Goal: Transaction & Acquisition: Register for event/course

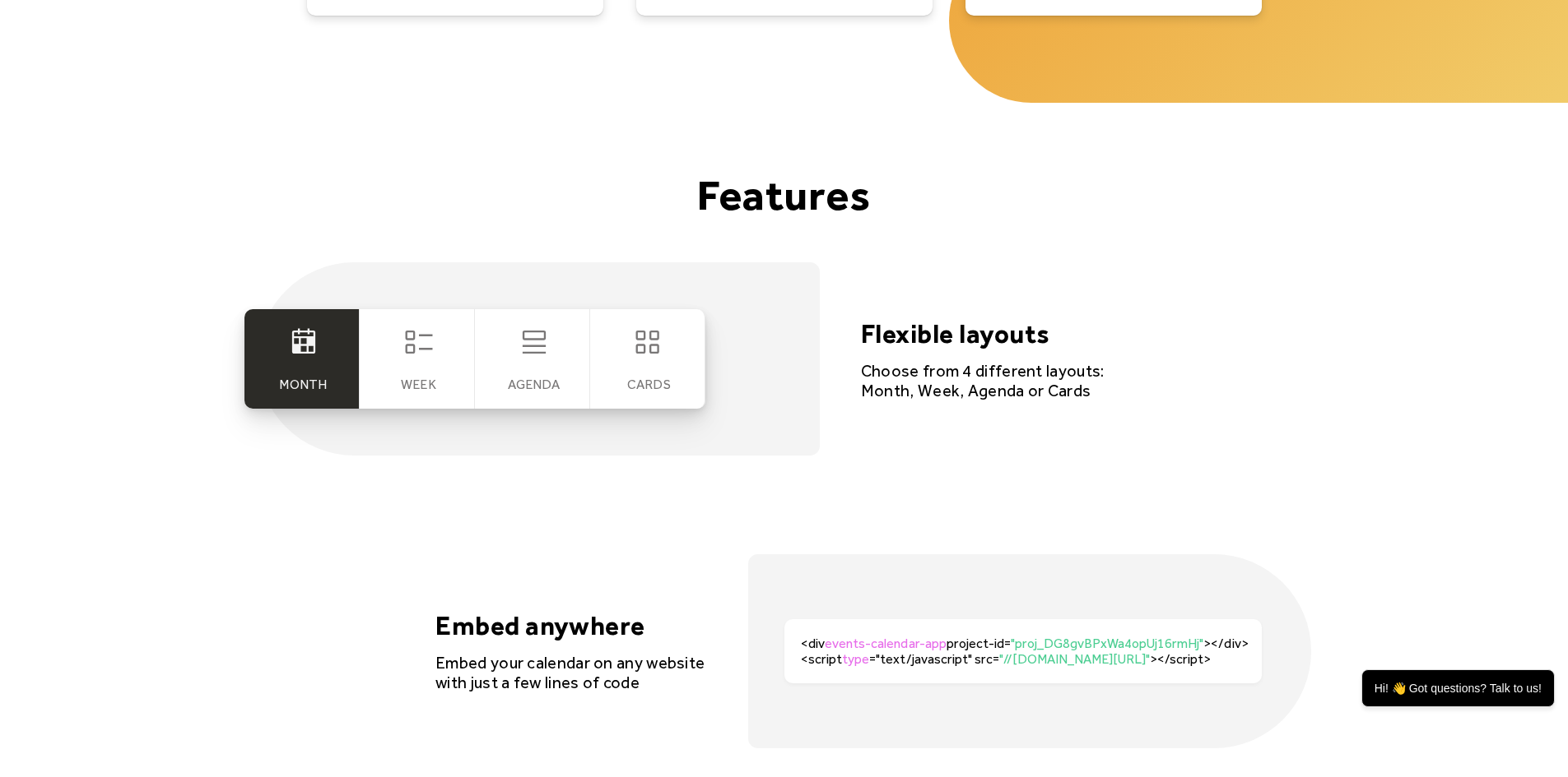
scroll to position [3125, 0]
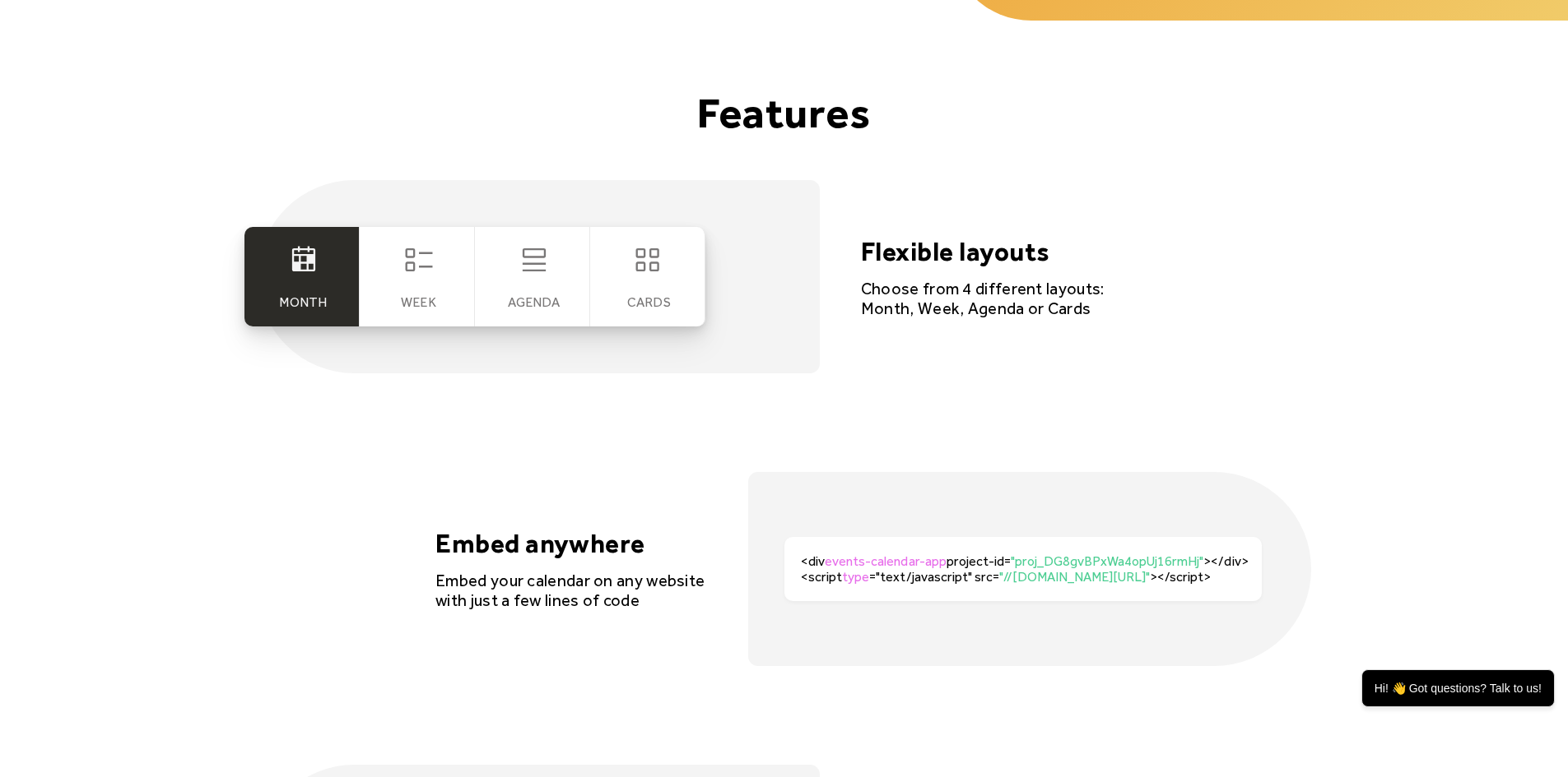
click at [260, 278] on div "Month" at bounding box center [302, 277] width 115 height 100
click at [411, 301] on div "Week" at bounding box center [418, 302] width 35 height 16
drag, startPoint x: 519, startPoint y: 301, endPoint x: 611, endPoint y: 309, distance: 92.3
click at [547, 309] on div "Agenda" at bounding box center [533, 302] width 52 height 16
click at [676, 309] on div "cards" at bounding box center [648, 277] width 115 height 100
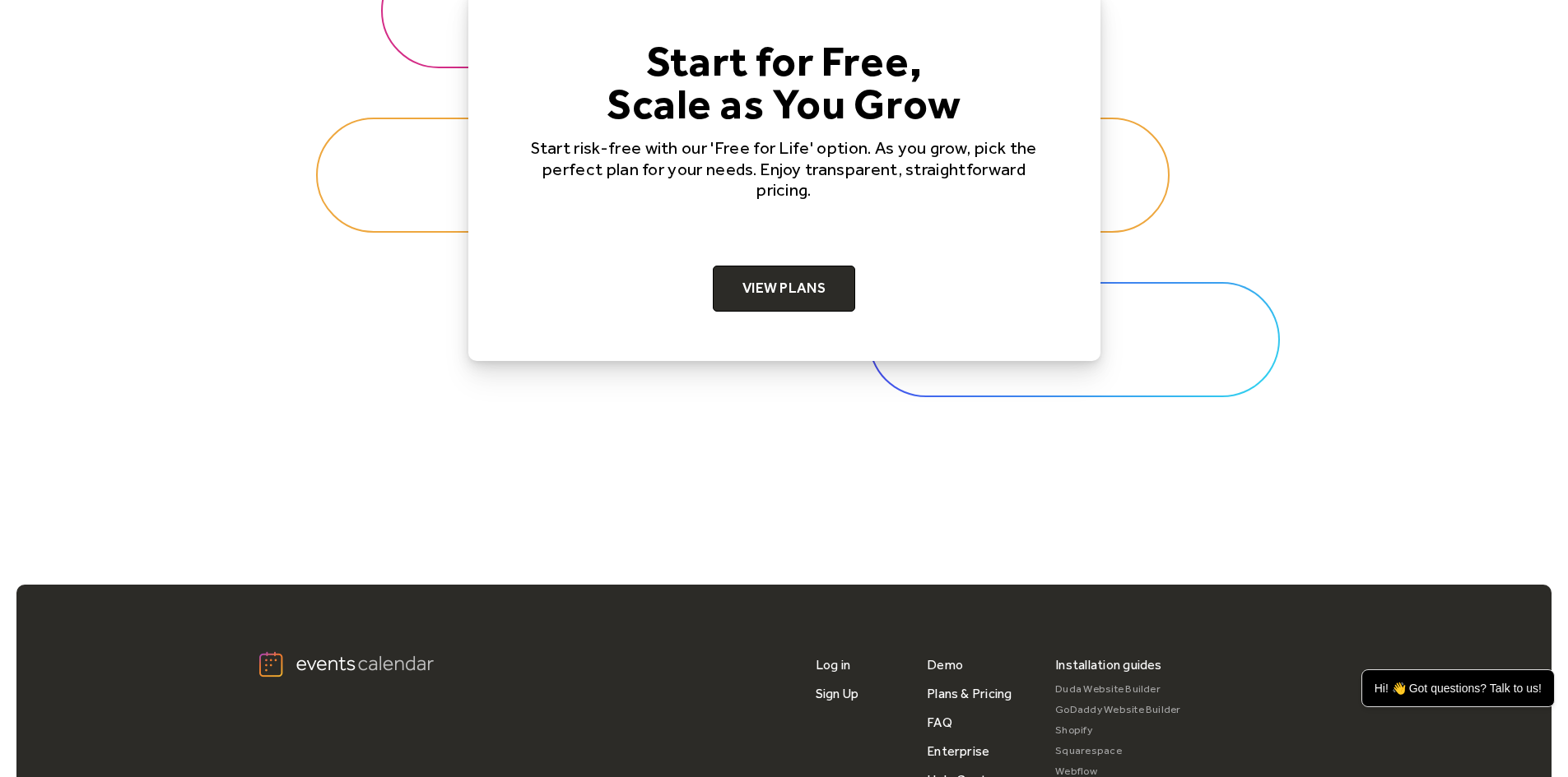
scroll to position [5428, 0]
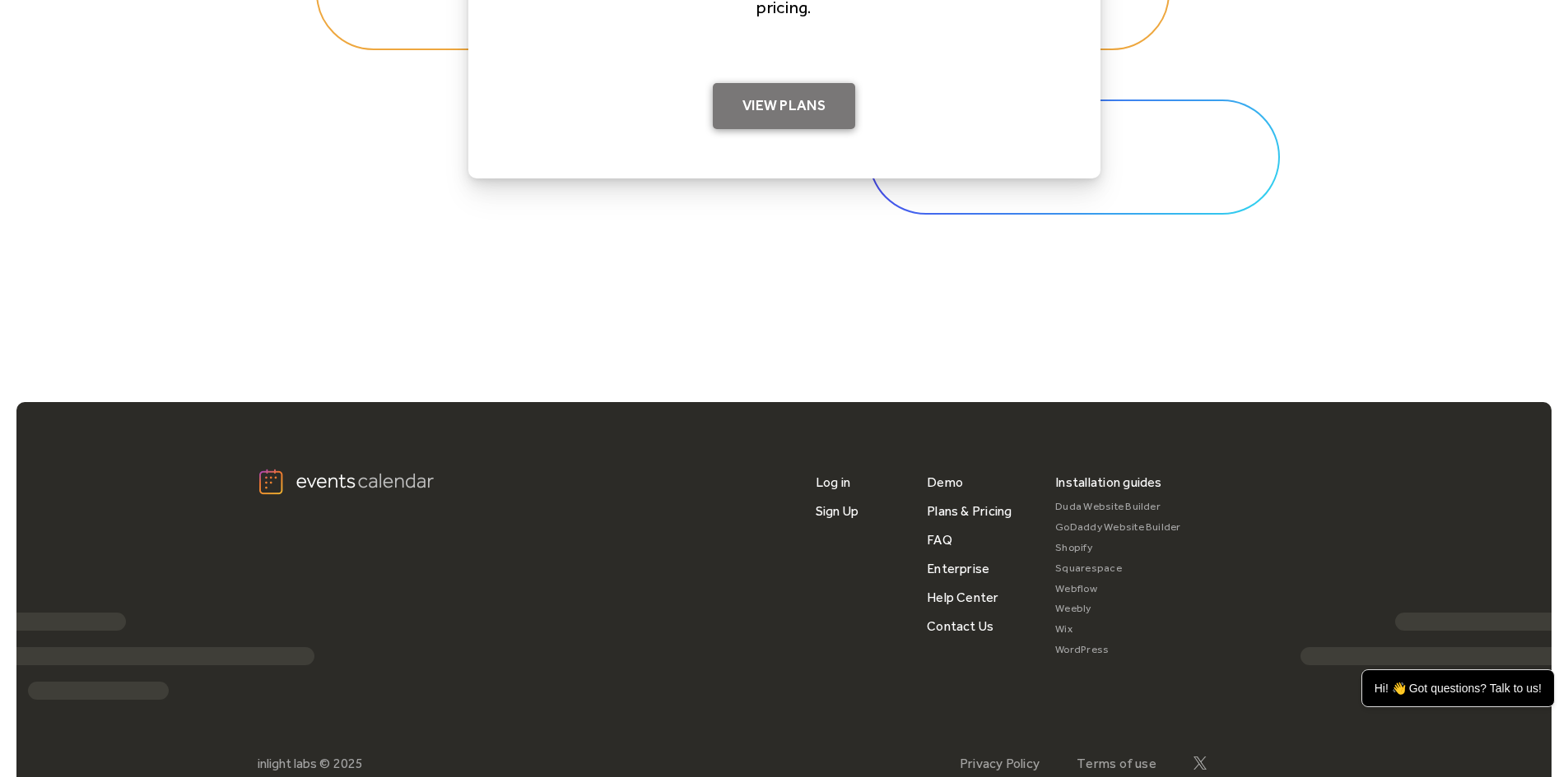
click at [778, 108] on link "View Plans" at bounding box center [784, 106] width 143 height 46
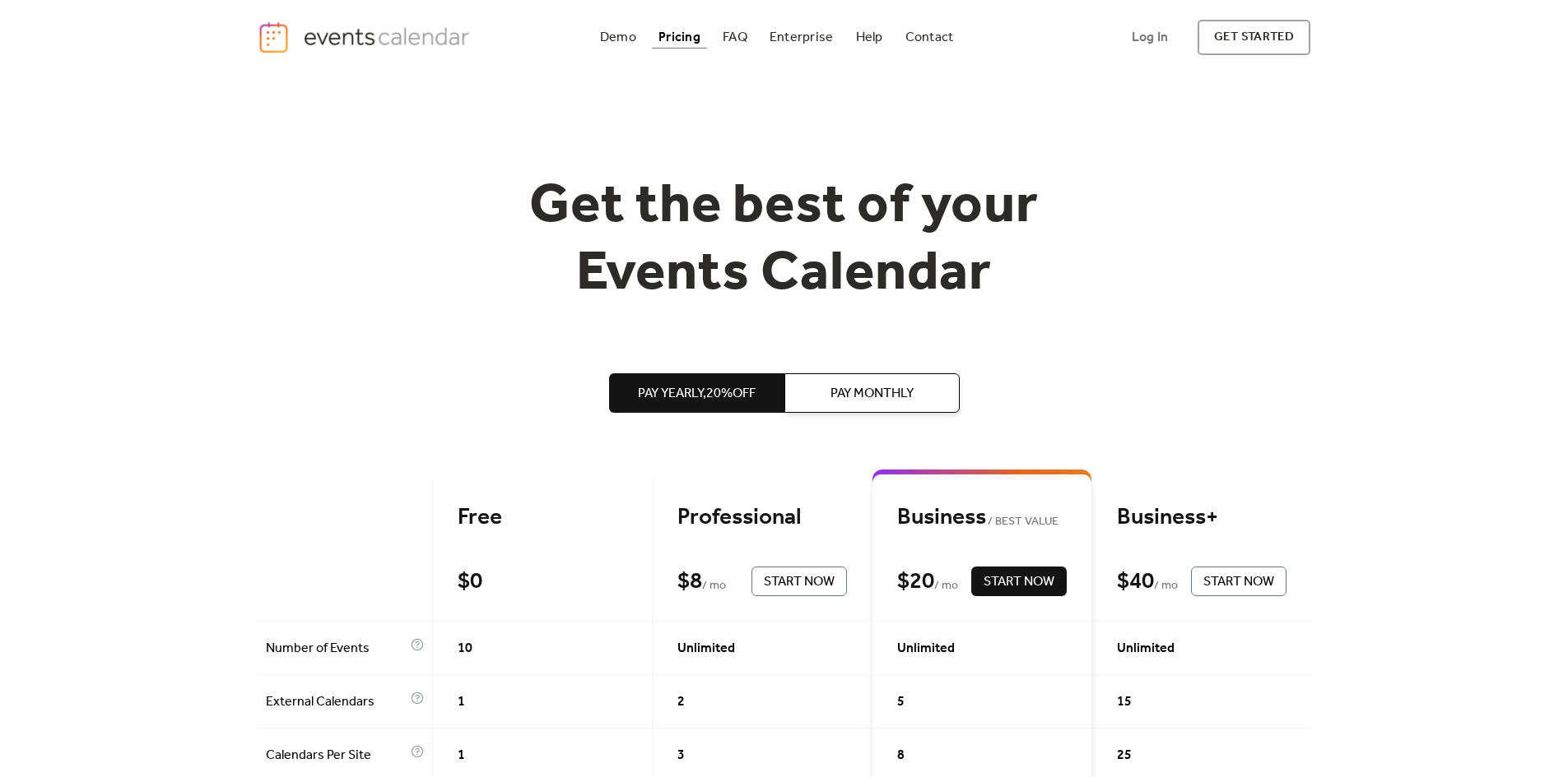
click at [889, 385] on span "Pay Monthly" at bounding box center [871, 393] width 83 height 20
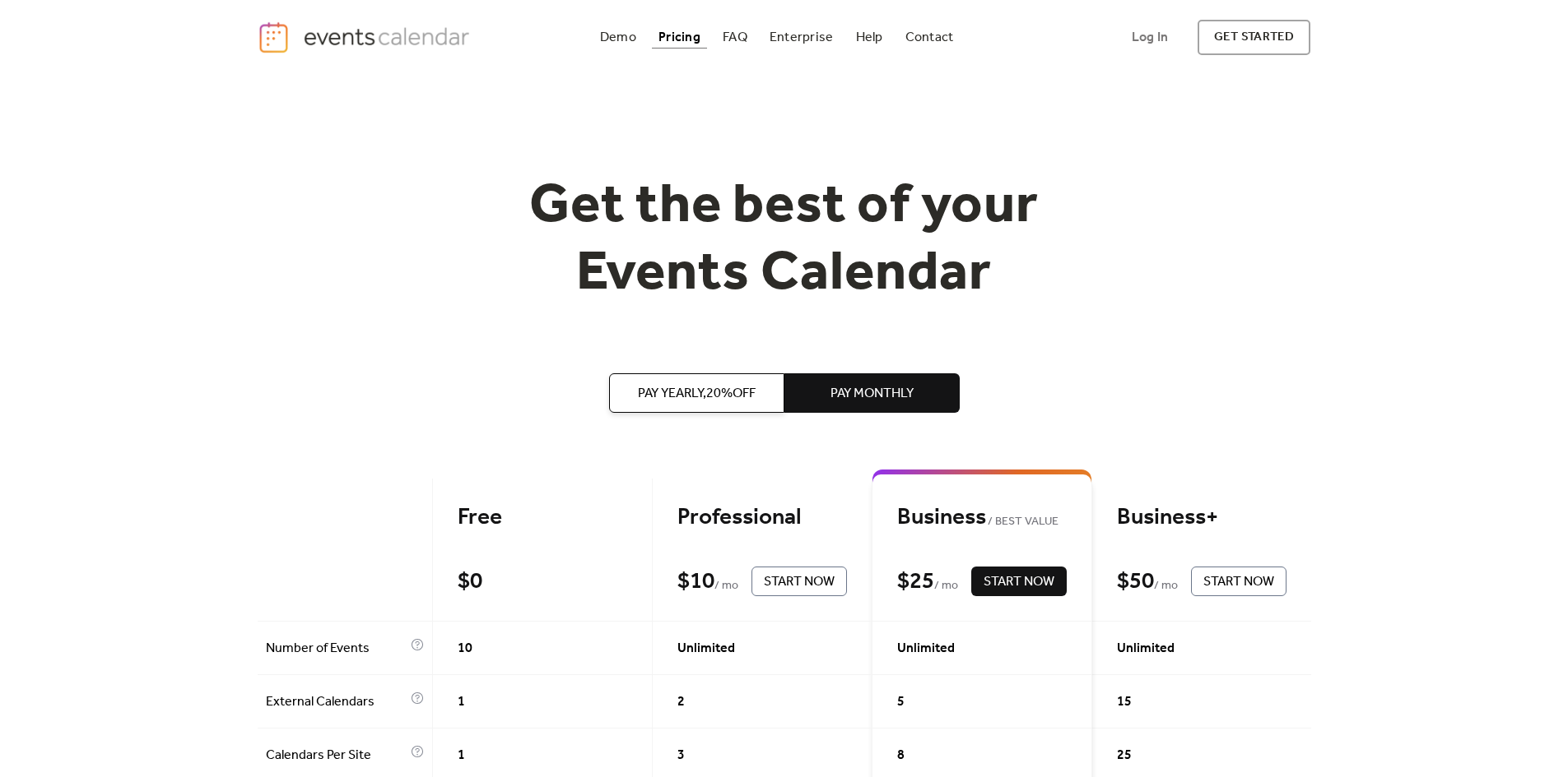
click at [700, 403] on span "Pay Yearly, 20% off" at bounding box center [696, 393] width 118 height 20
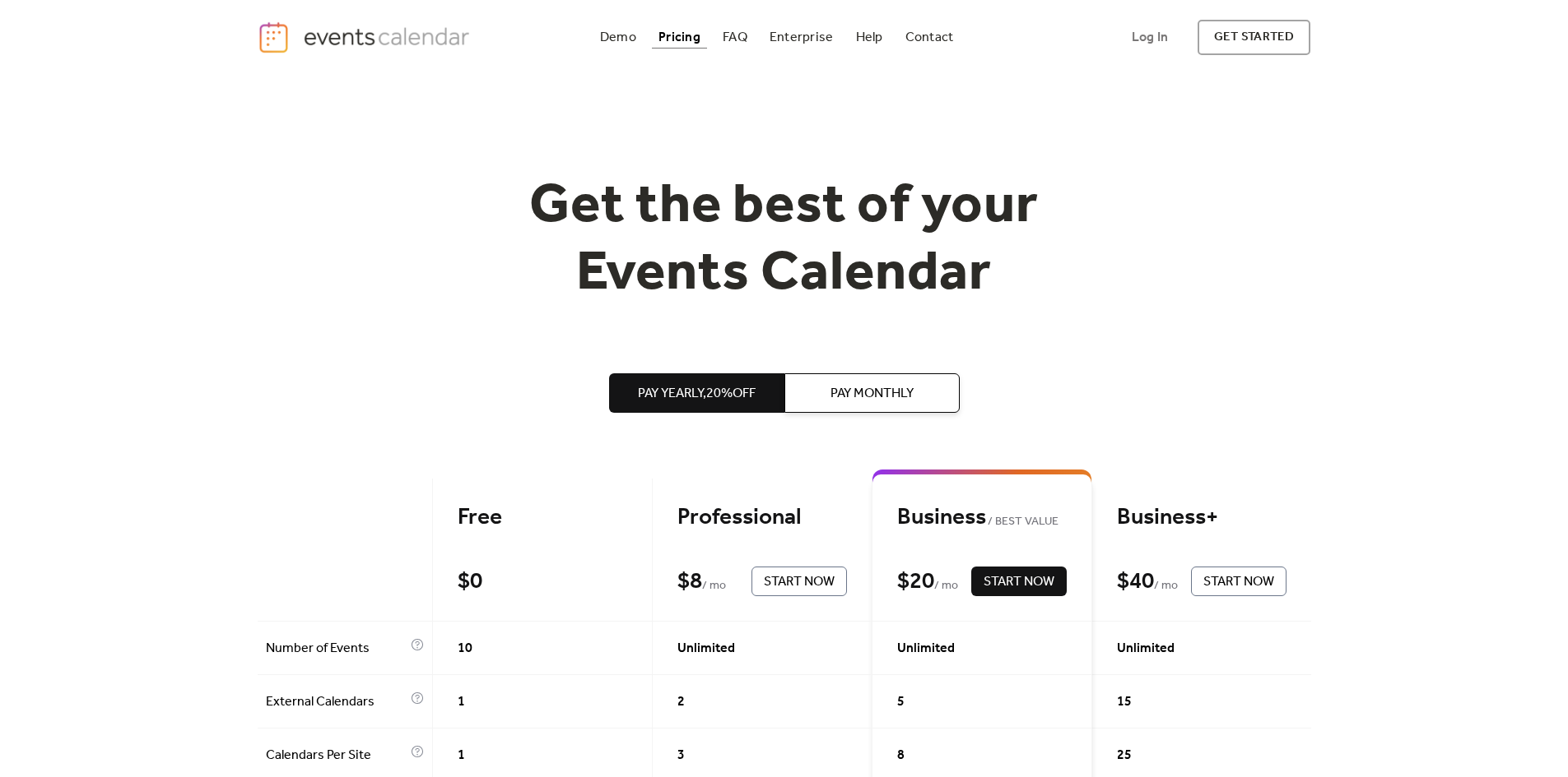
click at [845, 404] on span "Pay Monthly" at bounding box center [871, 393] width 83 height 20
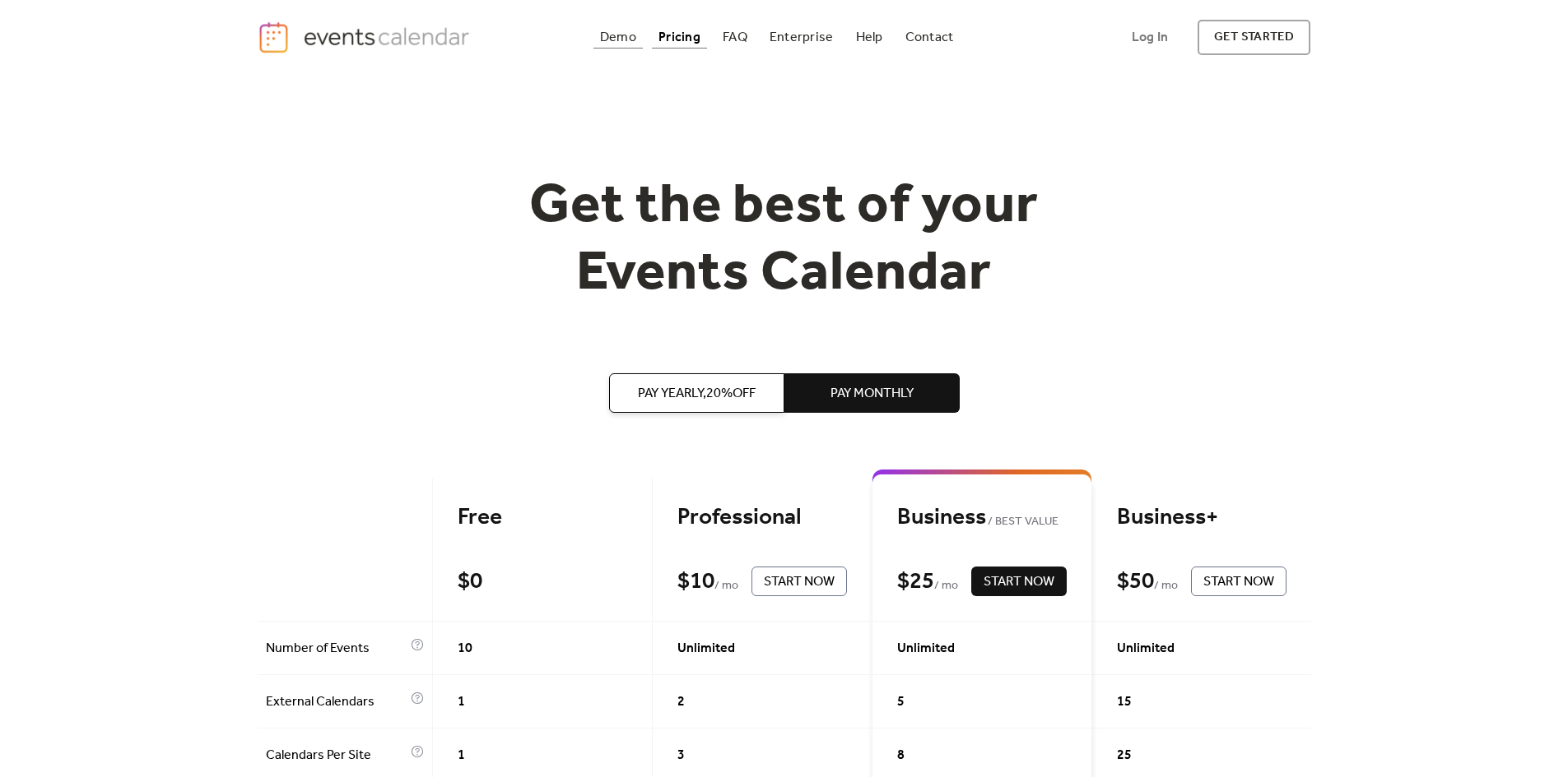
click at [609, 37] on div "Demo" at bounding box center [617, 38] width 36 height 9
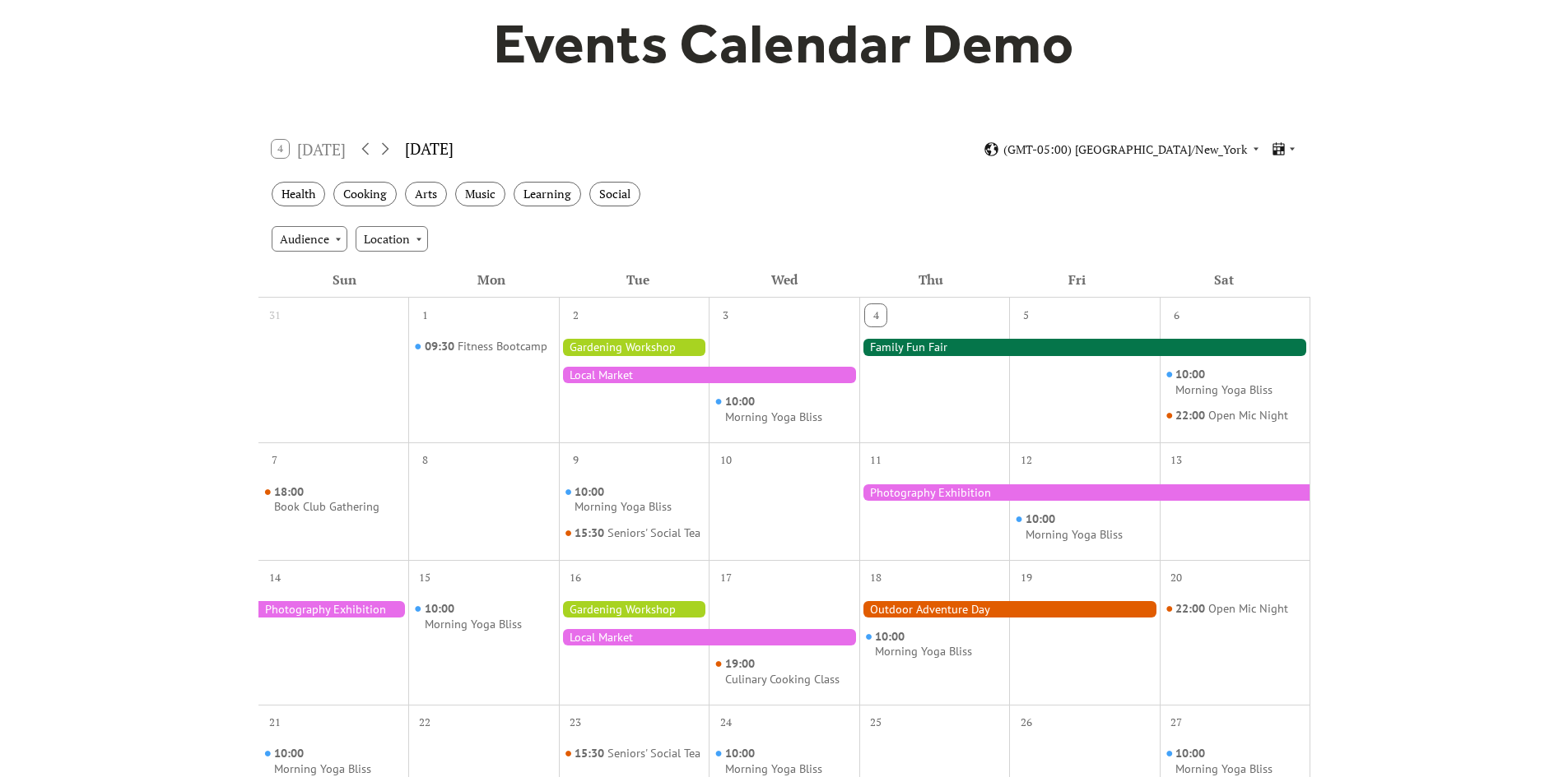
scroll to position [164, 0]
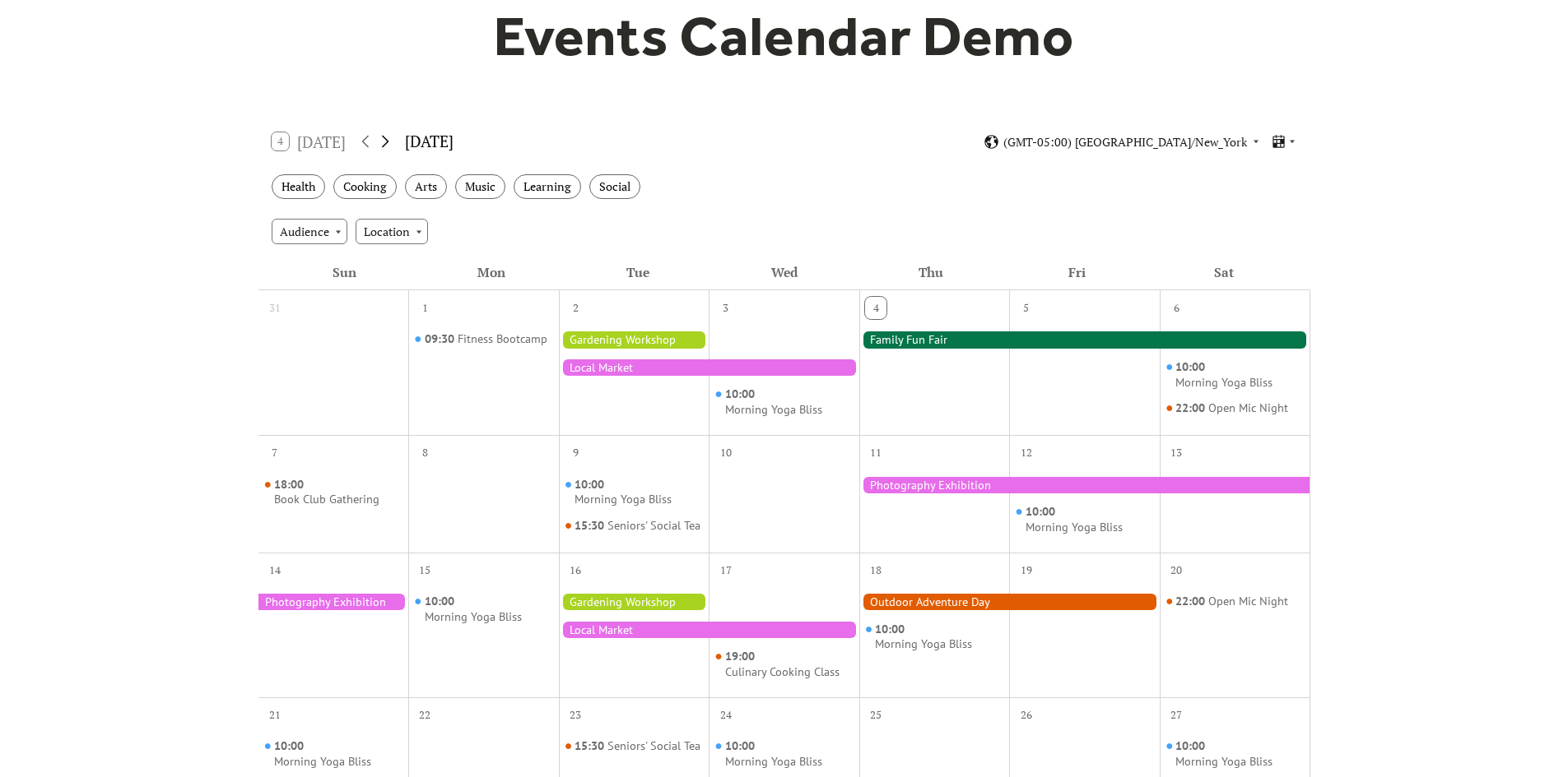
click at [393, 142] on icon at bounding box center [385, 142] width 20 height 20
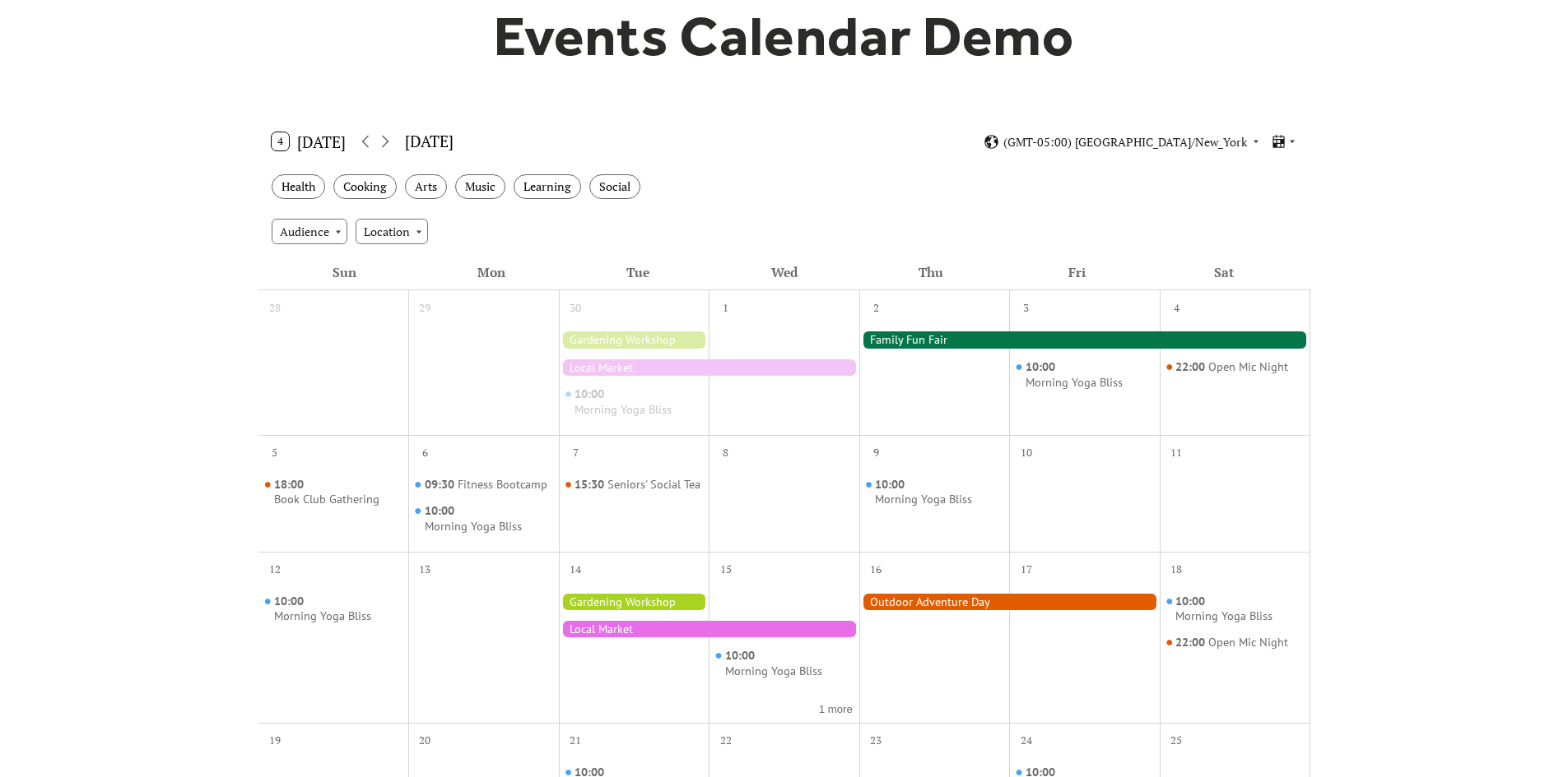
click at [955, 601] on div at bounding box center [1008, 601] width 300 height 17
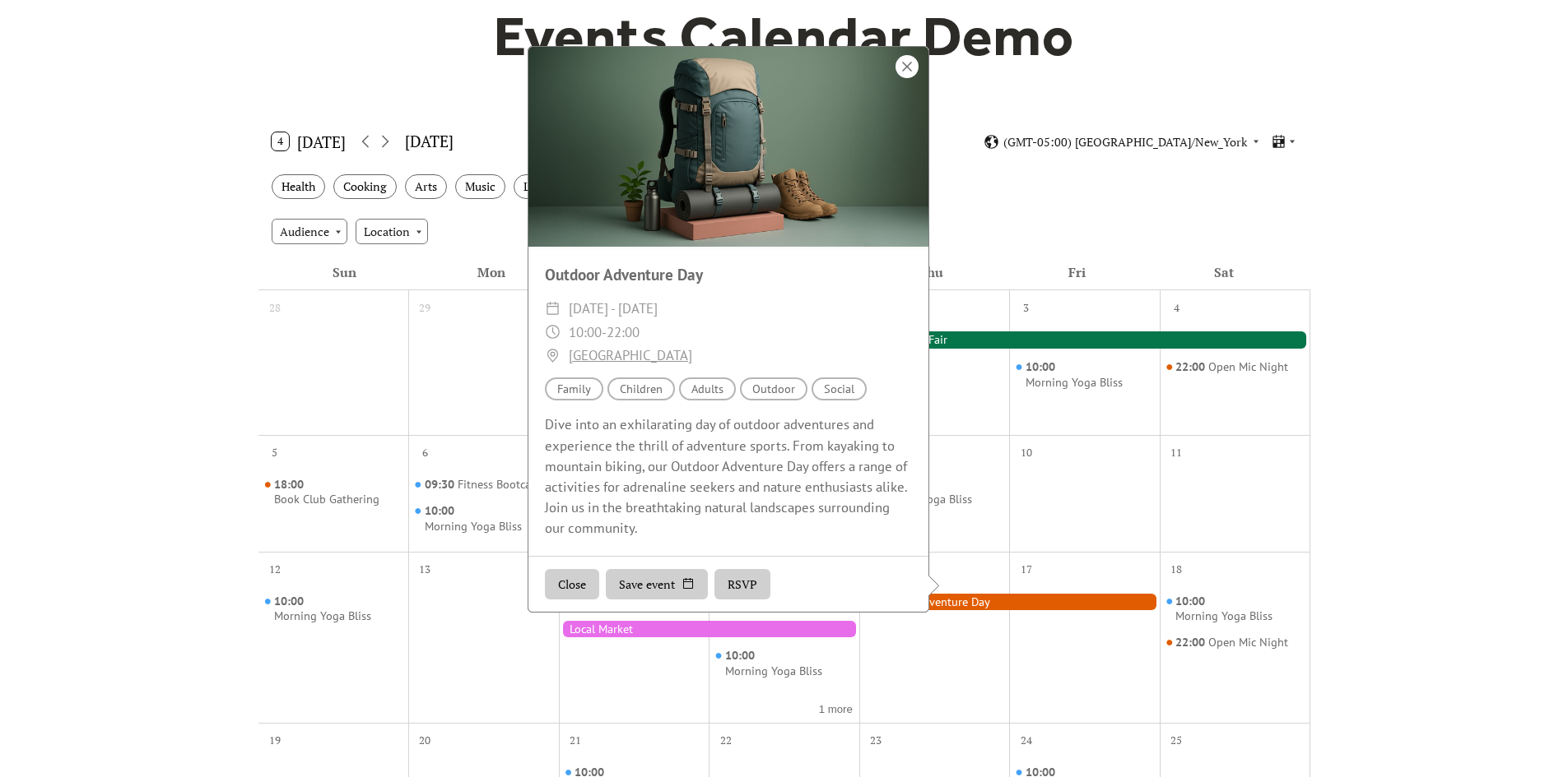
click at [904, 78] on div at bounding box center [907, 66] width 23 height 23
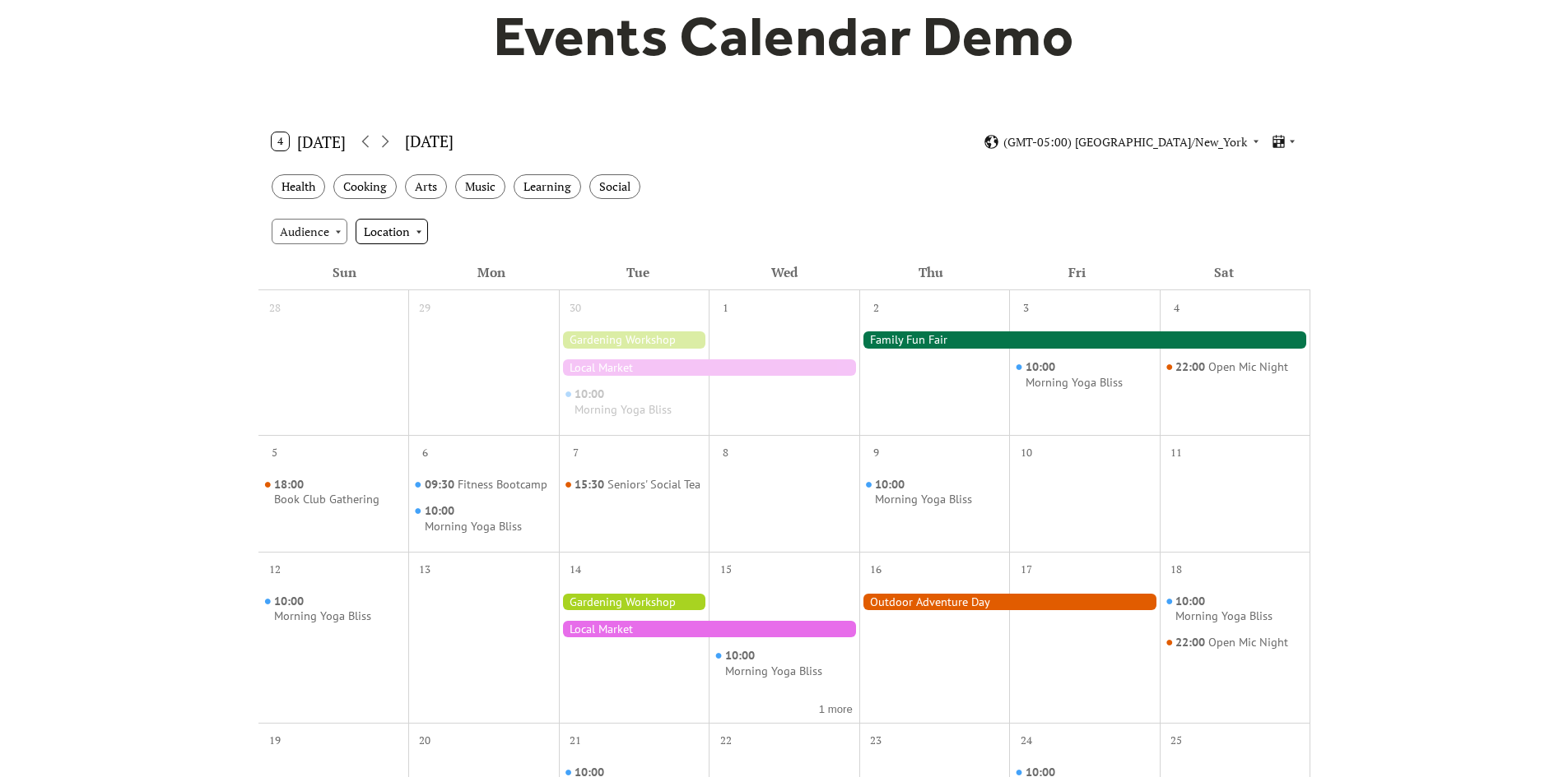
click at [396, 225] on div "Location" at bounding box center [392, 231] width 73 height 24
click at [391, 300] on span "Outdoor" at bounding box center [390, 292] width 45 height 18
click at [378, 237] on div "Outdoor" at bounding box center [391, 231] width 71 height 24
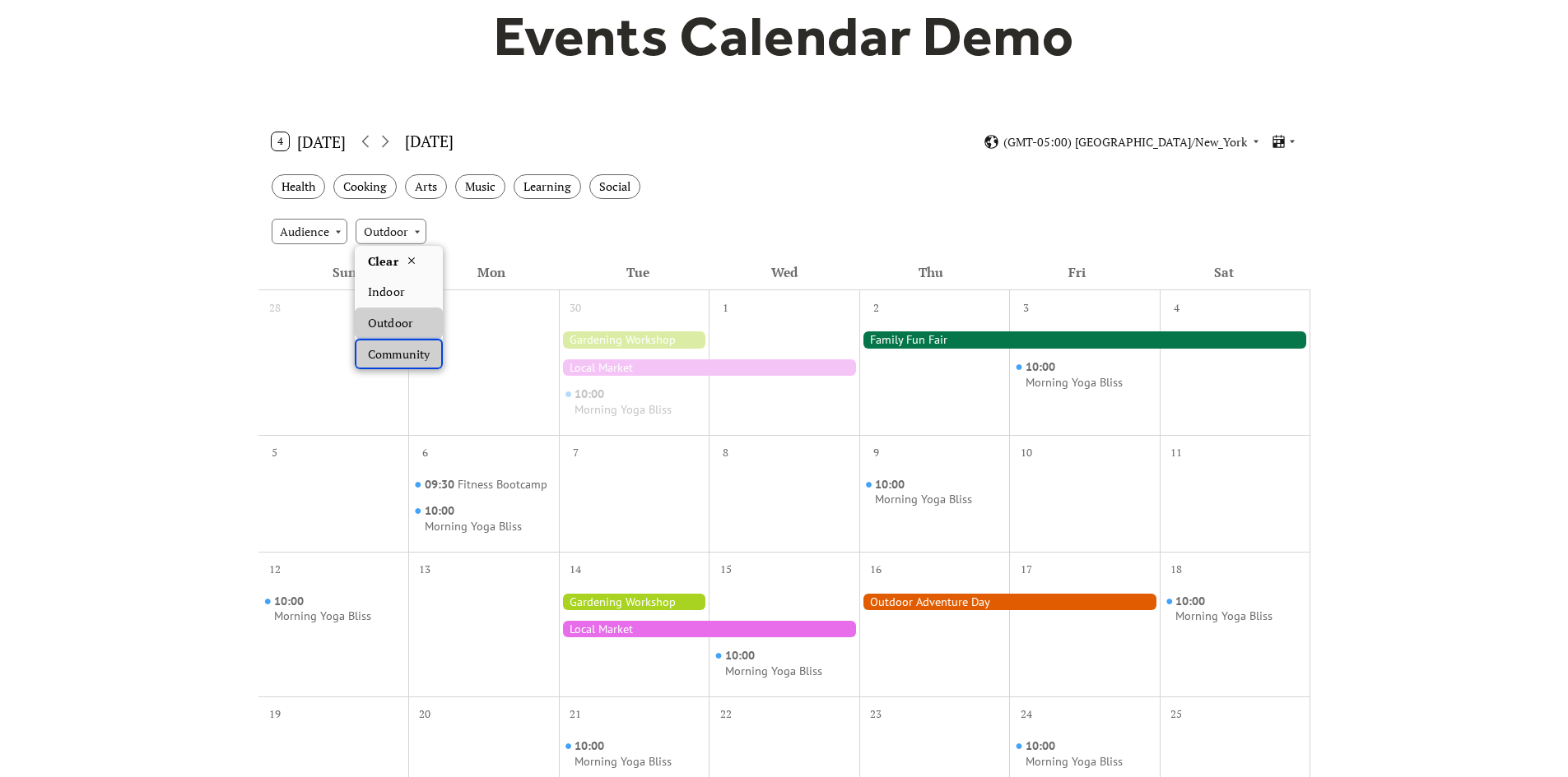
click at [429, 361] on span "Community" at bounding box center [399, 354] width 61 height 18
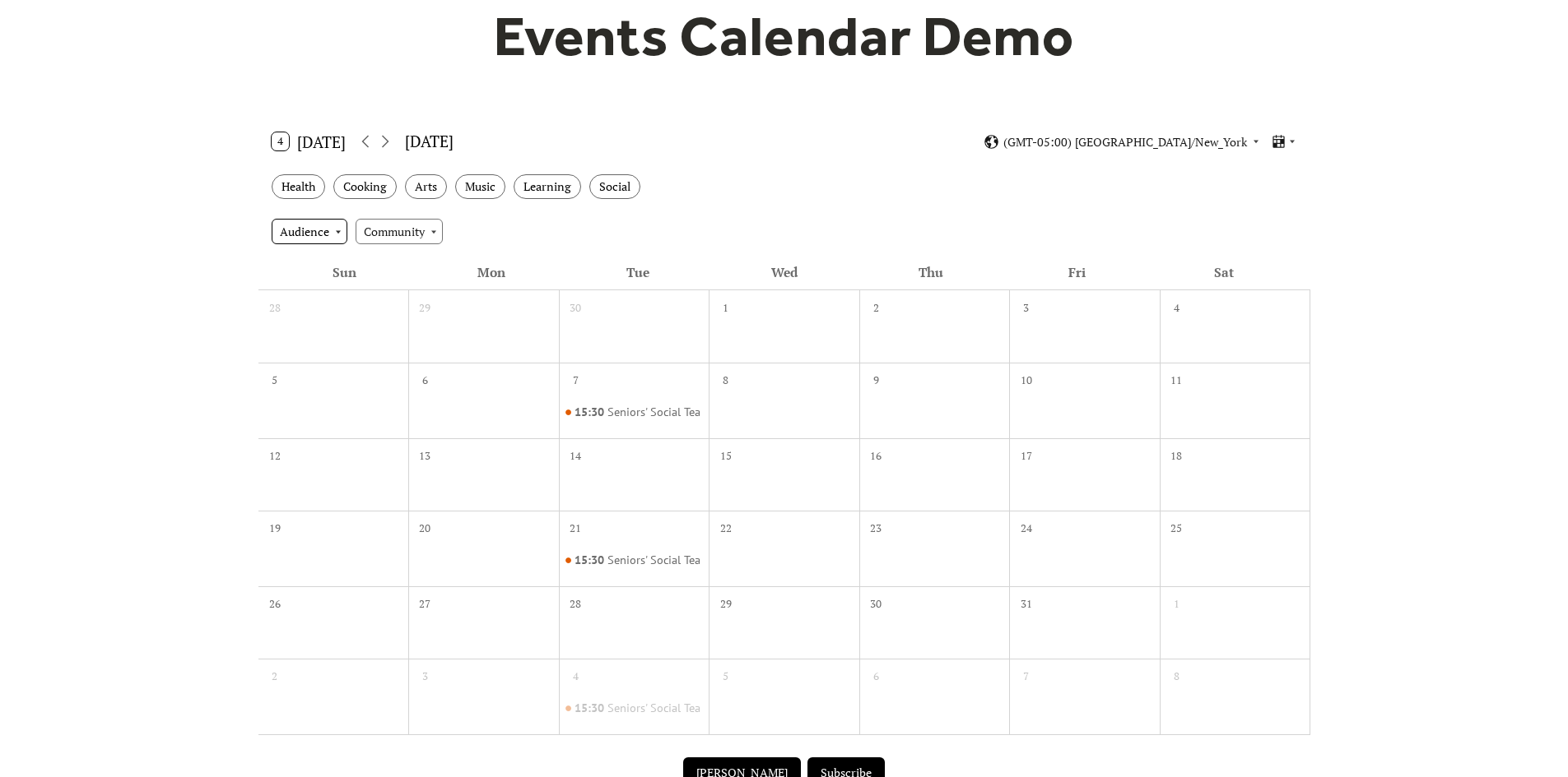
click at [328, 232] on div "Audience" at bounding box center [310, 231] width 76 height 24
click at [304, 294] on span "Family" at bounding box center [303, 292] width 35 height 18
click at [308, 233] on div "Family" at bounding box center [303, 231] width 61 height 24
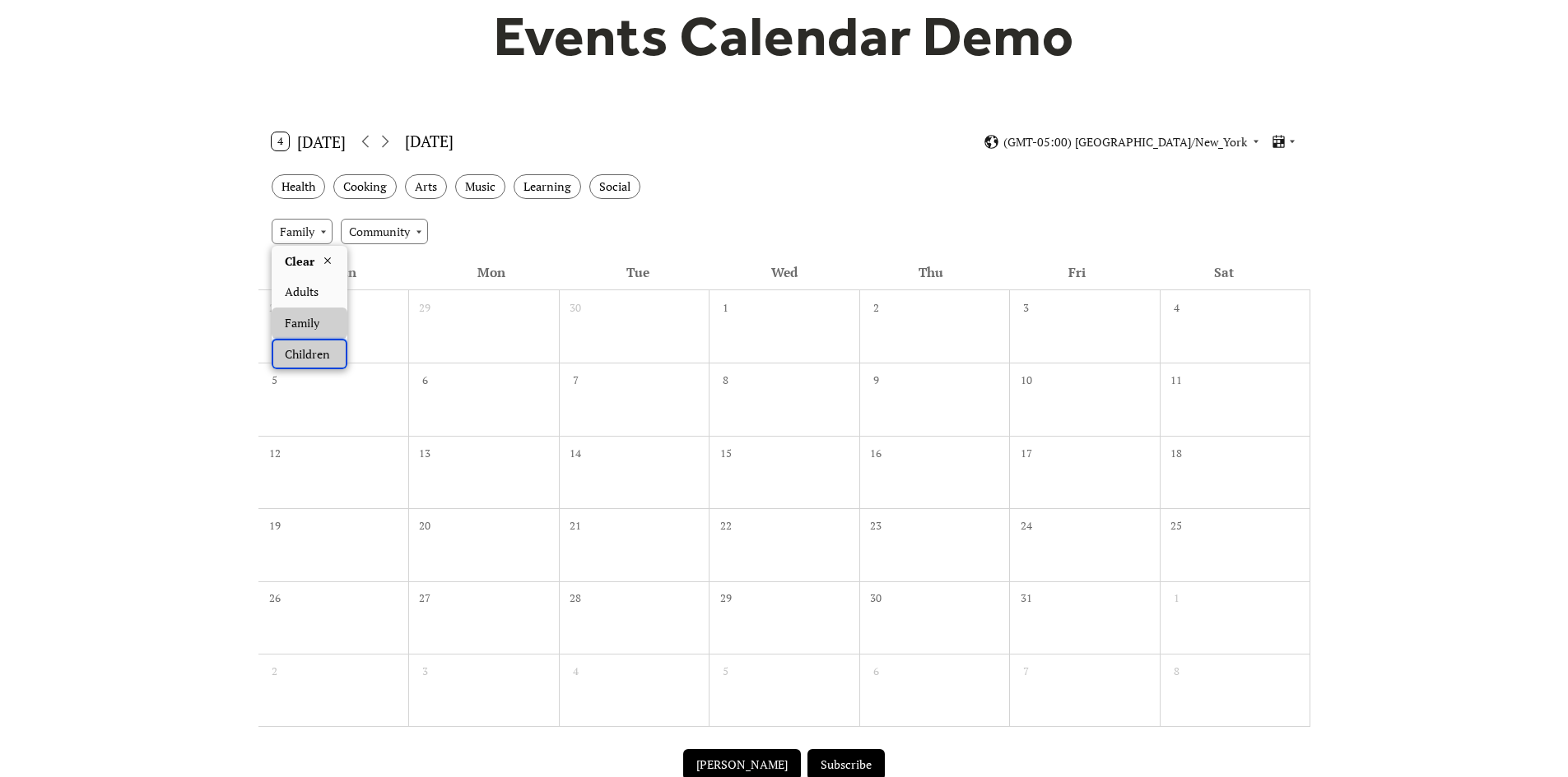
click at [313, 350] on span "Children" at bounding box center [308, 354] width 45 height 18
click at [322, 227] on div "Children" at bounding box center [308, 231] width 72 height 24
click at [324, 264] on icon at bounding box center [328, 261] width 7 height 7
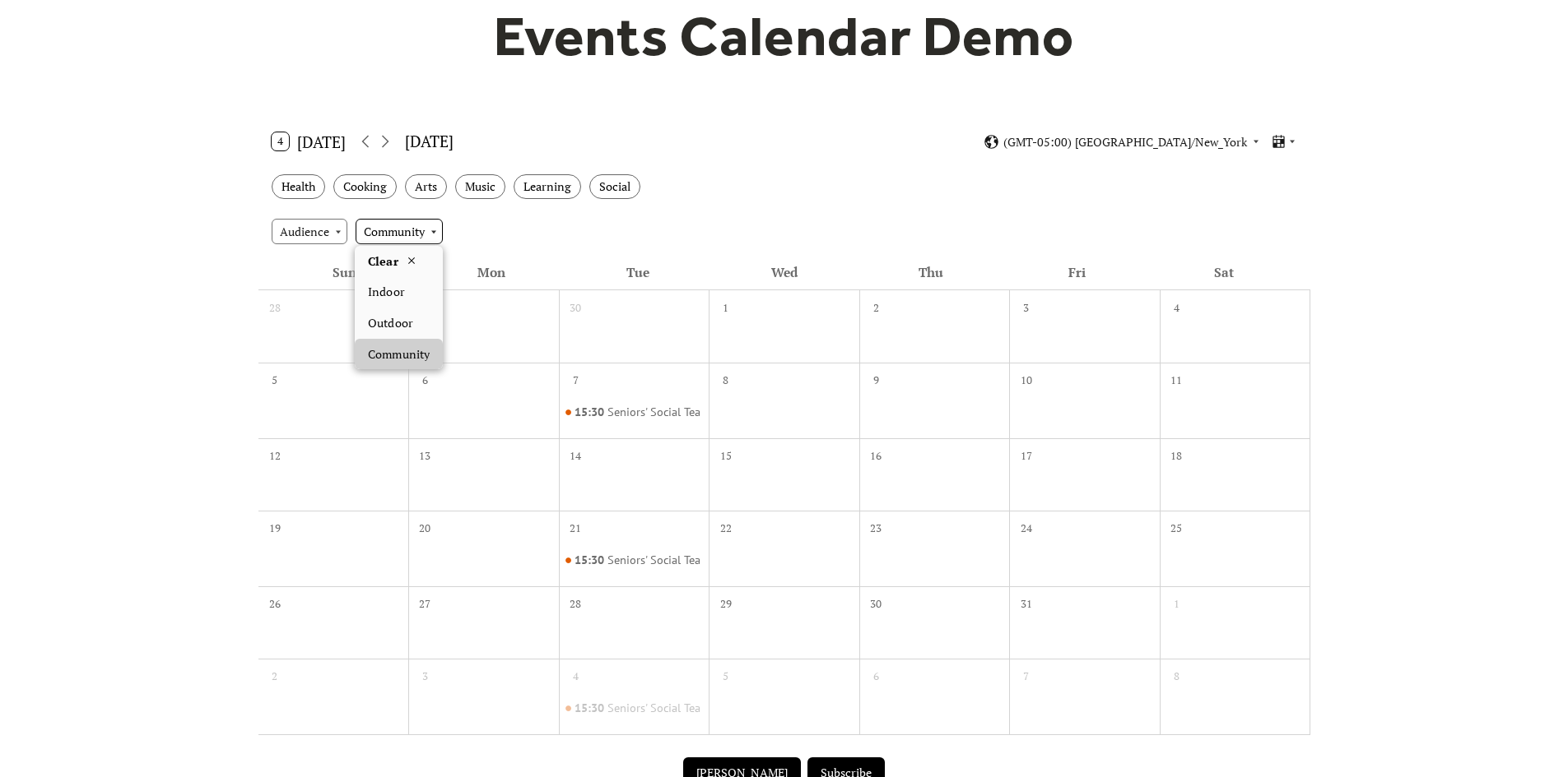
click at [384, 240] on div "Community" at bounding box center [400, 231] width 87 height 24
click at [394, 267] on span "Clear" at bounding box center [383, 261] width 30 height 18
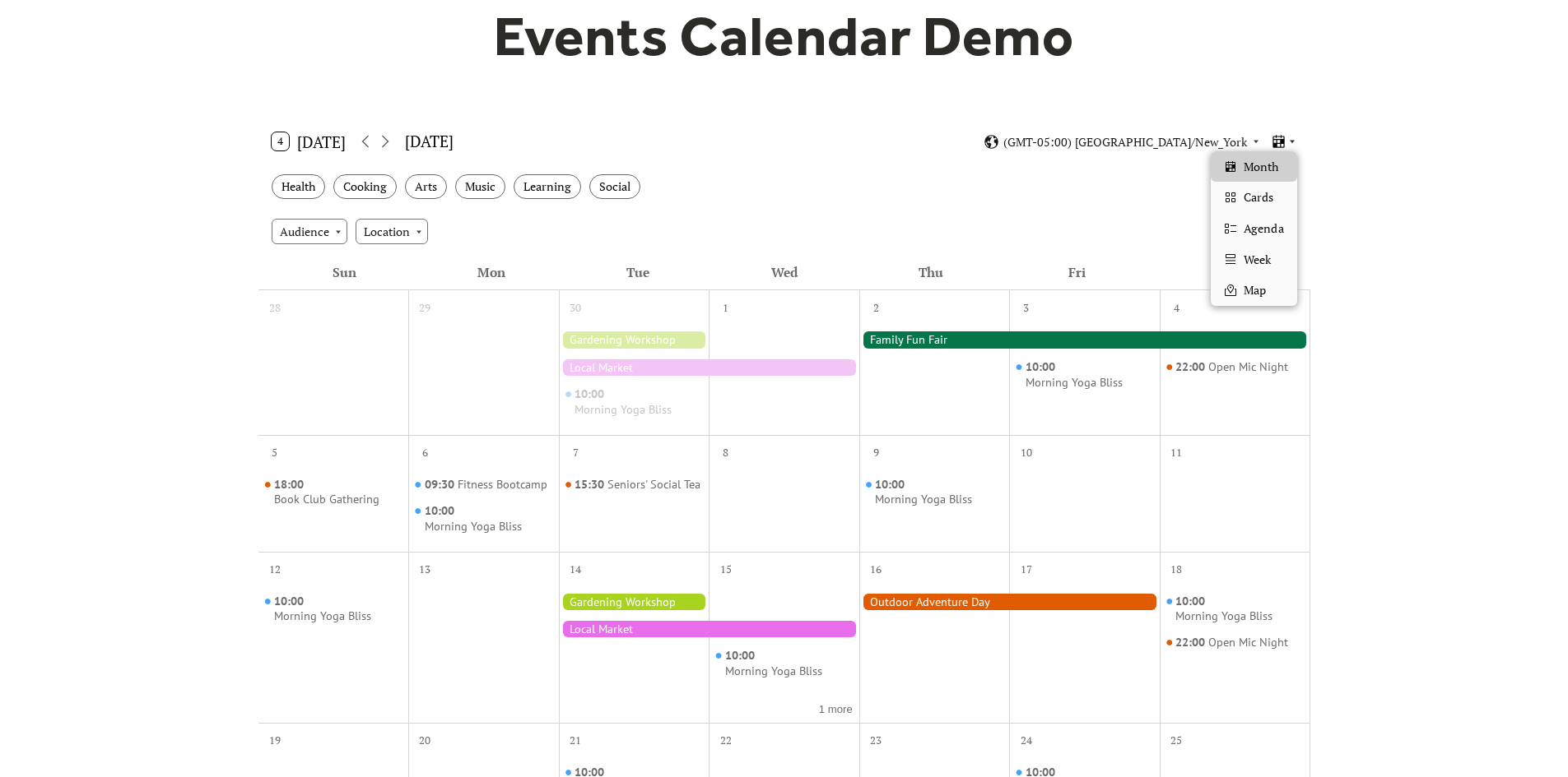
click at [1284, 141] on icon at bounding box center [1279, 141] width 11 height 13
click at [1260, 201] on span "Cards" at bounding box center [1258, 197] width 30 height 18
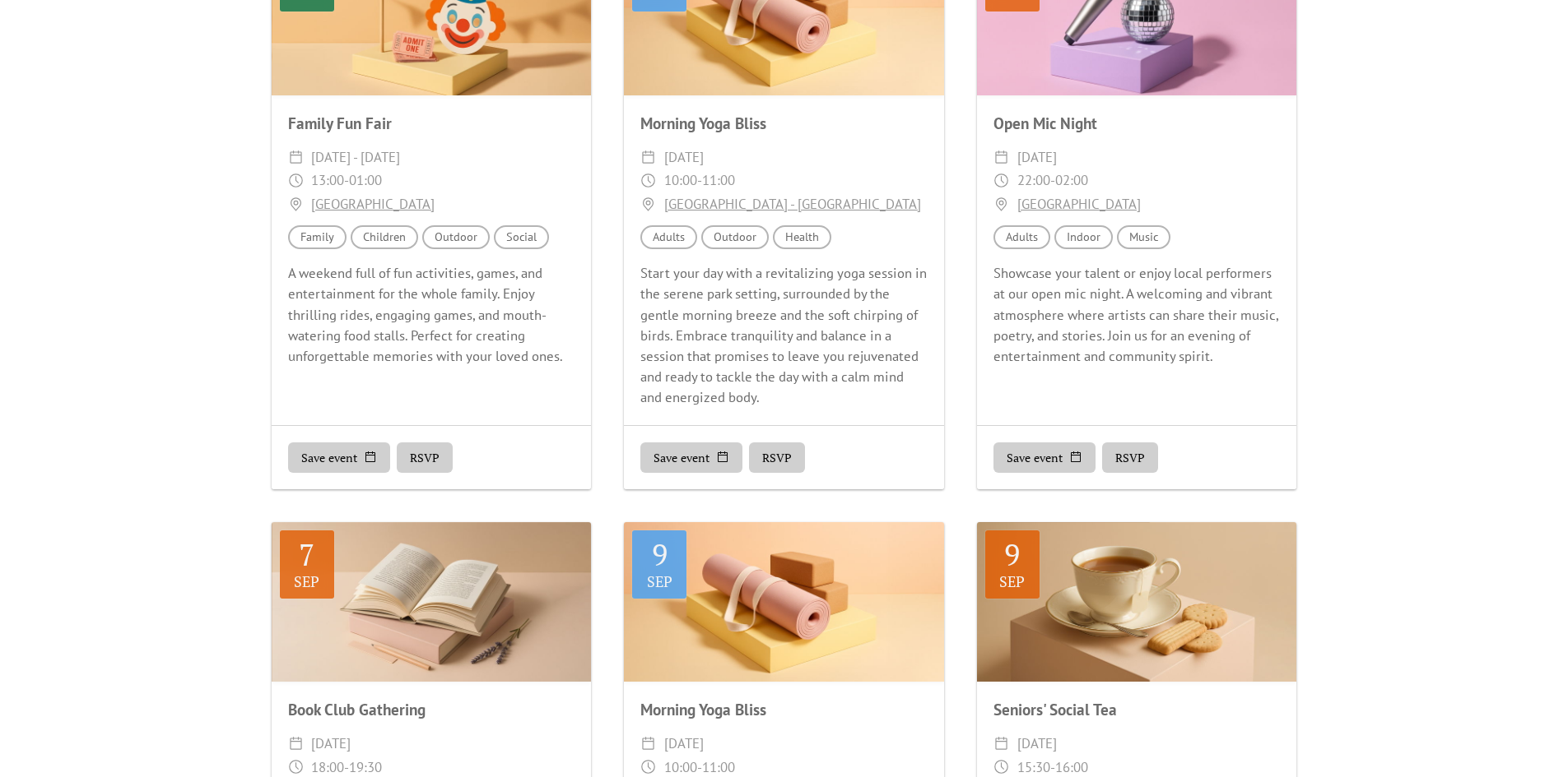
scroll to position [82, 0]
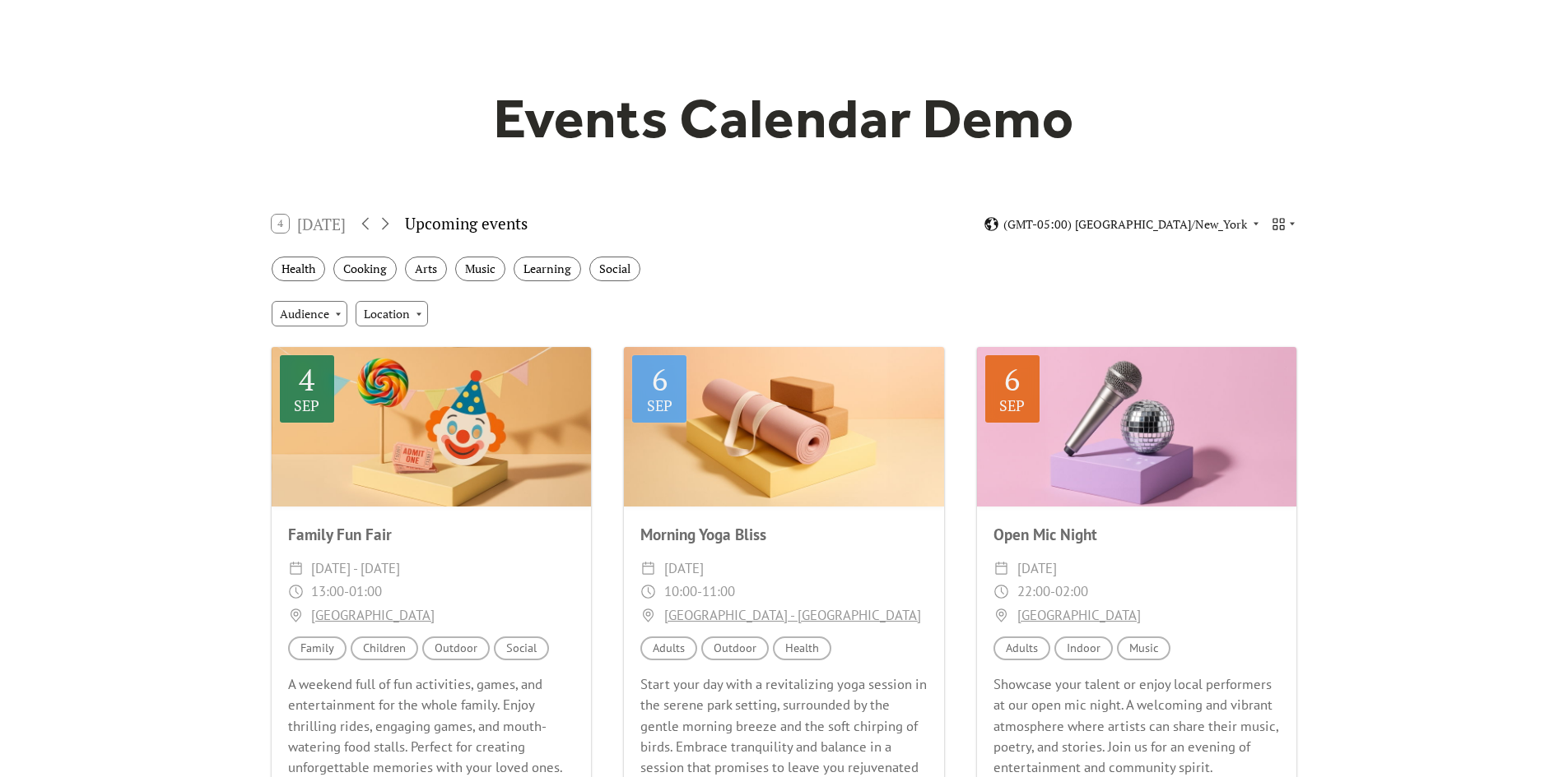
click at [320, 217] on div "4 Today" at bounding box center [310, 224] width 75 height 18
click at [282, 261] on div "Health" at bounding box center [298, 269] width 53 height 25
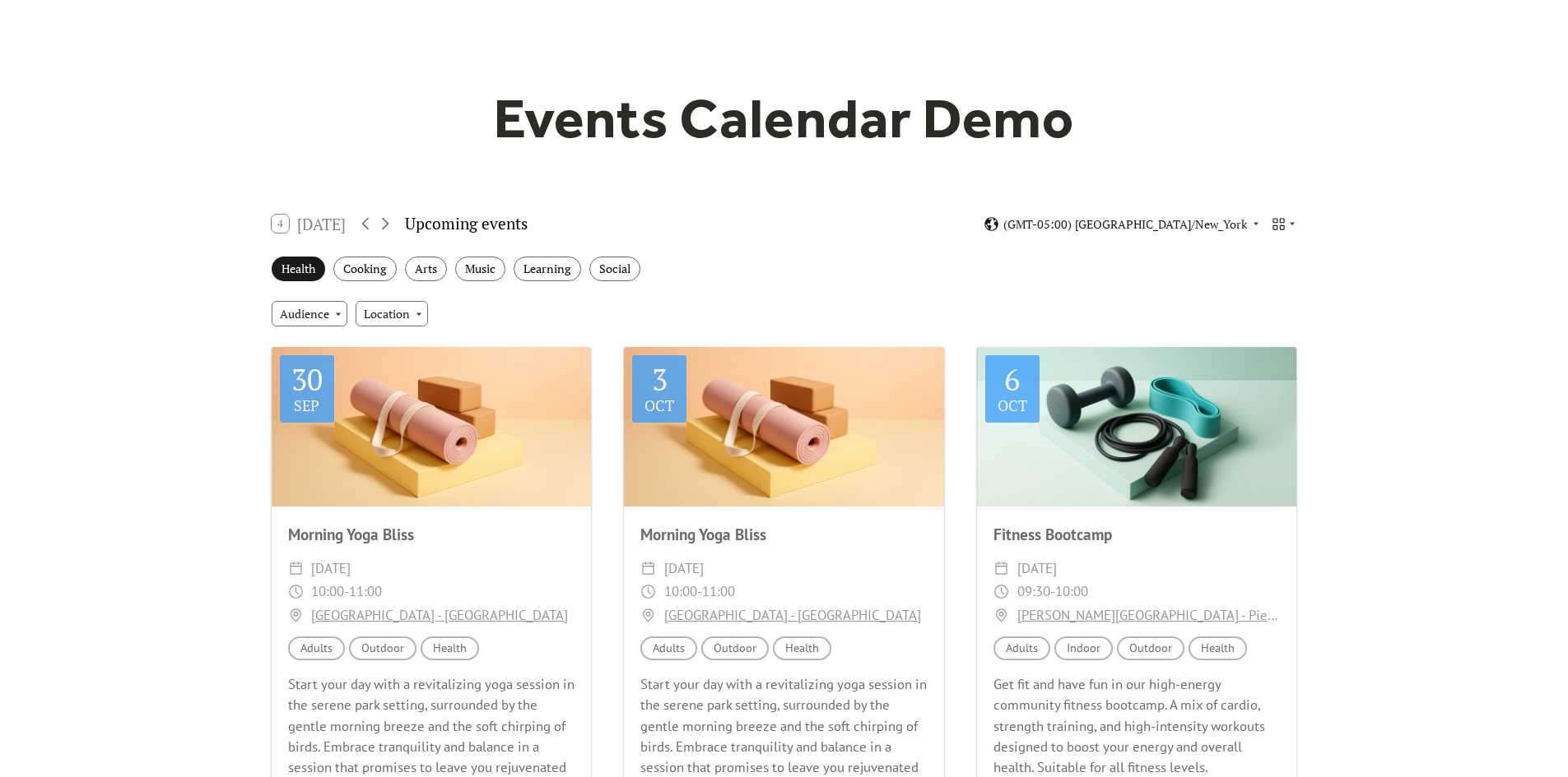
click at [291, 274] on div "Health" at bounding box center [298, 269] width 53 height 25
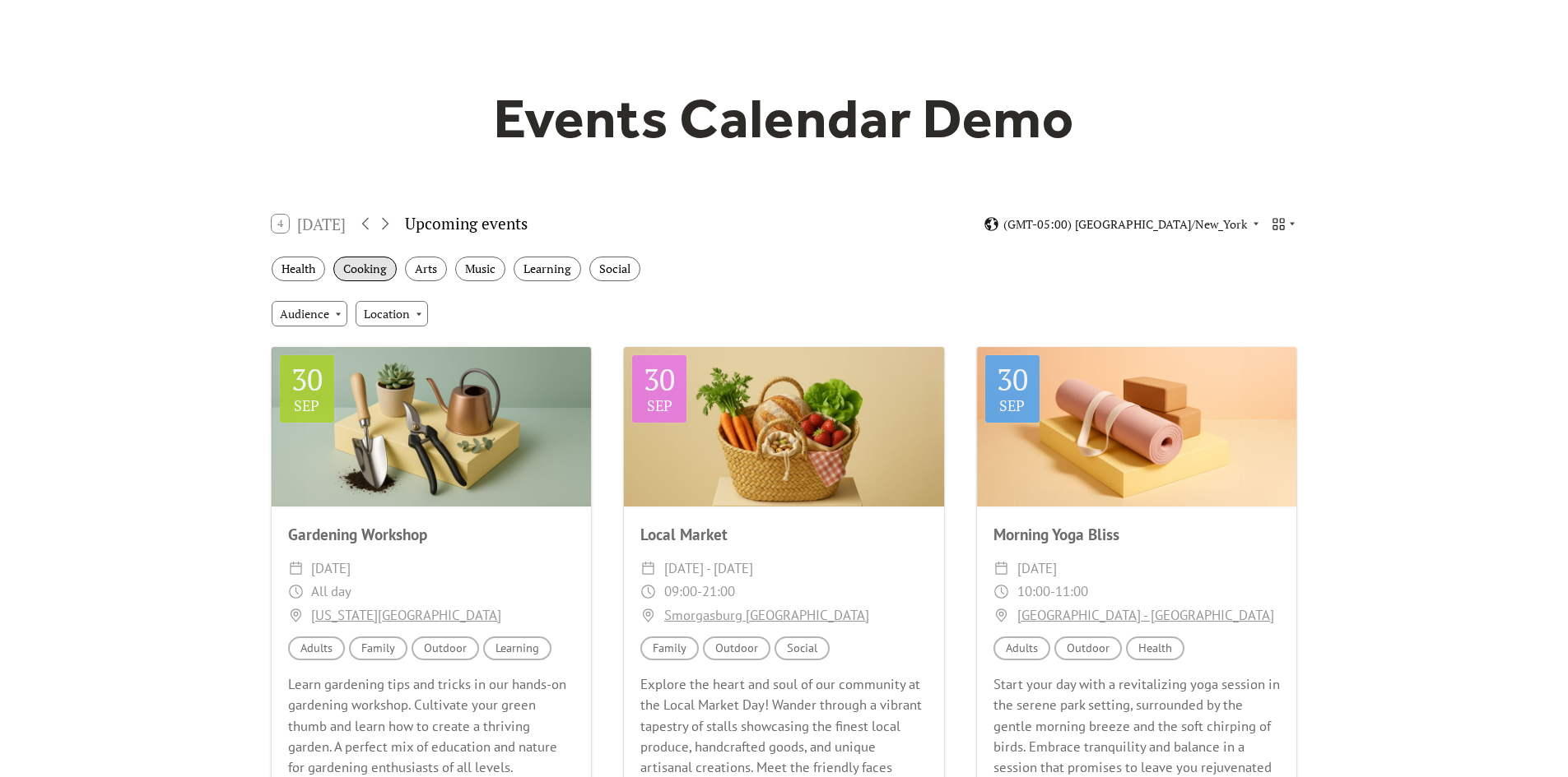
click at [372, 267] on div "Cooking" at bounding box center [365, 269] width 63 height 25
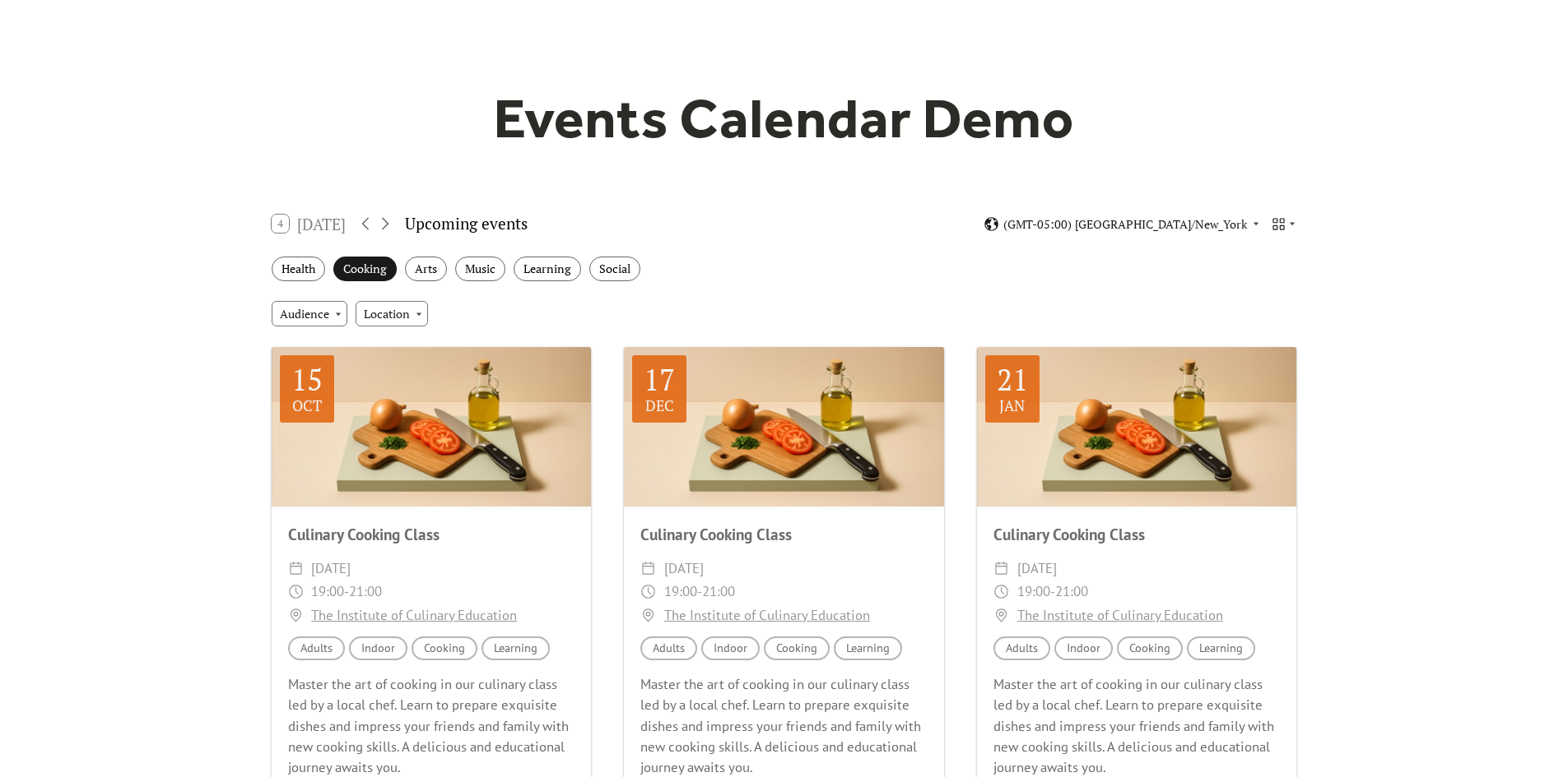
click at [372, 267] on div "Cooking" at bounding box center [365, 269] width 63 height 25
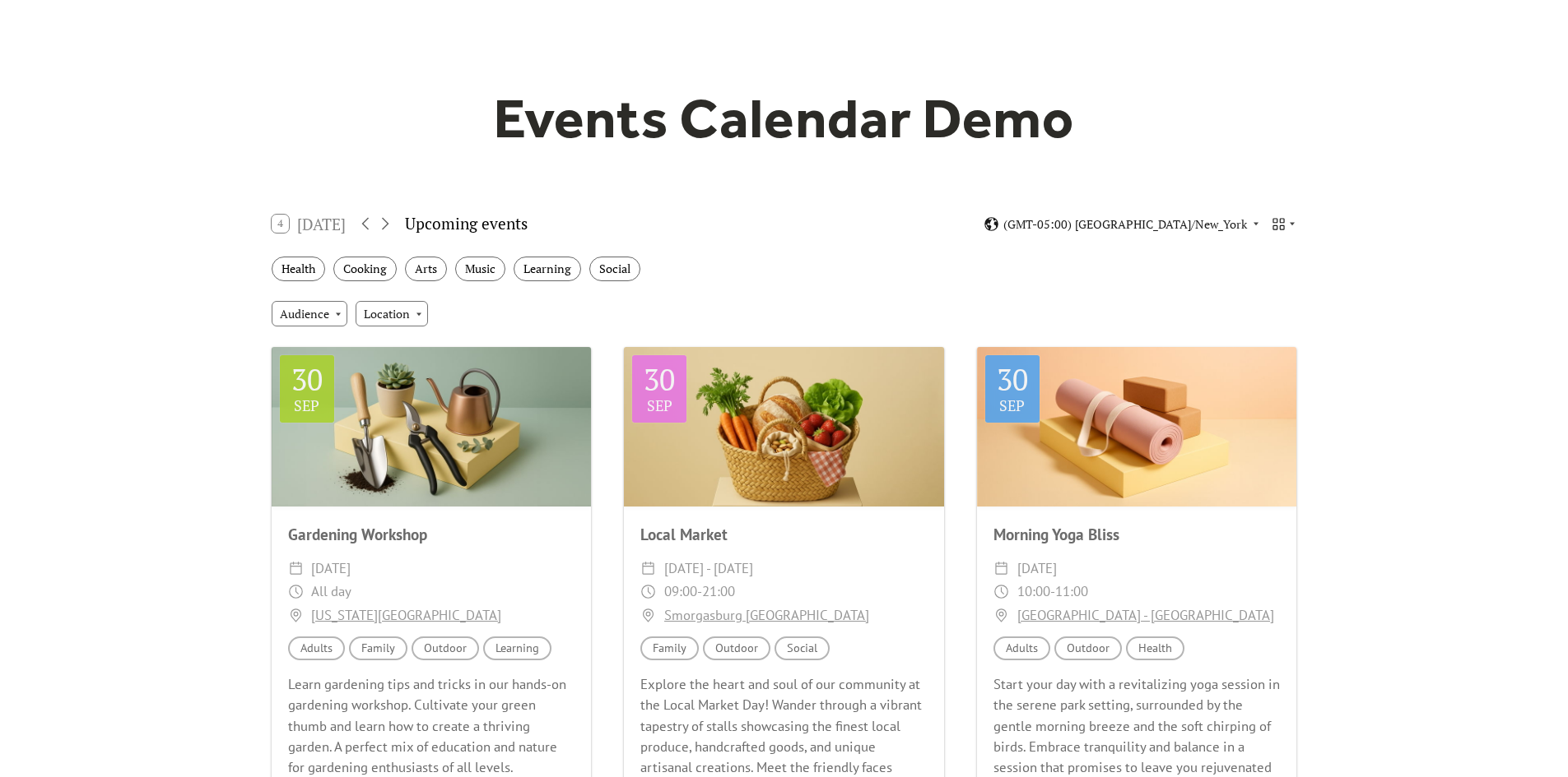
click at [453, 279] on div "Health Cooking Arts Music Learning Social" at bounding box center [784, 269] width 1052 height 45
click at [423, 267] on div "Arts" at bounding box center [426, 269] width 42 height 25
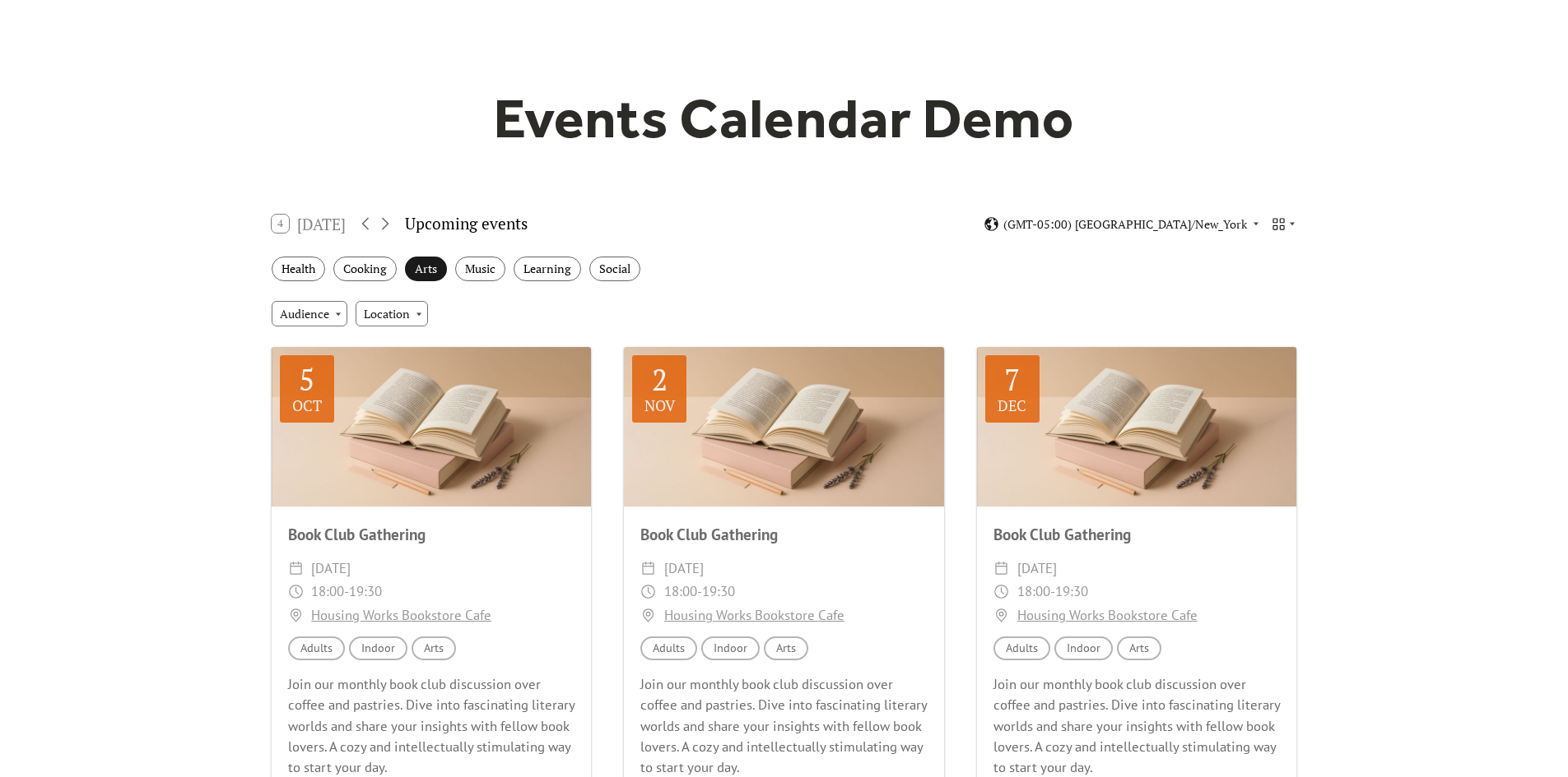
click at [423, 267] on div "Arts" at bounding box center [426, 269] width 42 height 25
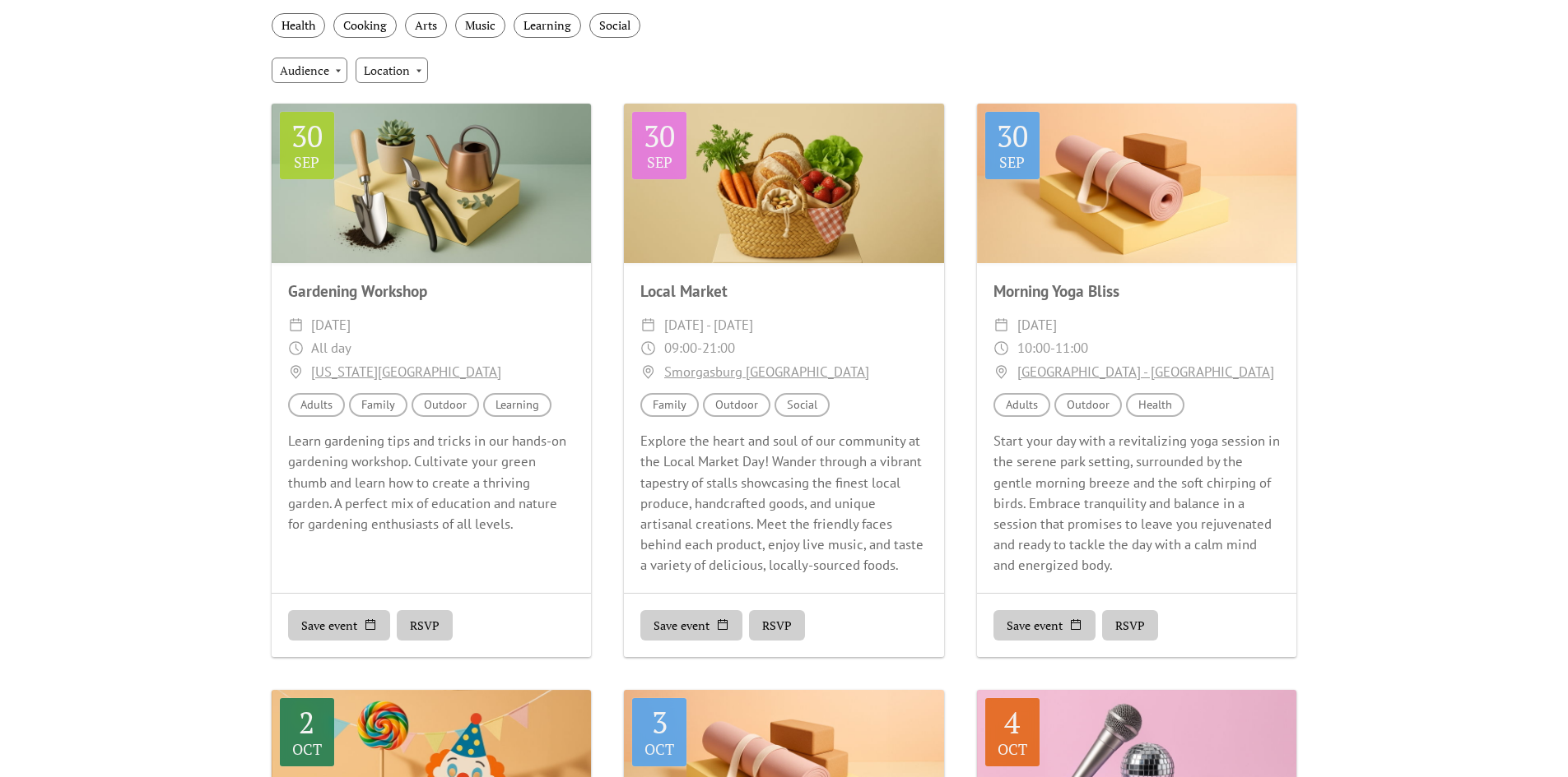
scroll to position [329, 0]
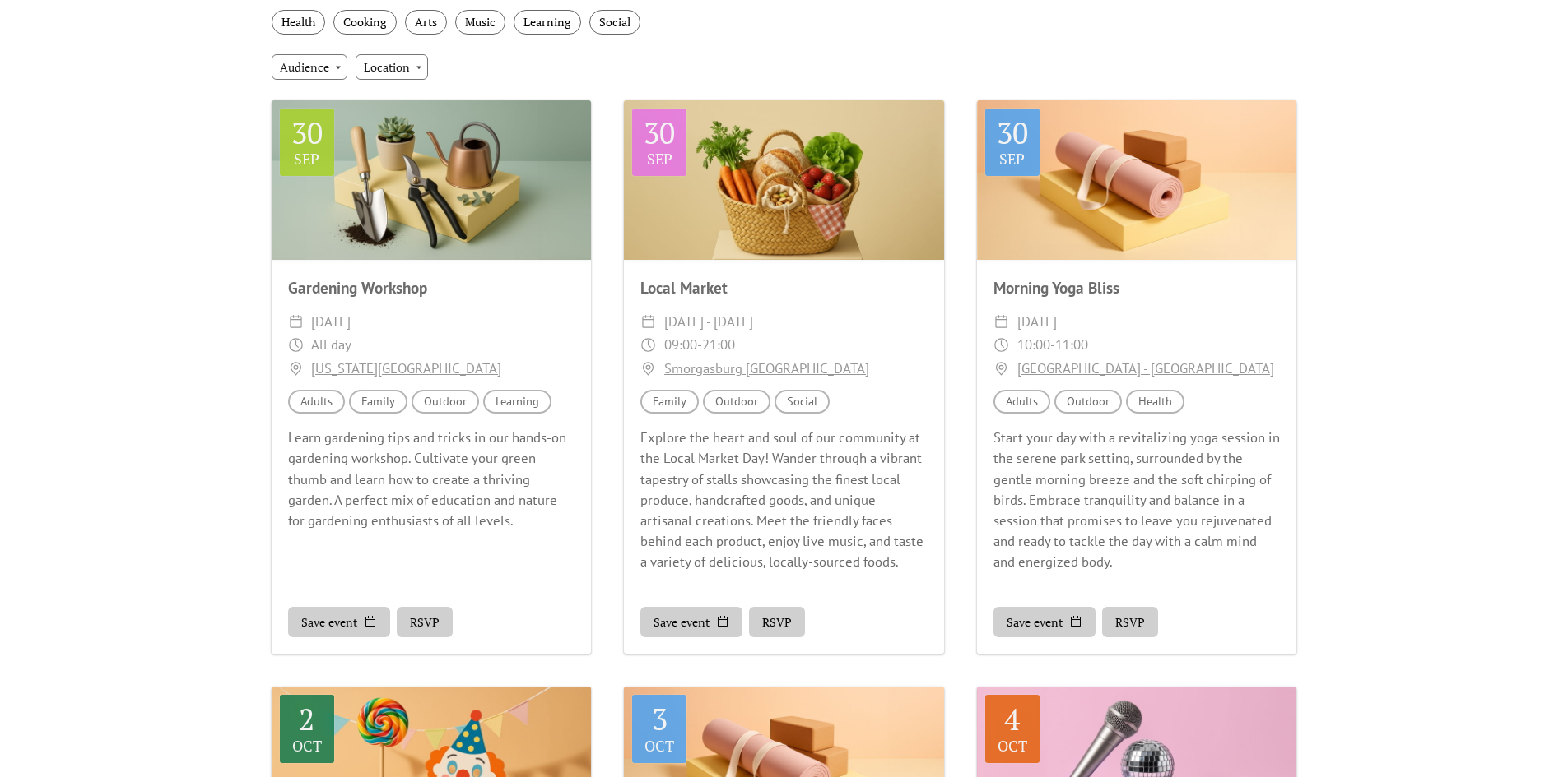
click at [716, 527] on div "Explore the heart and soul of our community at the Local Market Day! Wander thr…" at bounding box center [784, 500] width 320 height 145
click at [787, 621] on button "RSVP" at bounding box center [777, 622] width 56 height 31
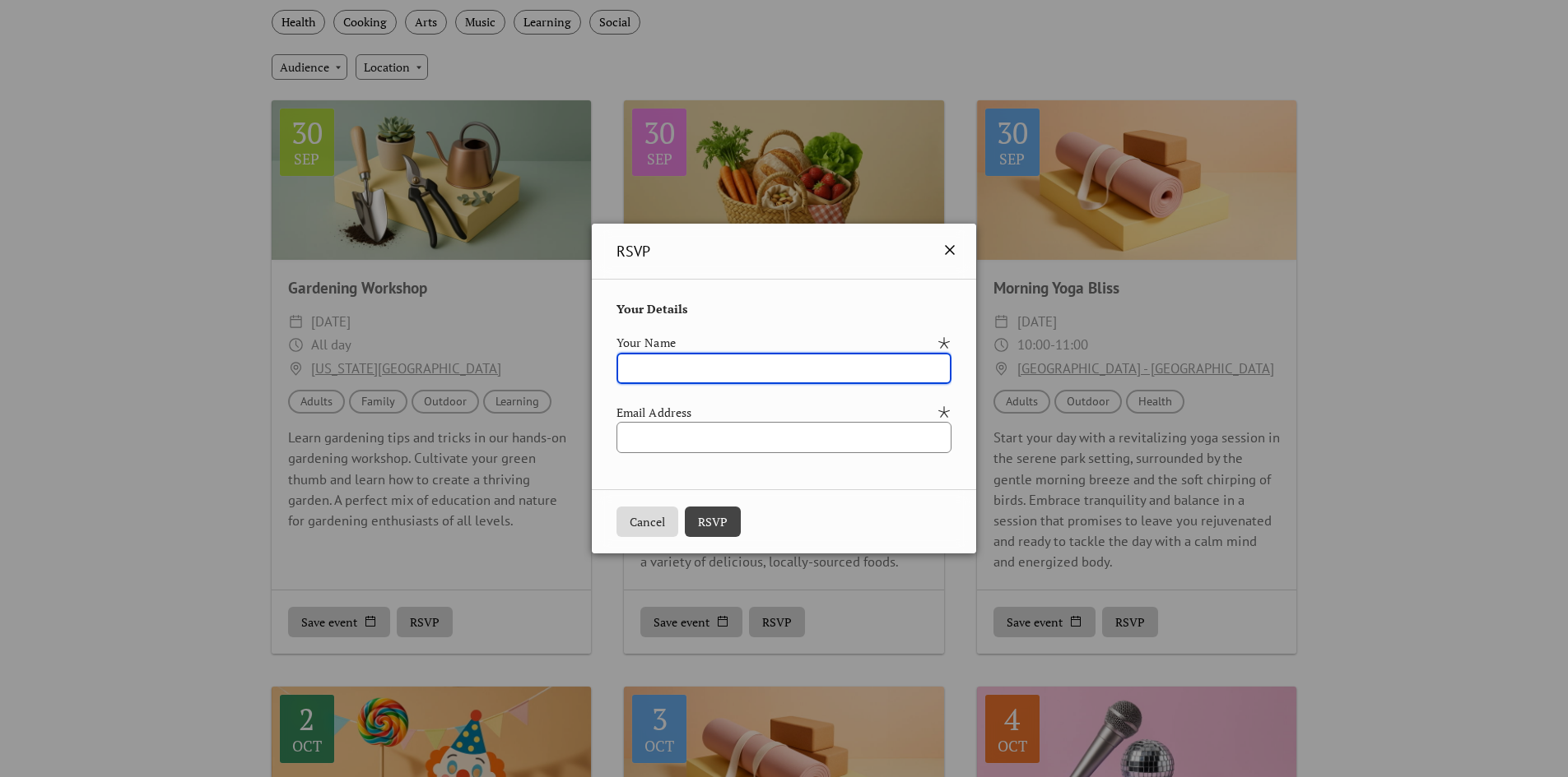
click at [959, 246] on icon at bounding box center [950, 250] width 20 height 20
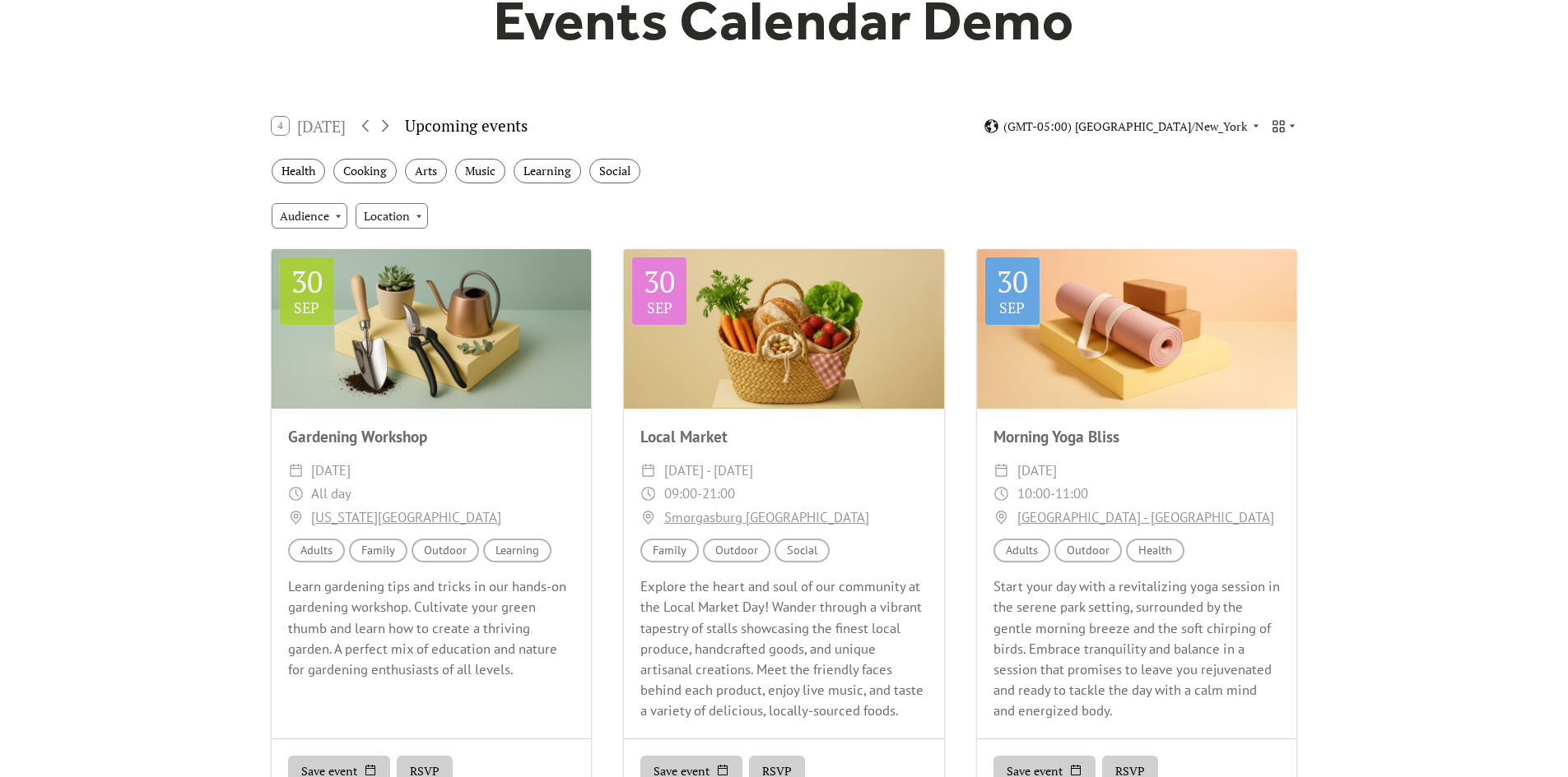
scroll to position [0, 0]
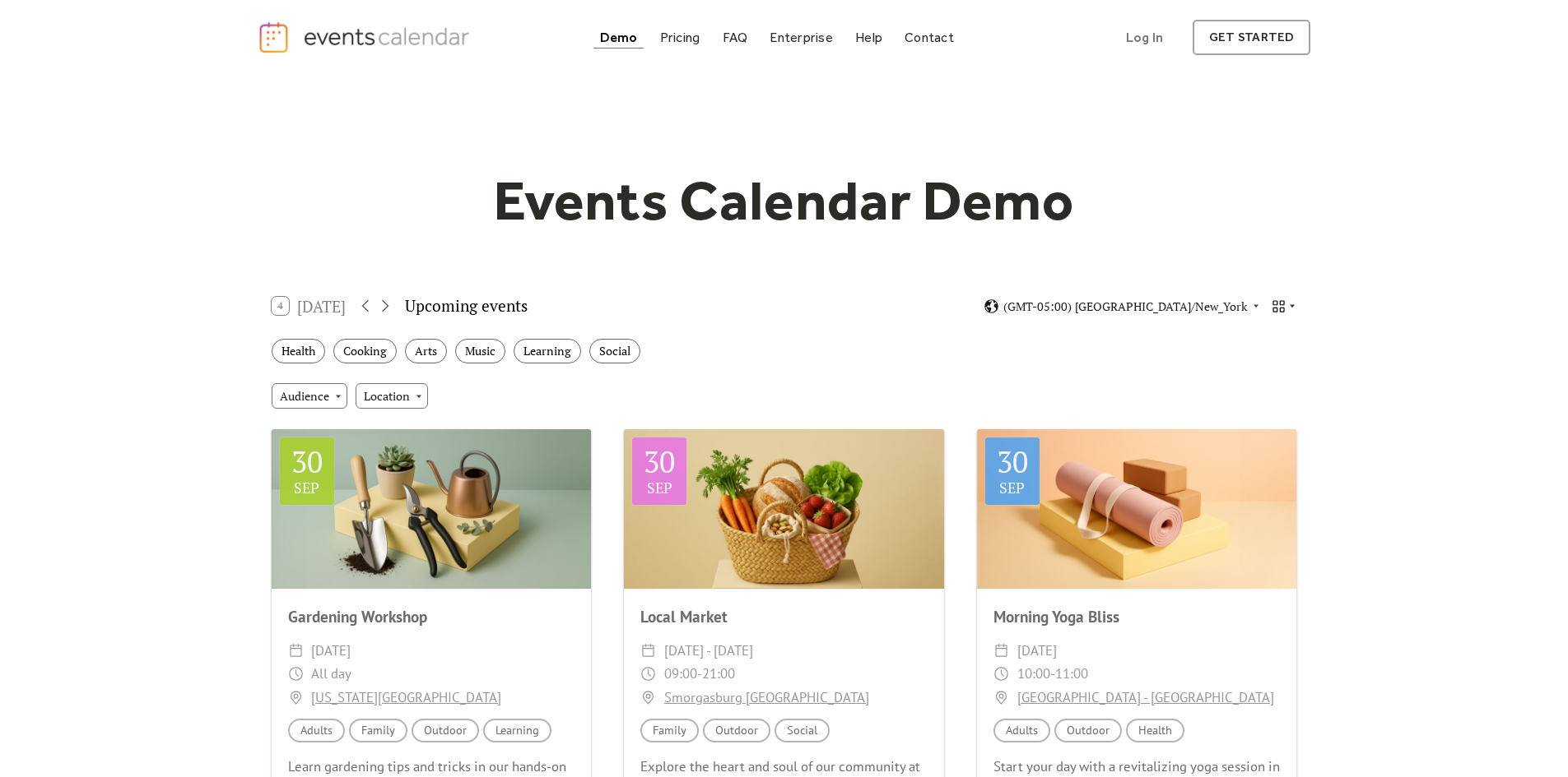
click at [1280, 302] on icon at bounding box center [1279, 305] width 11 height 11
click at [1261, 386] on span "Agenda" at bounding box center [1263, 392] width 39 height 18
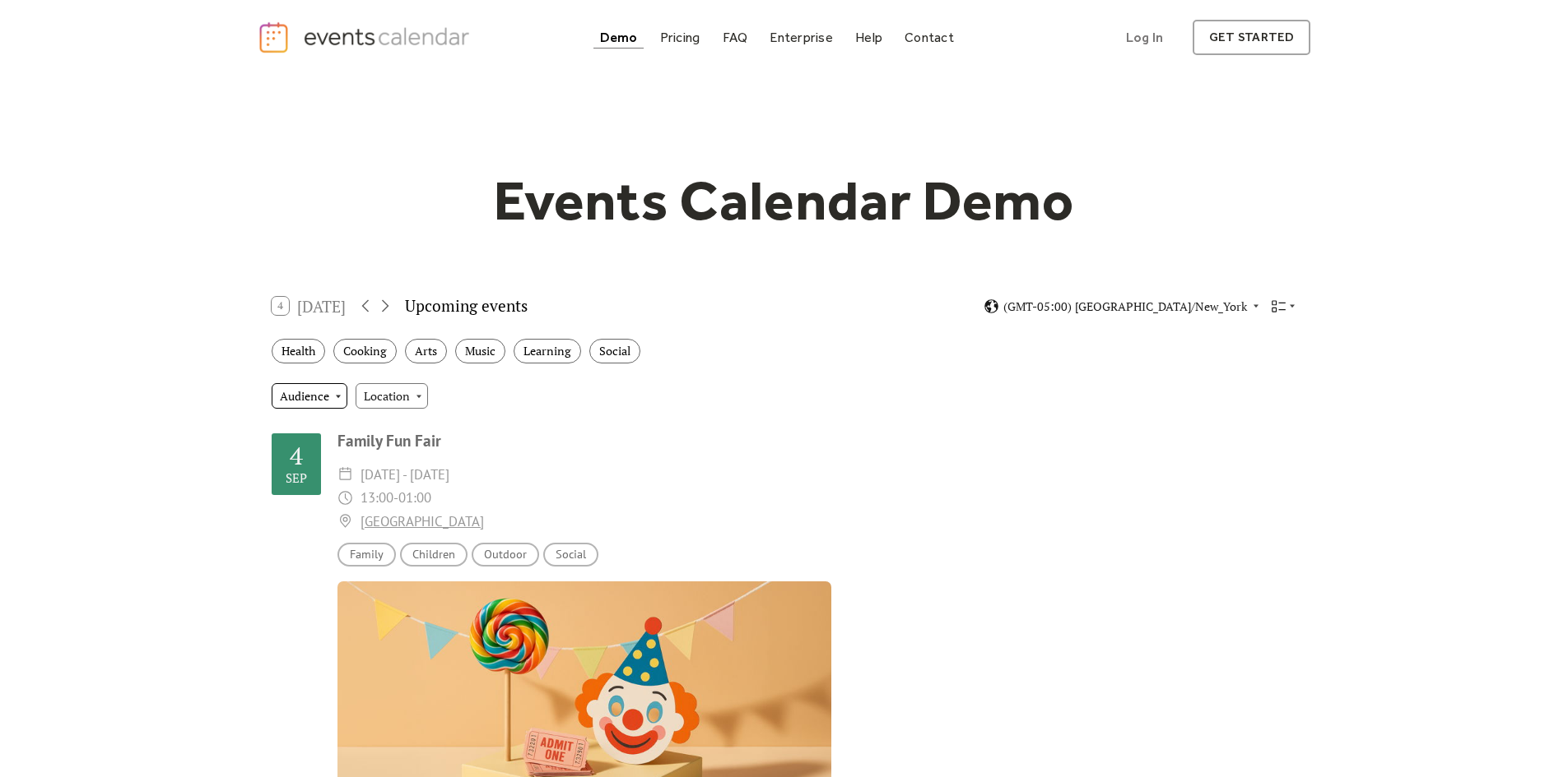
click at [331, 392] on div "Audience" at bounding box center [310, 395] width 76 height 24
click at [306, 417] on span "Adults" at bounding box center [302, 426] width 34 height 18
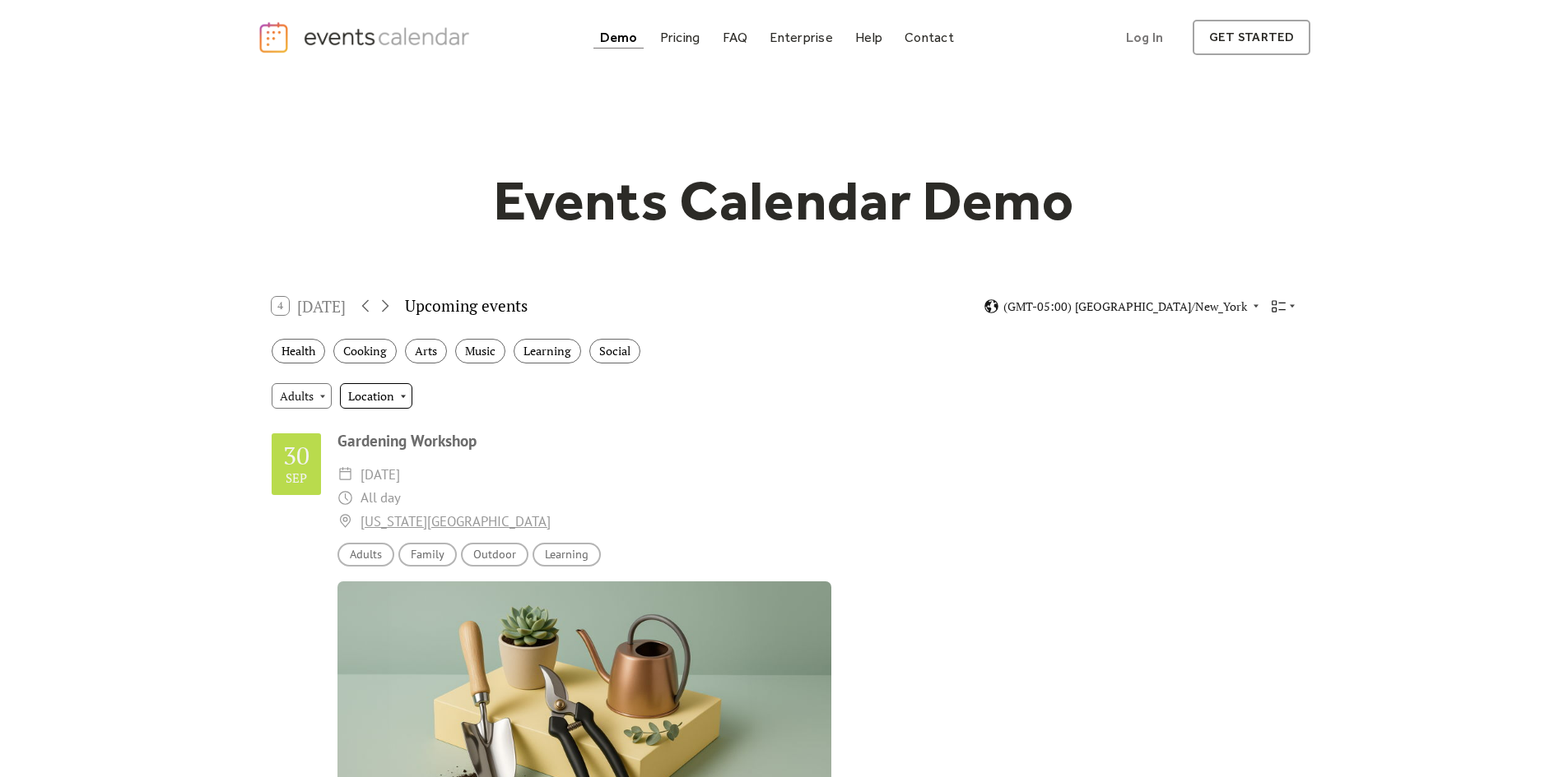
click at [374, 394] on div "Location" at bounding box center [376, 395] width 73 height 24
click at [390, 429] on div "Indoor" at bounding box center [385, 427] width 87 height 31
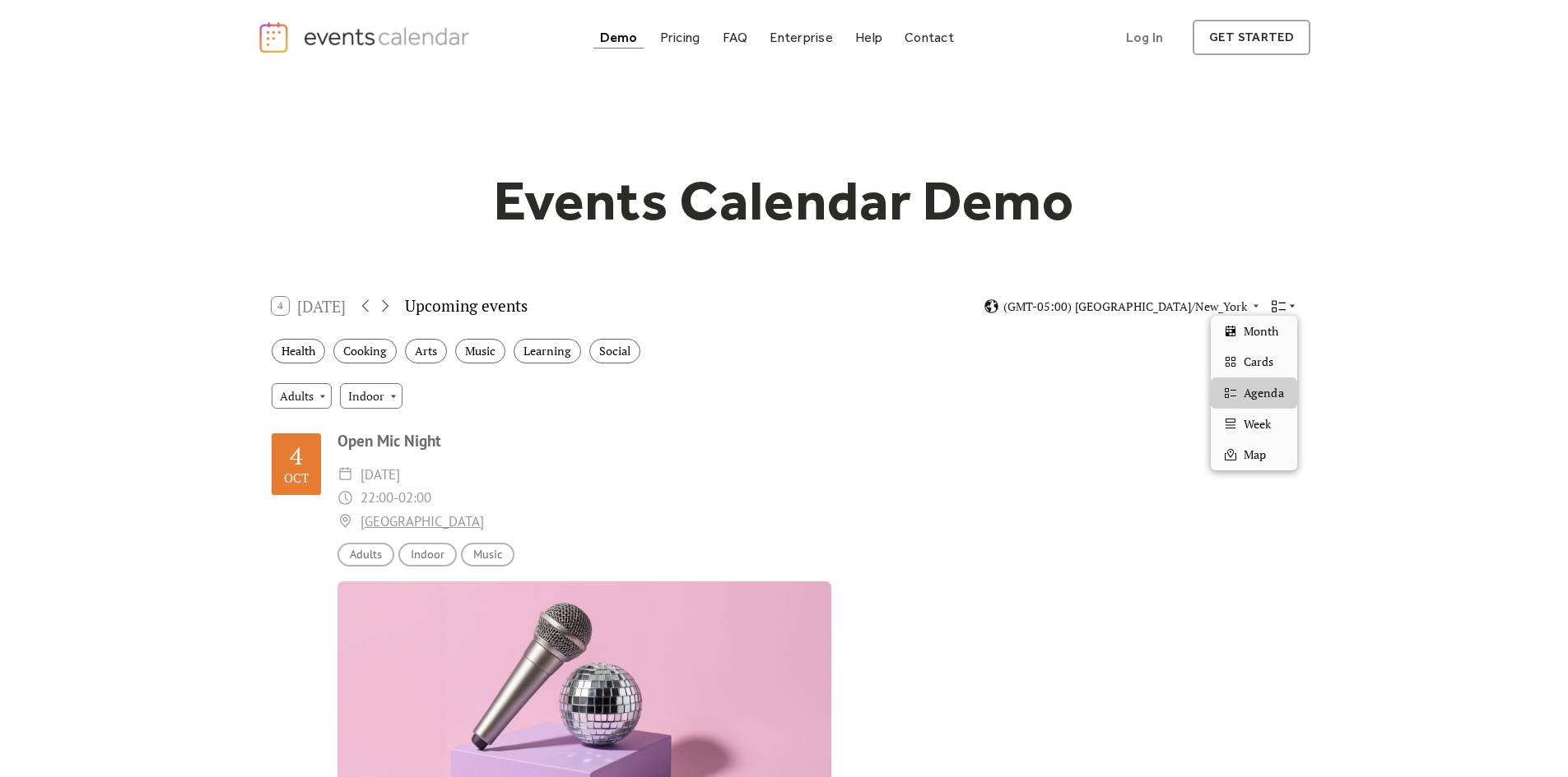
click at [1285, 311] on icon at bounding box center [1279, 307] width 16 height 16
click at [1260, 425] on span "Week" at bounding box center [1257, 424] width 27 height 18
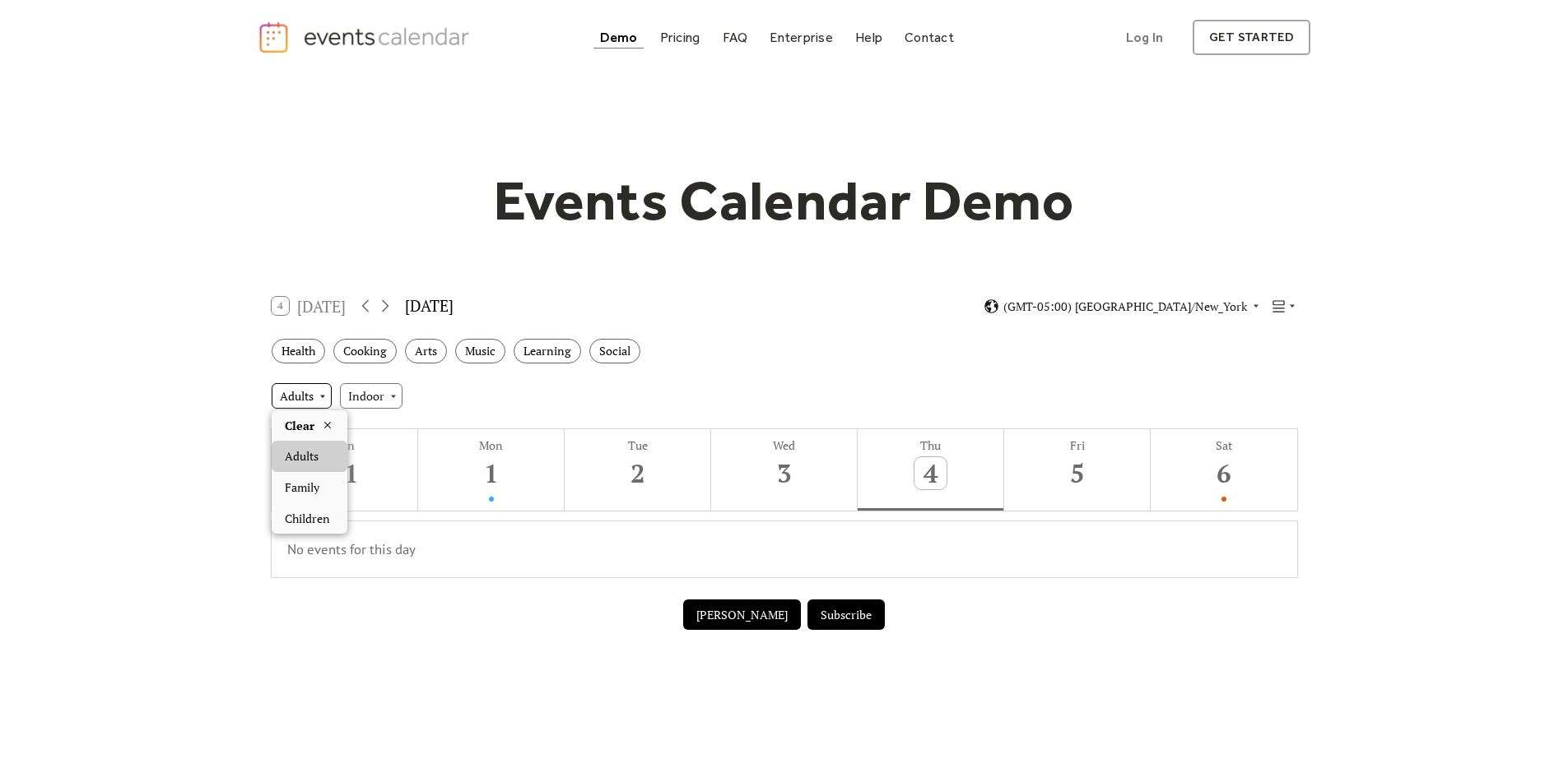
click at [325, 395] on div "Adults" at bounding box center [302, 395] width 60 height 24
click at [321, 427] on icon at bounding box center [327, 425] width 13 height 13
click at [372, 392] on div "Indoor" at bounding box center [387, 395] width 63 height 24
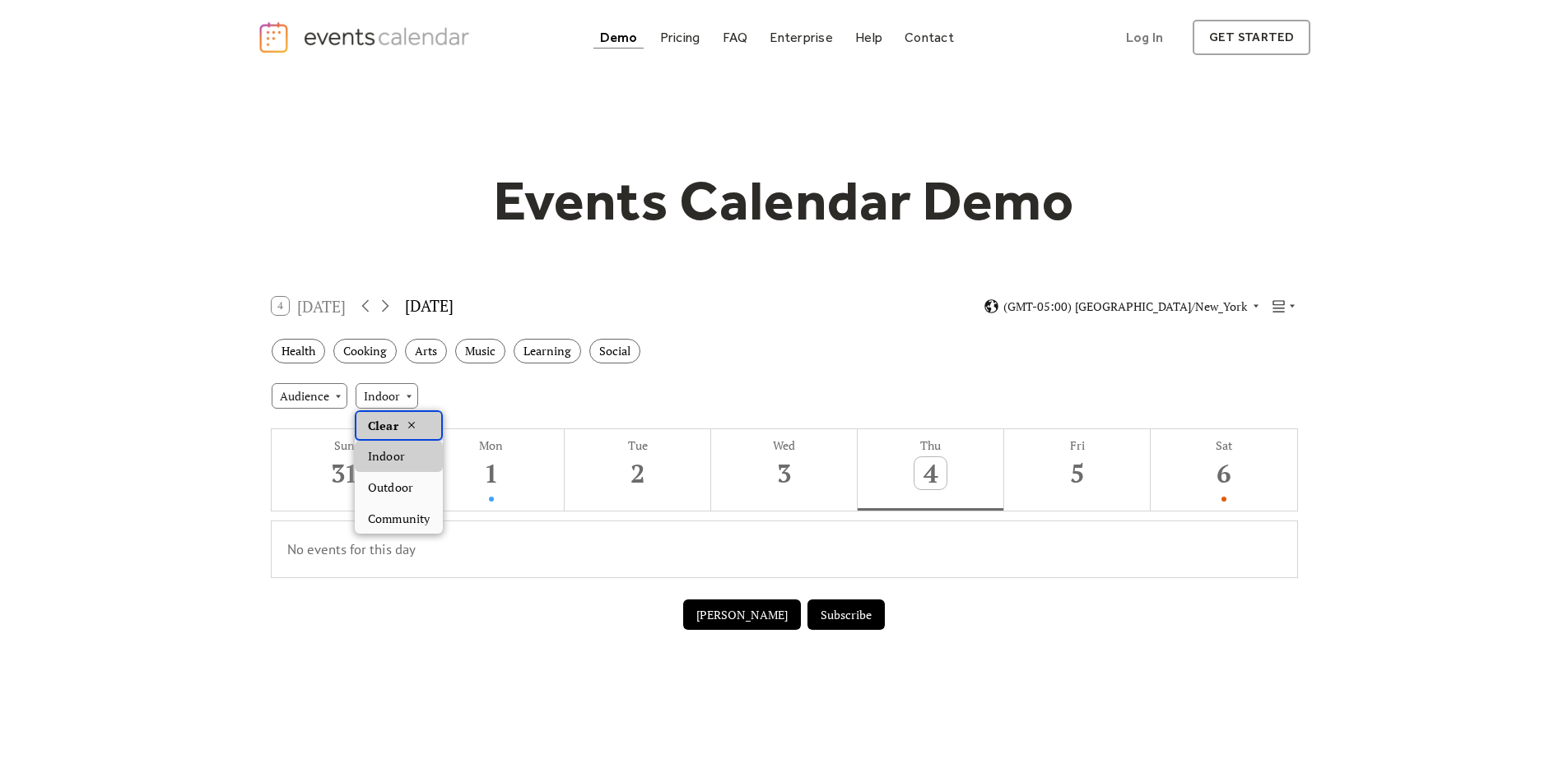
click at [381, 426] on span "Clear" at bounding box center [383, 426] width 30 height 18
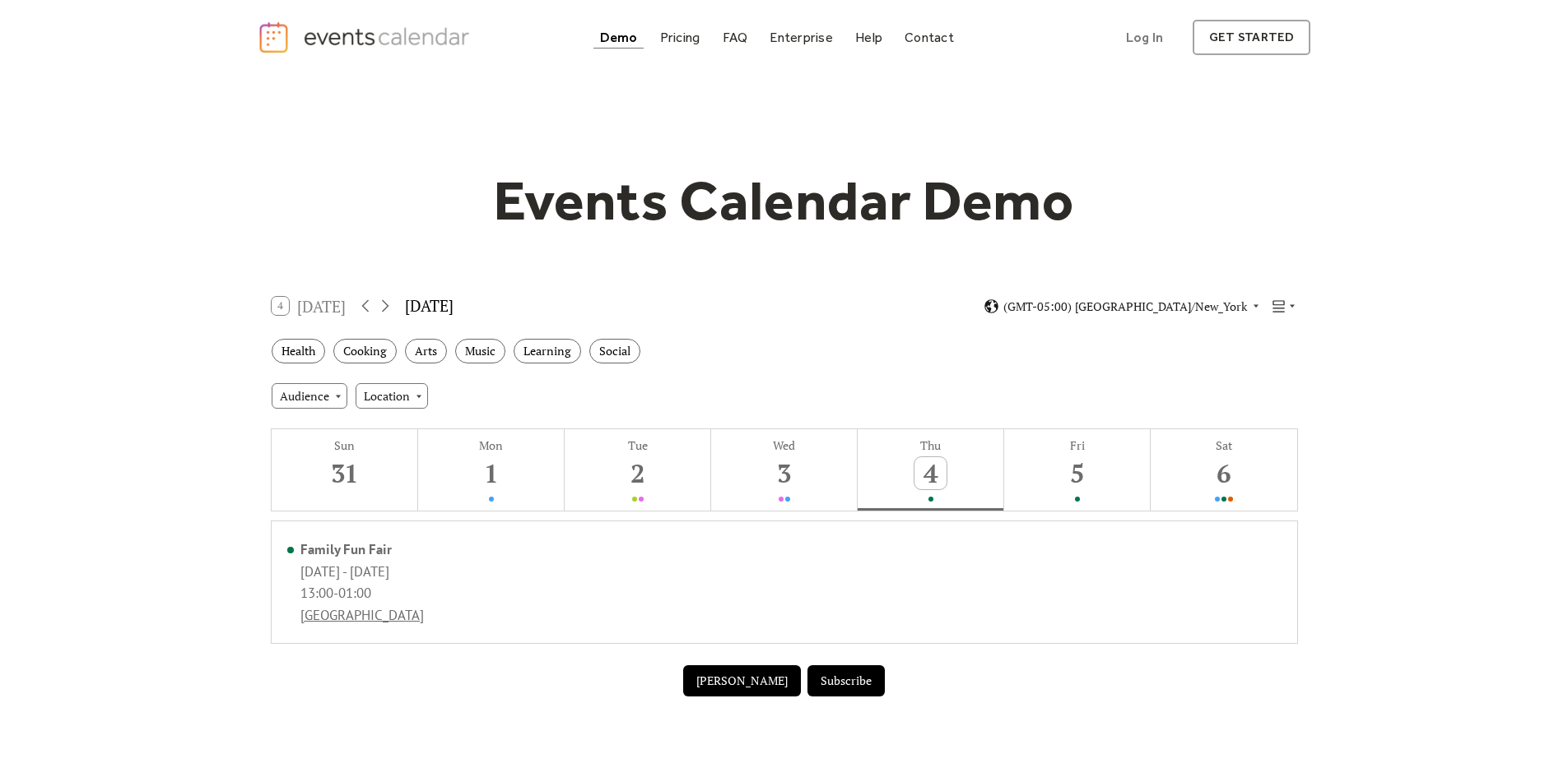
click at [1423, 524] on div "Events Calendar Demo Loading the Events Calendar..." at bounding box center [784, 437] width 1568 height 725
click at [391, 307] on icon at bounding box center [385, 306] width 20 height 20
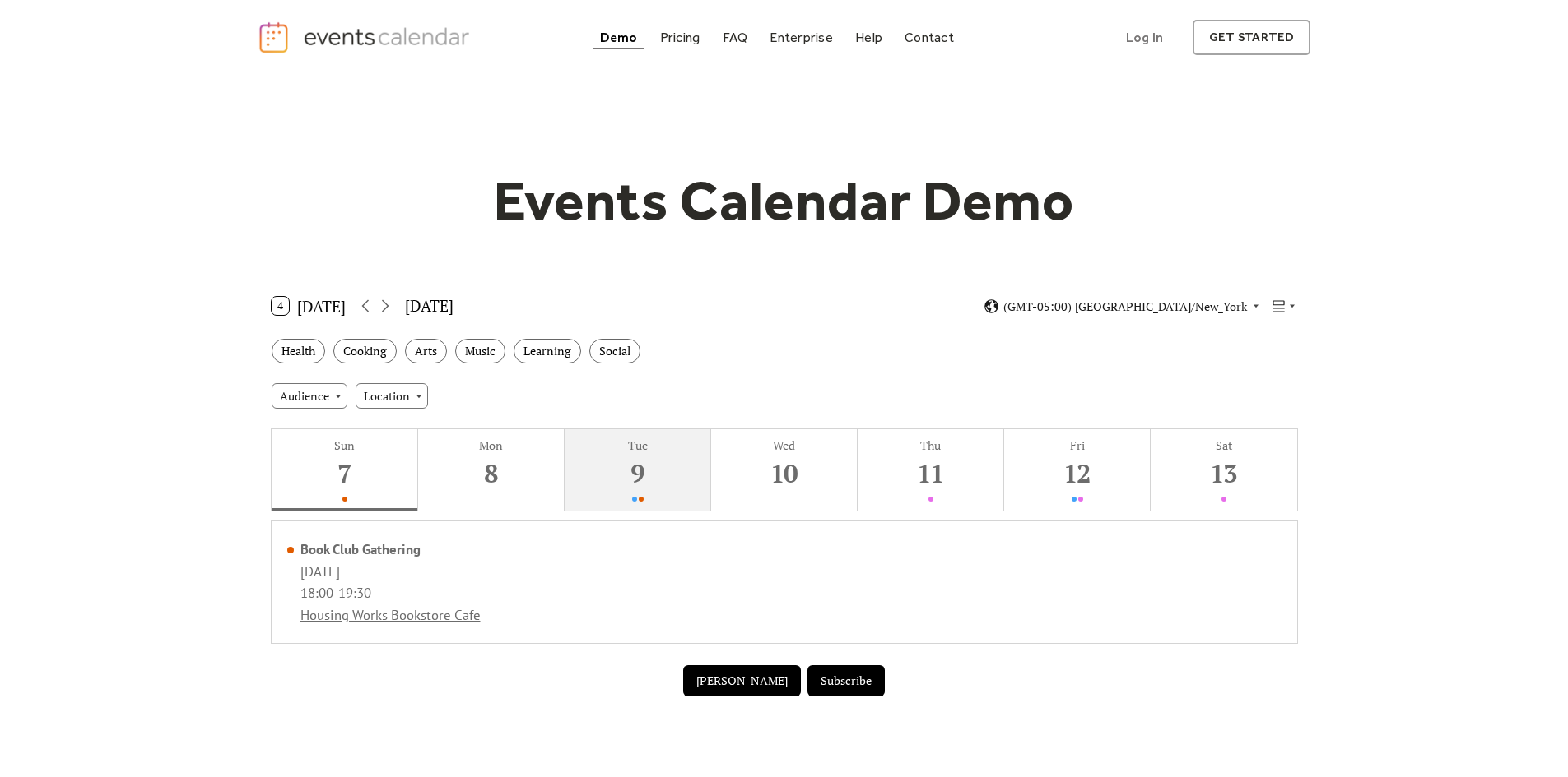
click at [655, 472] on button "Tue 9" at bounding box center [638, 469] width 146 height 81
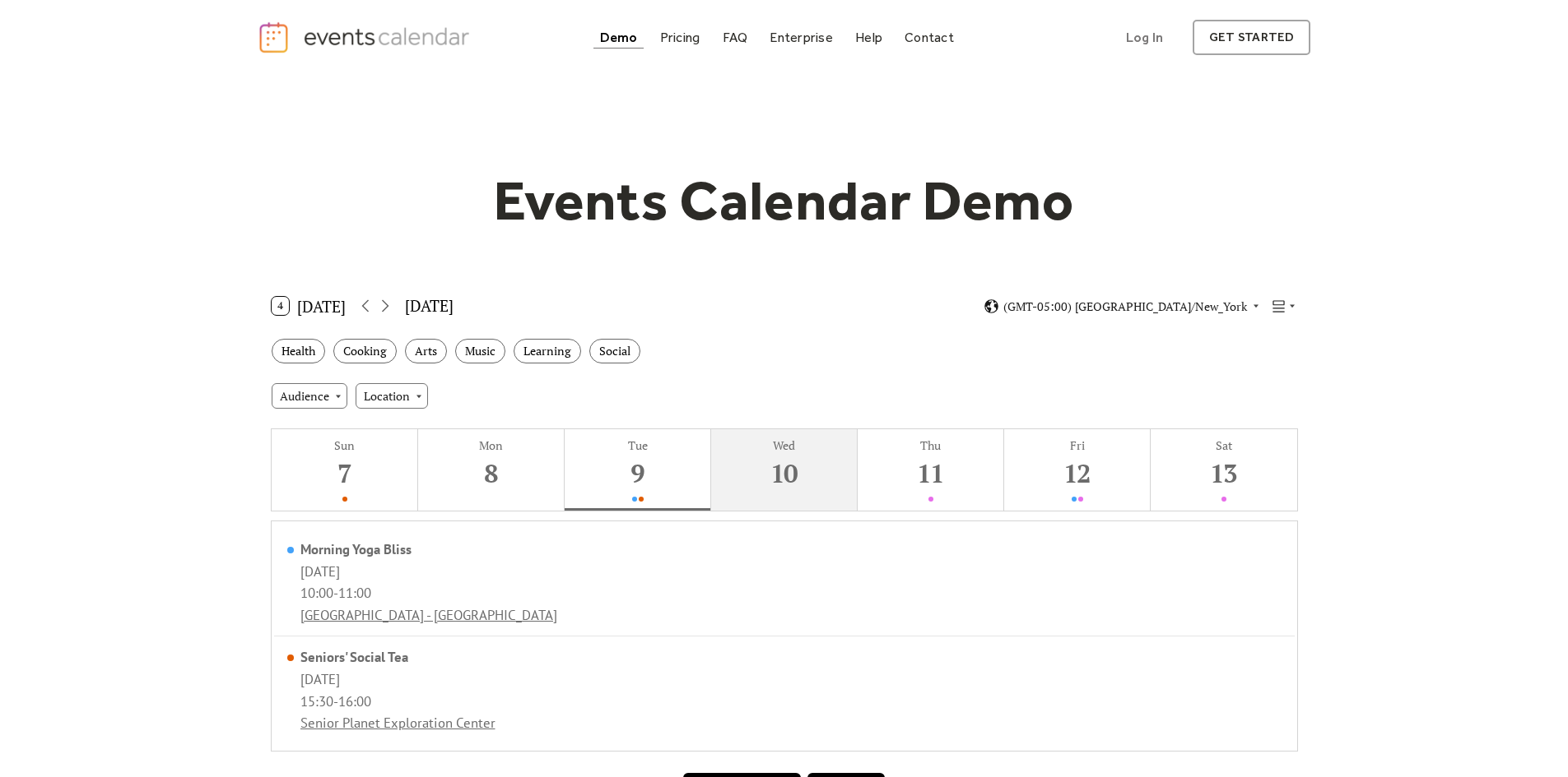
click at [795, 474] on div "10" at bounding box center [784, 473] width 32 height 32
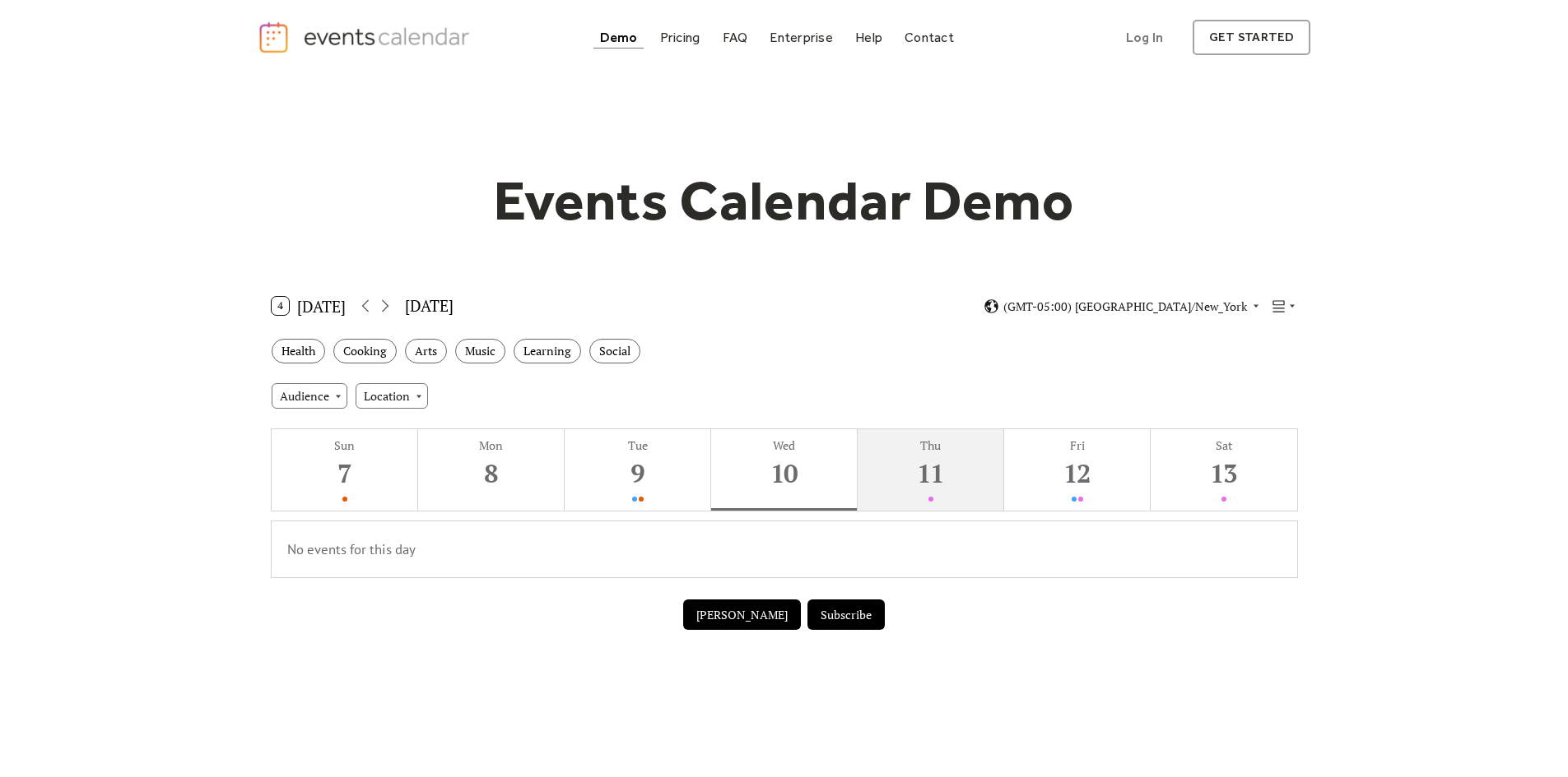
click at [933, 484] on div "11" at bounding box center [930, 473] width 32 height 32
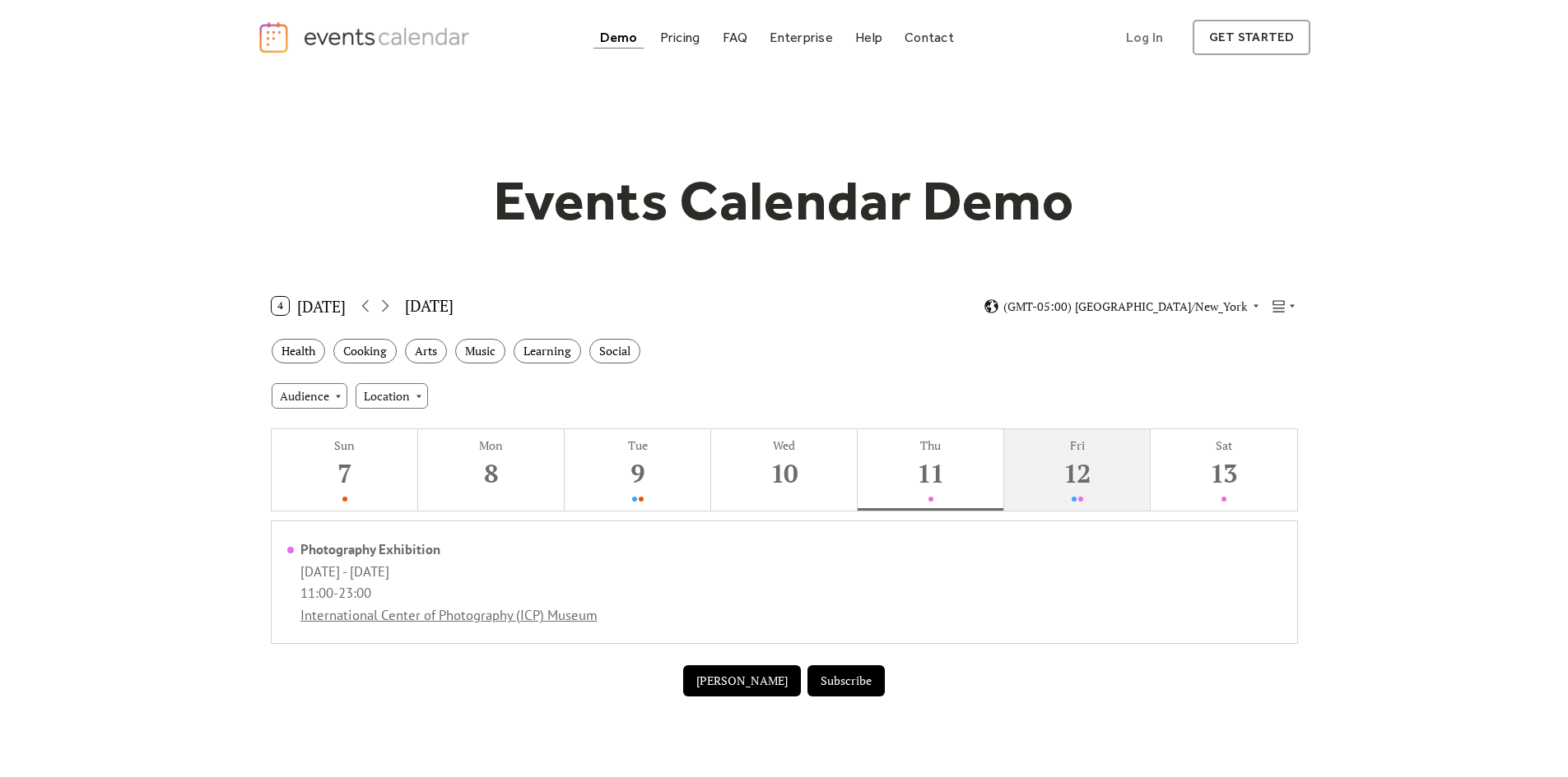
drag, startPoint x: 1076, startPoint y: 485, endPoint x: 1105, endPoint y: 485, distance: 29.0
click at [1086, 485] on div "12" at bounding box center [1077, 473] width 32 height 32
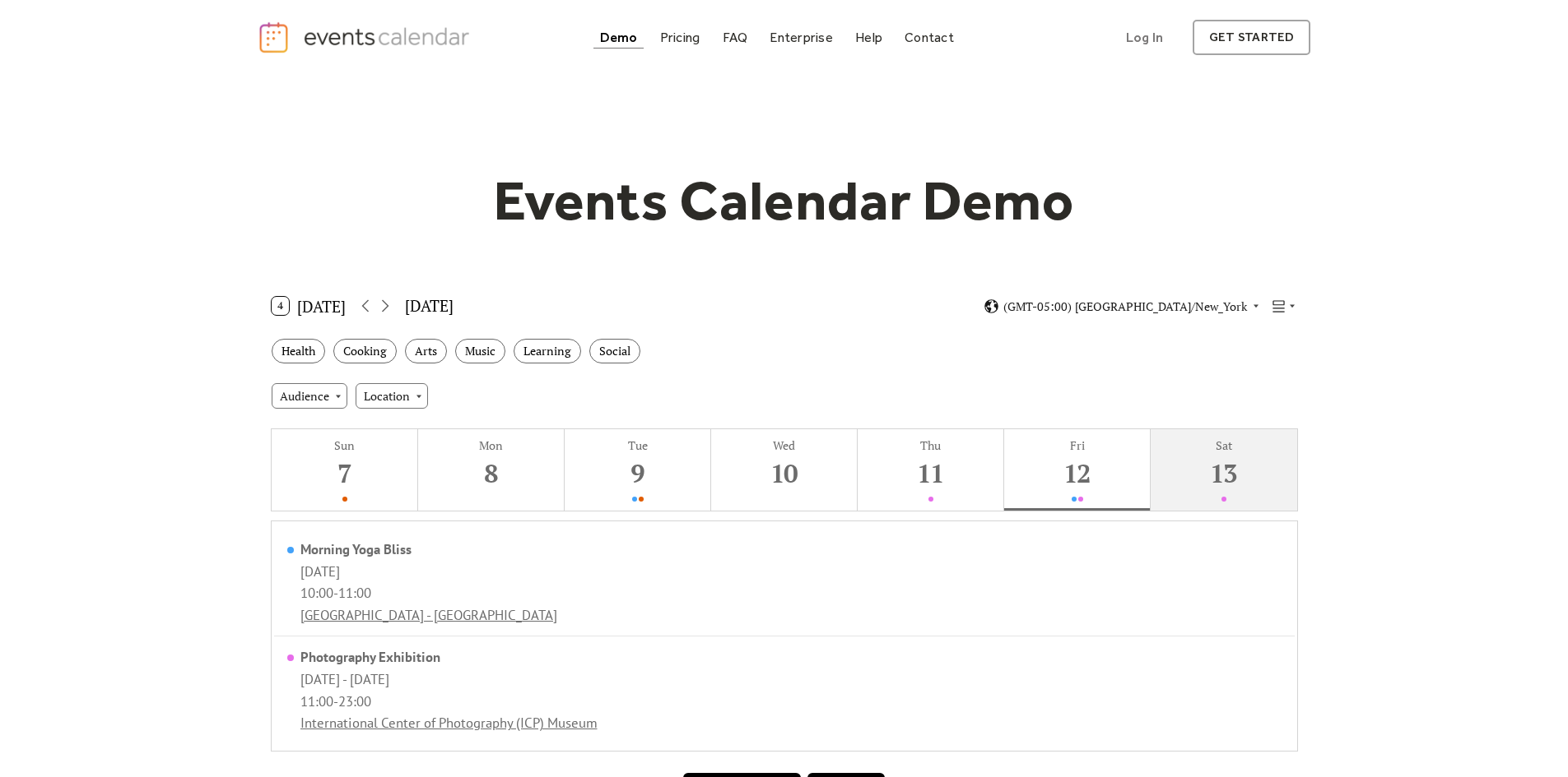
click at [1194, 485] on button "Sat 13" at bounding box center [1223, 469] width 146 height 81
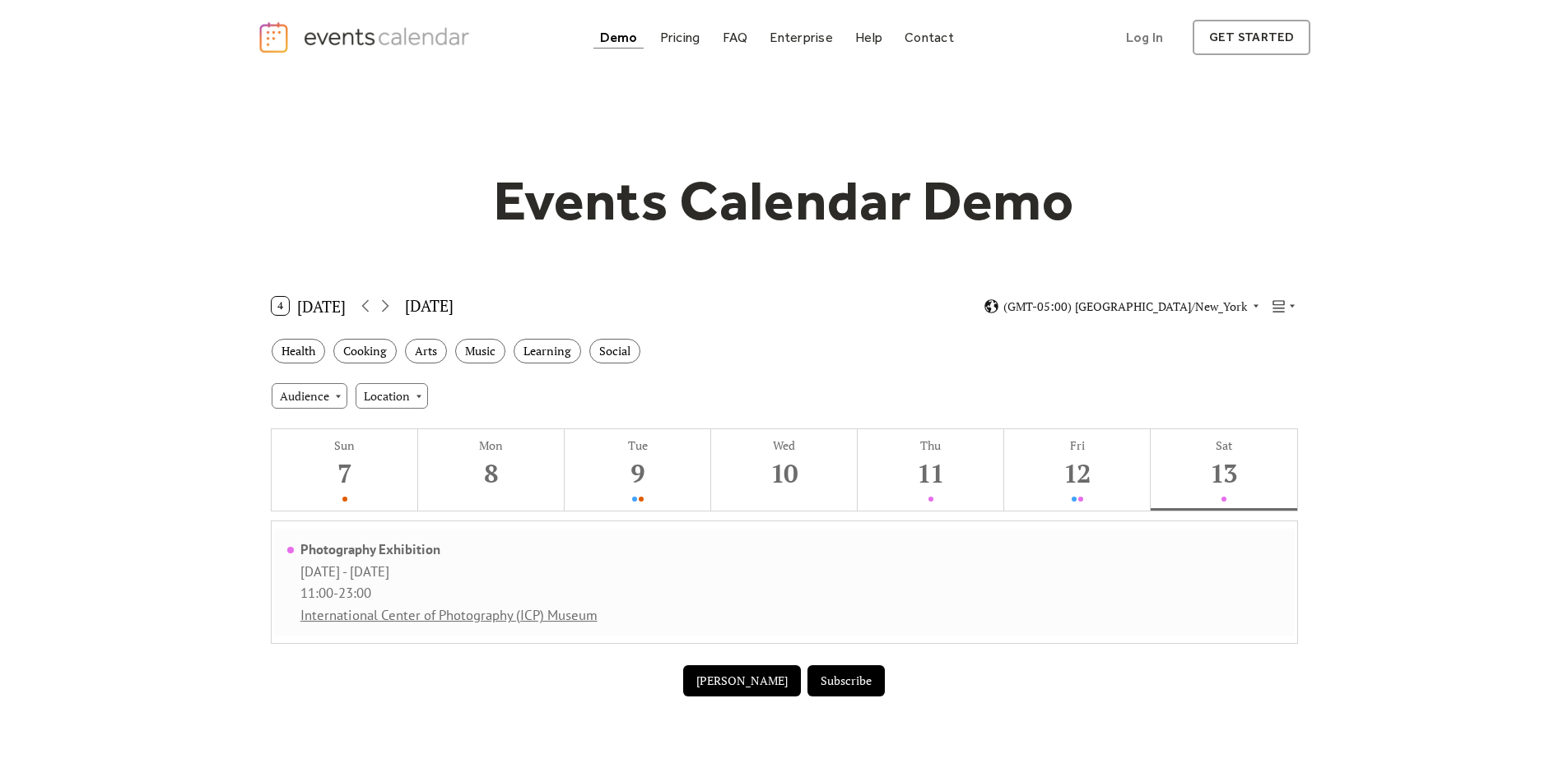
click at [663, 539] on div "Photography Exhibition Thu, Sep 11 - Sun, Sep 14, 2025 11:00 - 23:00 Internatio…" at bounding box center [784, 582] width 1021 height 107
click at [1280, 307] on icon at bounding box center [1279, 307] width 16 height 16
click at [1256, 461] on span "Map" at bounding box center [1254, 454] width 22 height 18
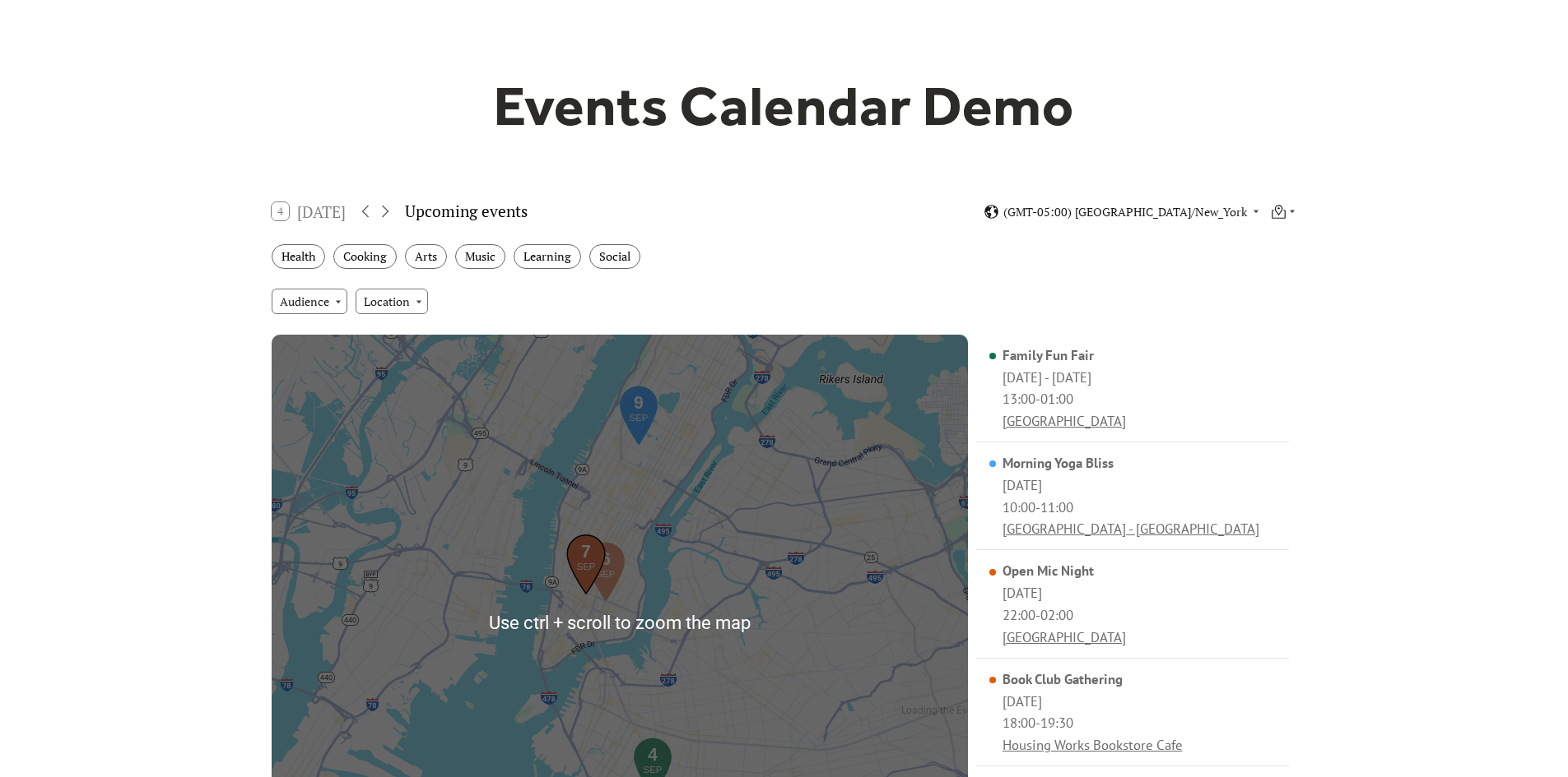
scroll to position [164, 0]
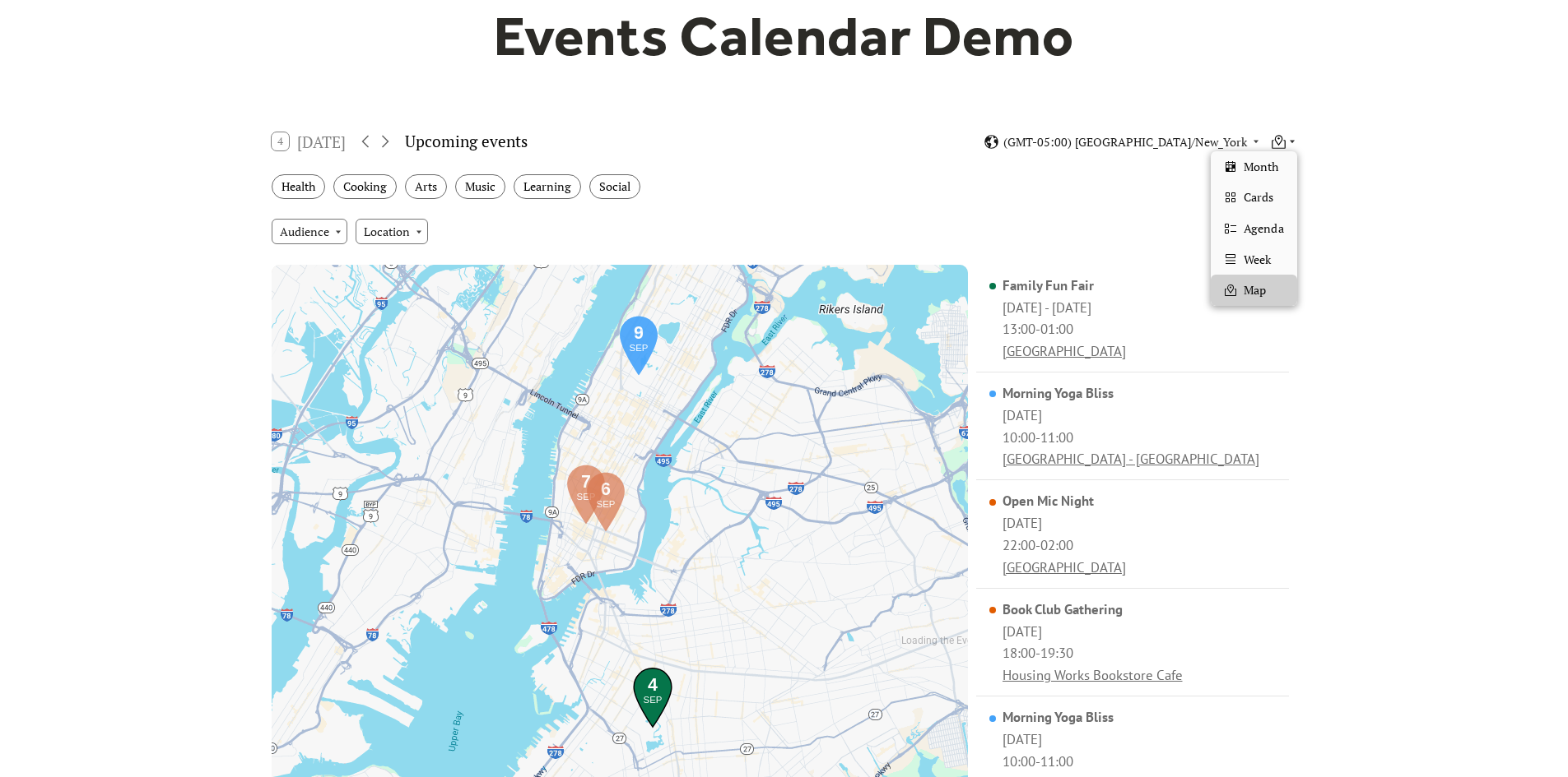
click at [1284, 134] on icon at bounding box center [1279, 142] width 16 height 16
click at [1273, 163] on span "Month" at bounding box center [1261, 167] width 35 height 18
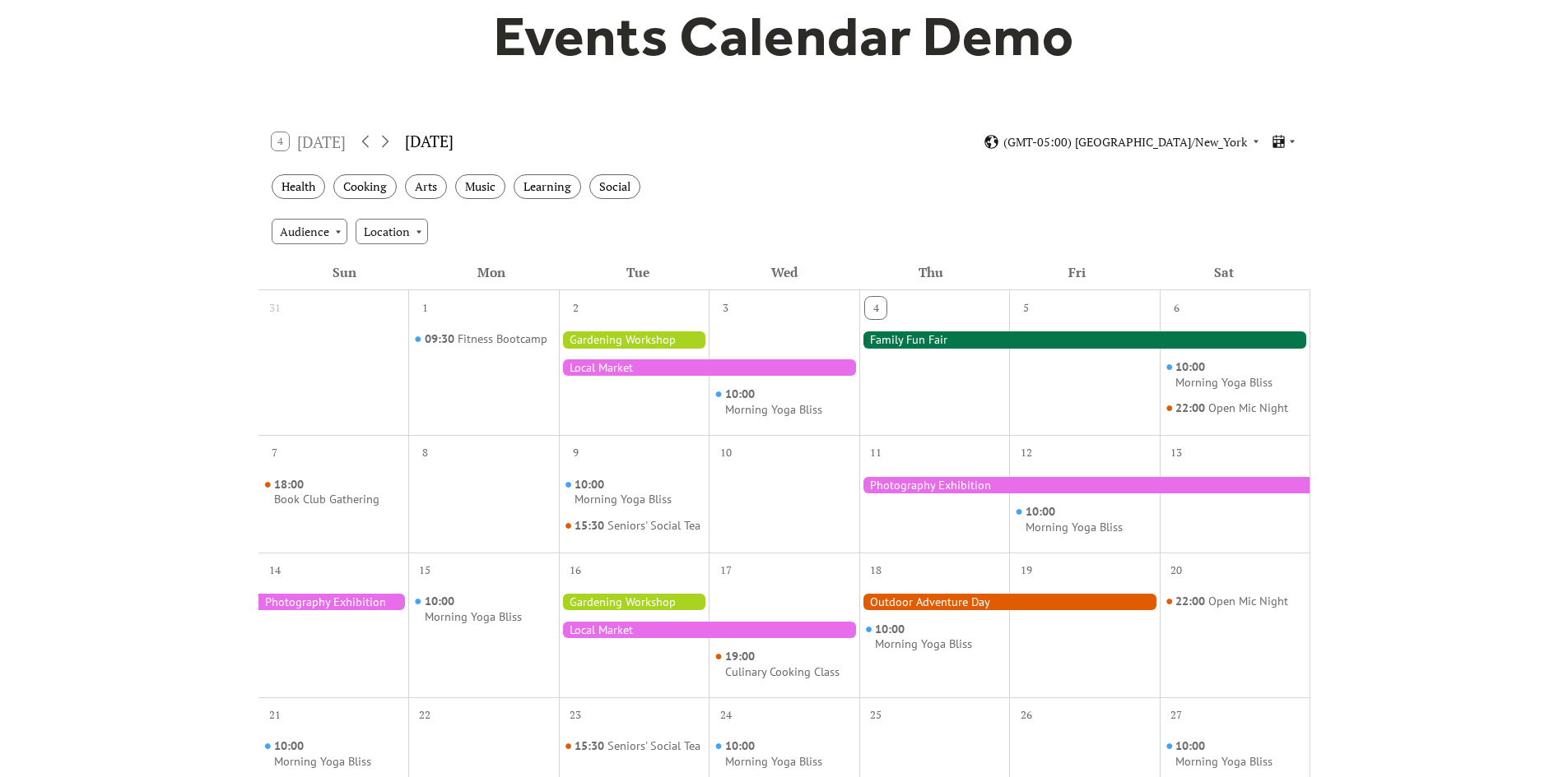
click at [1305, 131] on div "4 Today September 2025 (GMT-05:00) America/New_York" at bounding box center [784, 142] width 1052 height 44
click at [1278, 143] on icon at bounding box center [1279, 141] width 11 height 13
click at [1274, 193] on div "Cards" at bounding box center [1253, 198] width 86 height 31
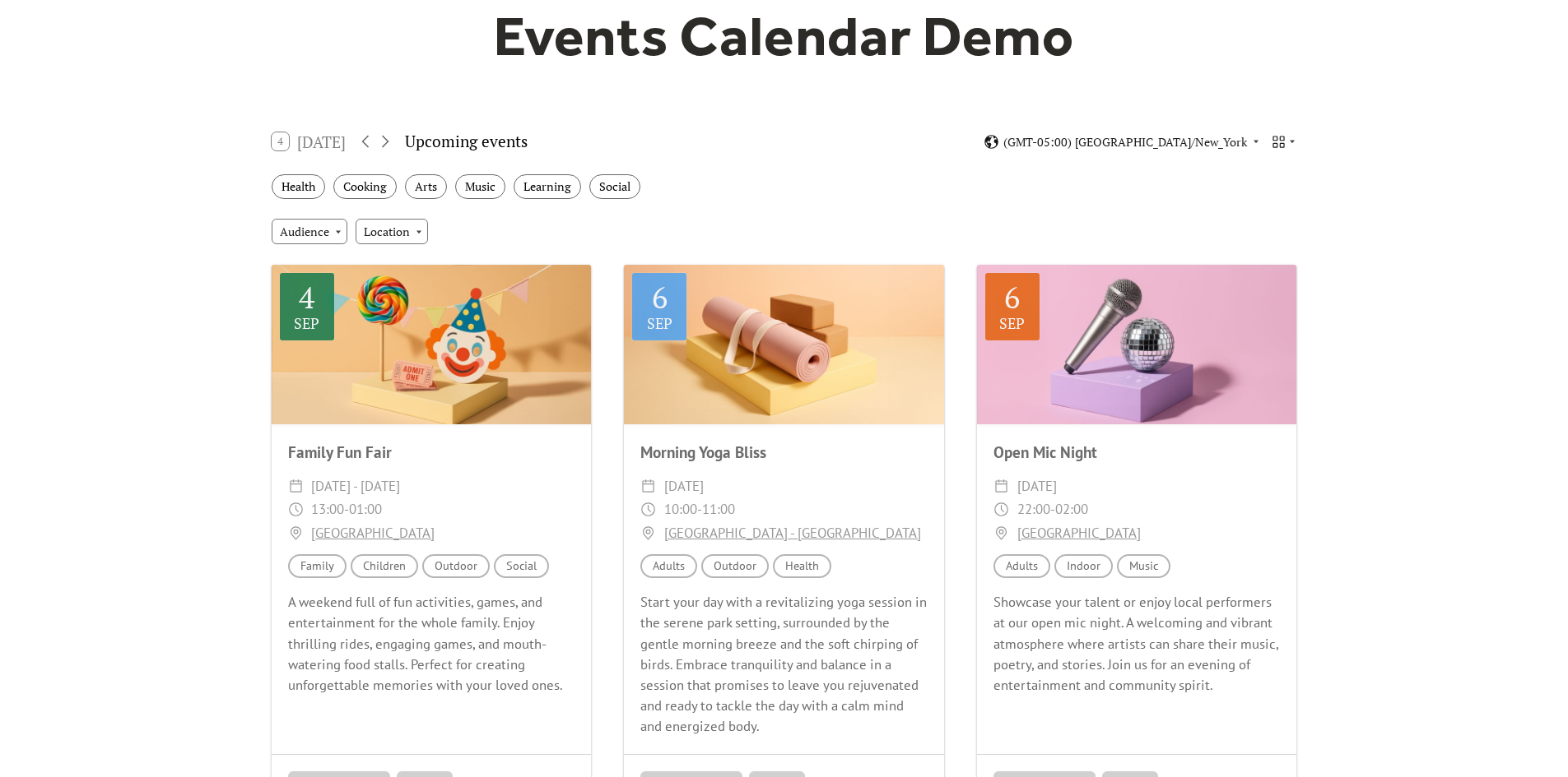
drag, startPoint x: 1386, startPoint y: 439, endPoint x: 1391, endPoint y: 453, distance: 14.9
click at [1390, 451] on div "Events Calendar Demo Loading the Events Calendar..." at bounding box center [784, 734] width 1568 height 1649
click at [395, 138] on icon at bounding box center [385, 142] width 20 height 20
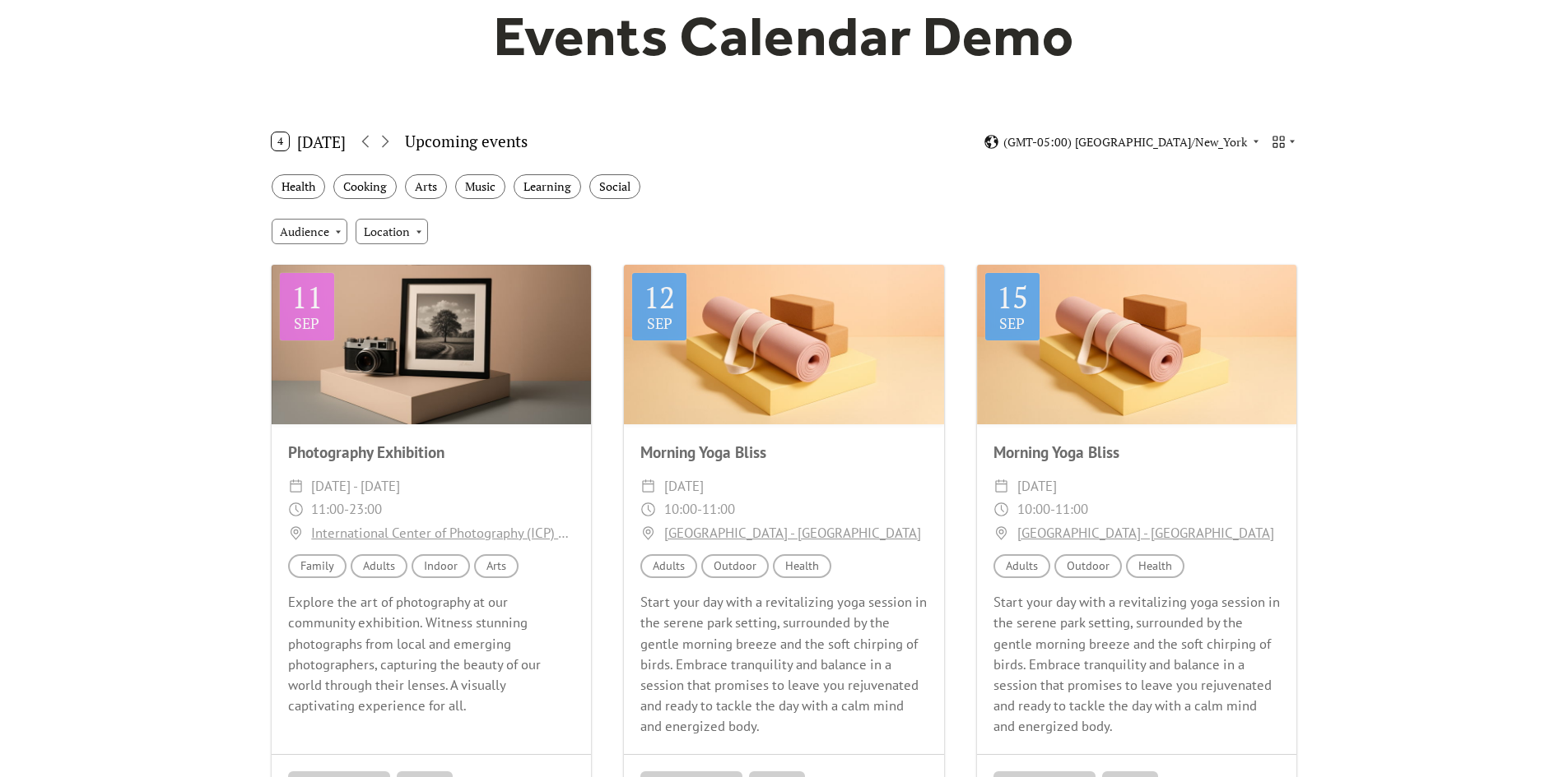
click at [311, 140] on button "4 Today" at bounding box center [309, 142] width 87 height 26
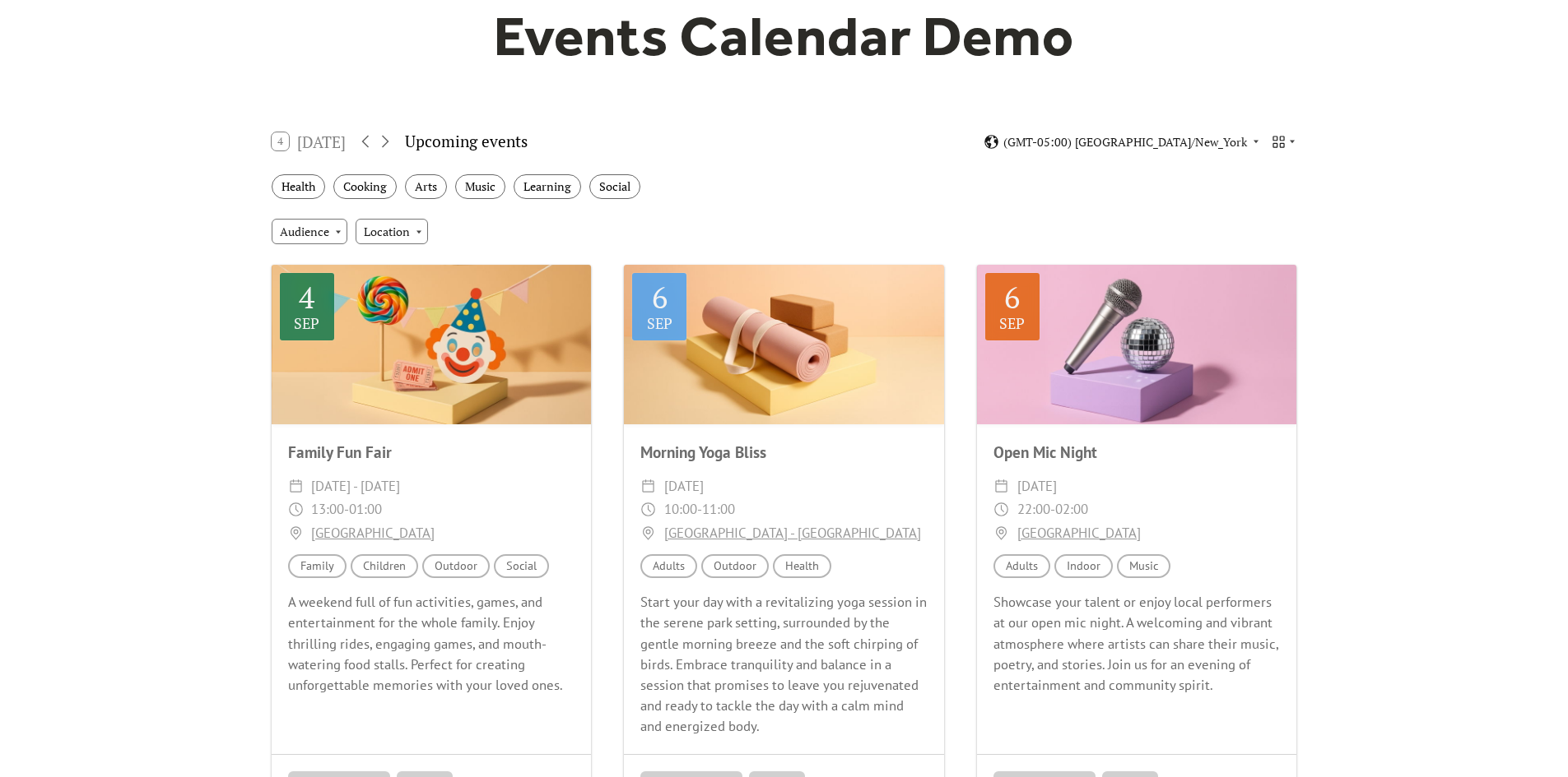
click at [311, 140] on div "4 Today" at bounding box center [310, 141] width 75 height 18
click at [394, 143] on icon at bounding box center [385, 142] width 20 height 20
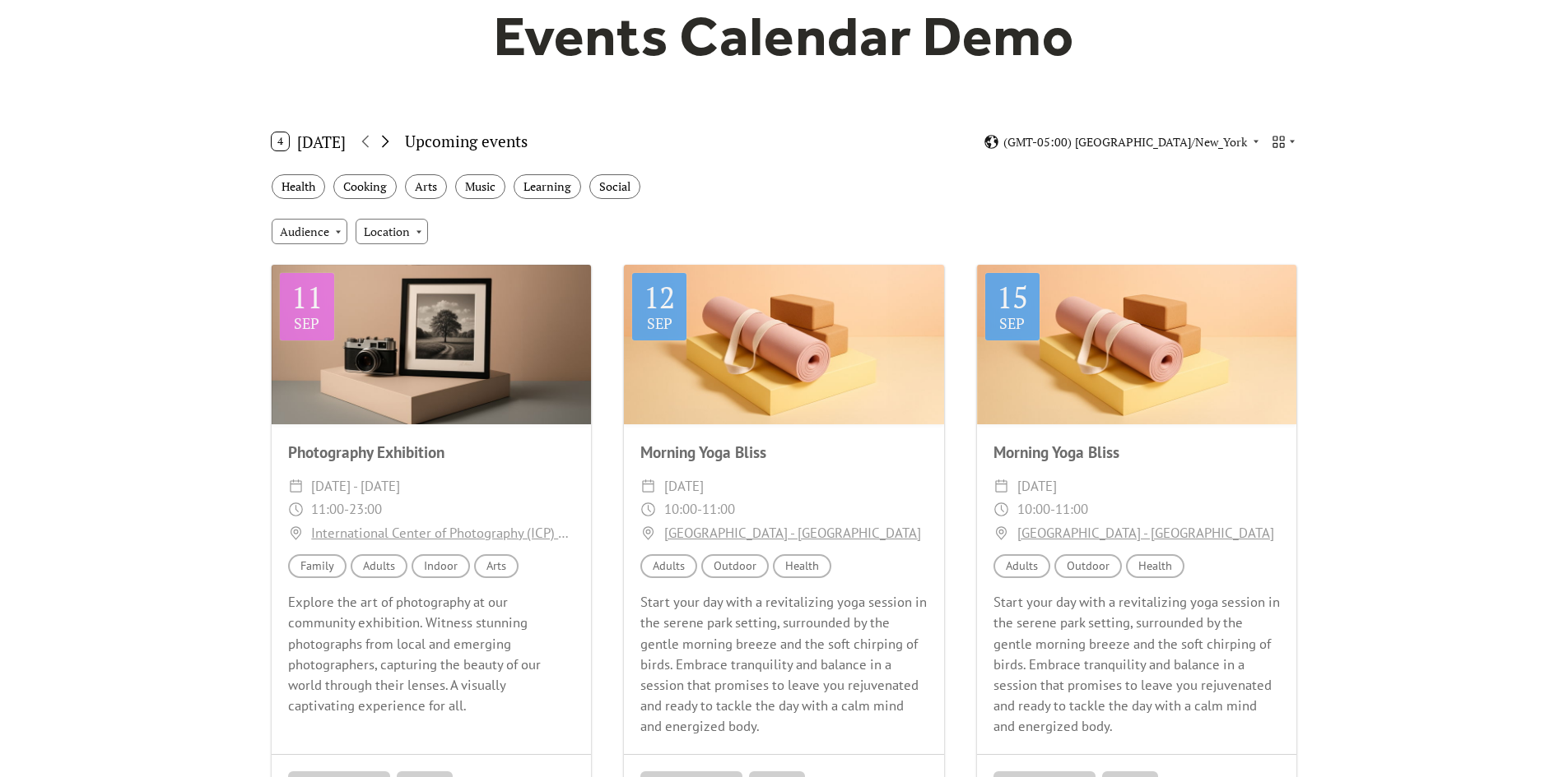
click at [389, 141] on icon at bounding box center [386, 142] width 7 height 12
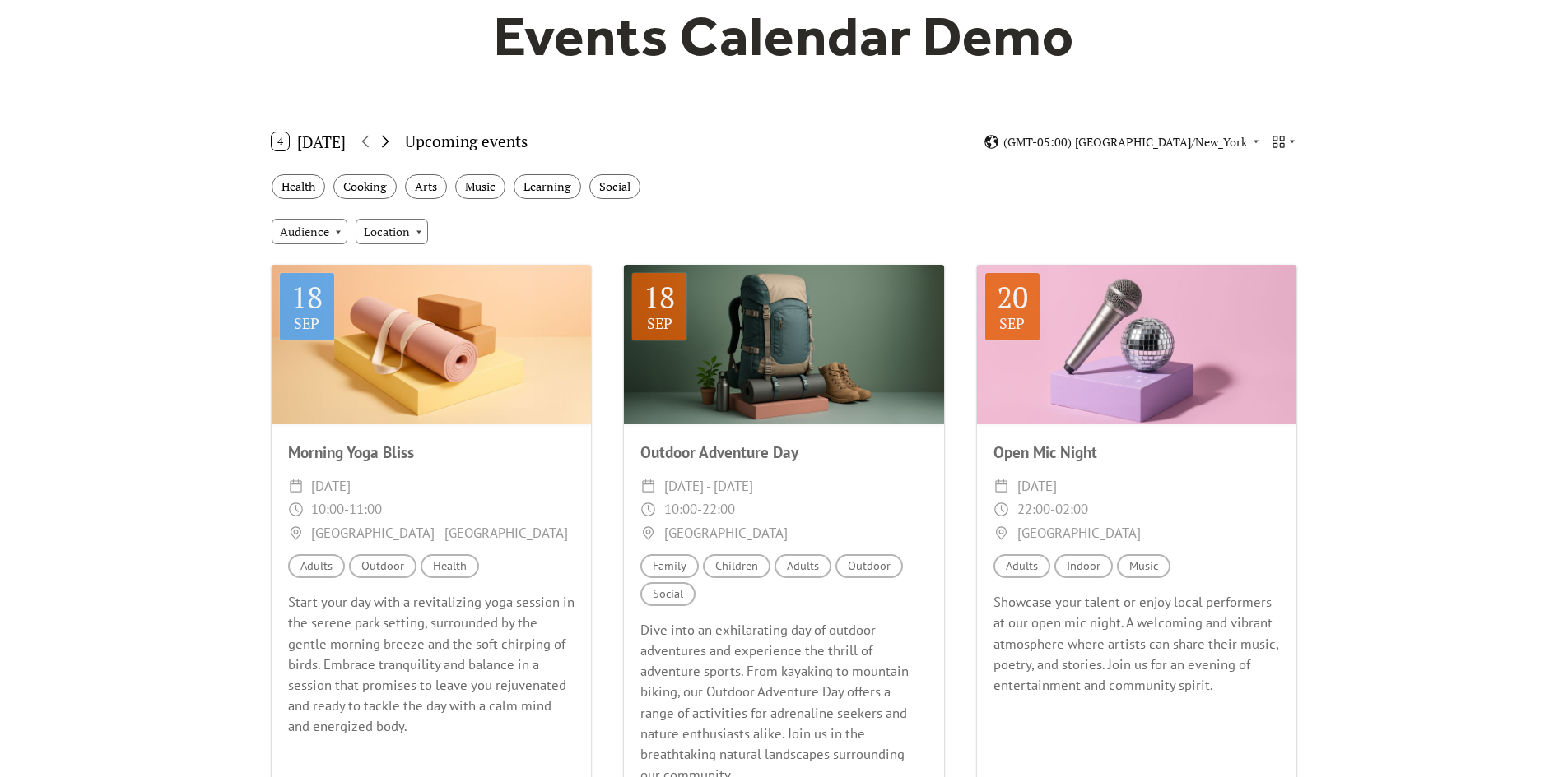
click at [389, 141] on icon at bounding box center [386, 142] width 7 height 12
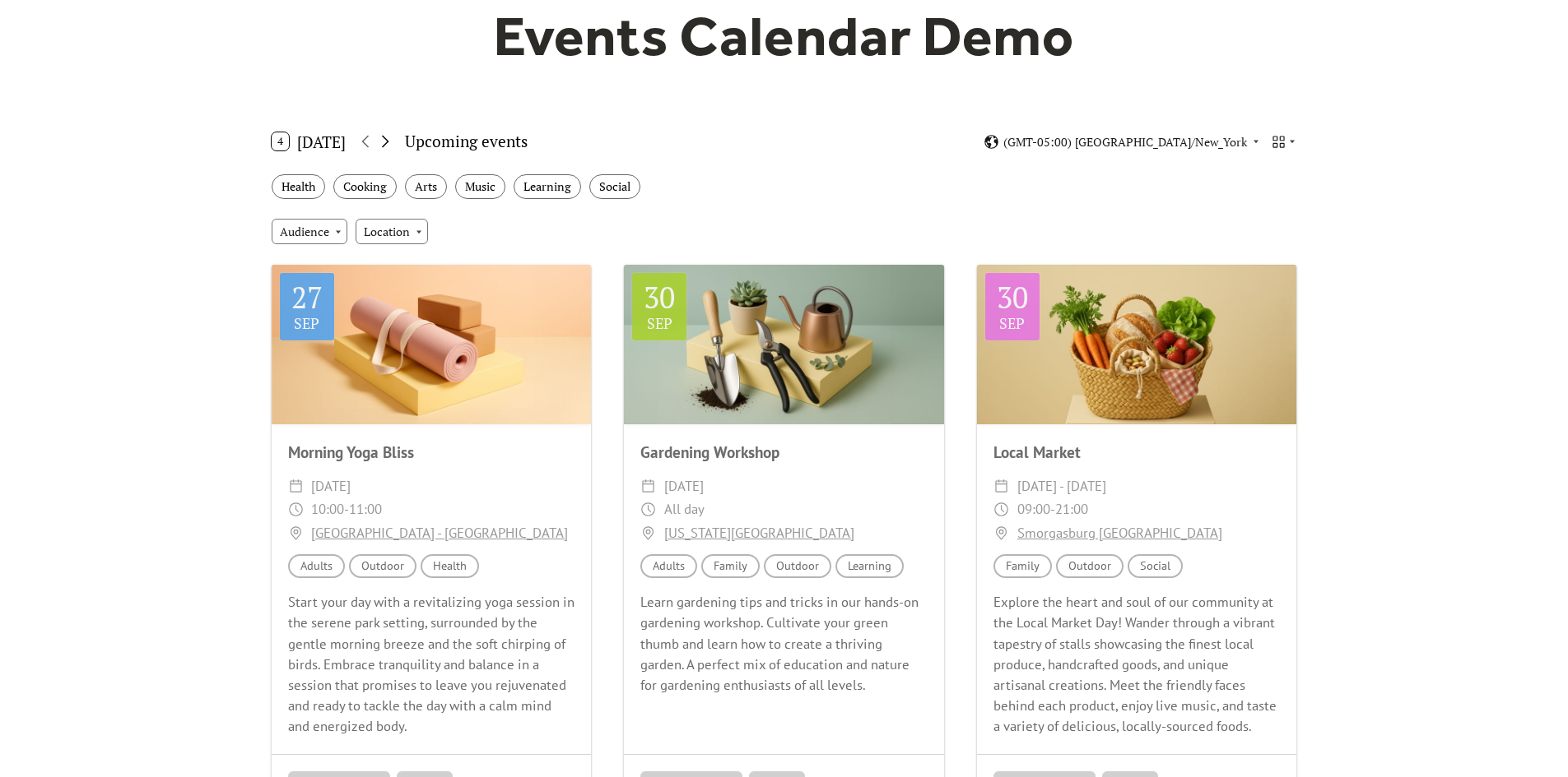
click at [389, 141] on icon at bounding box center [386, 142] width 7 height 12
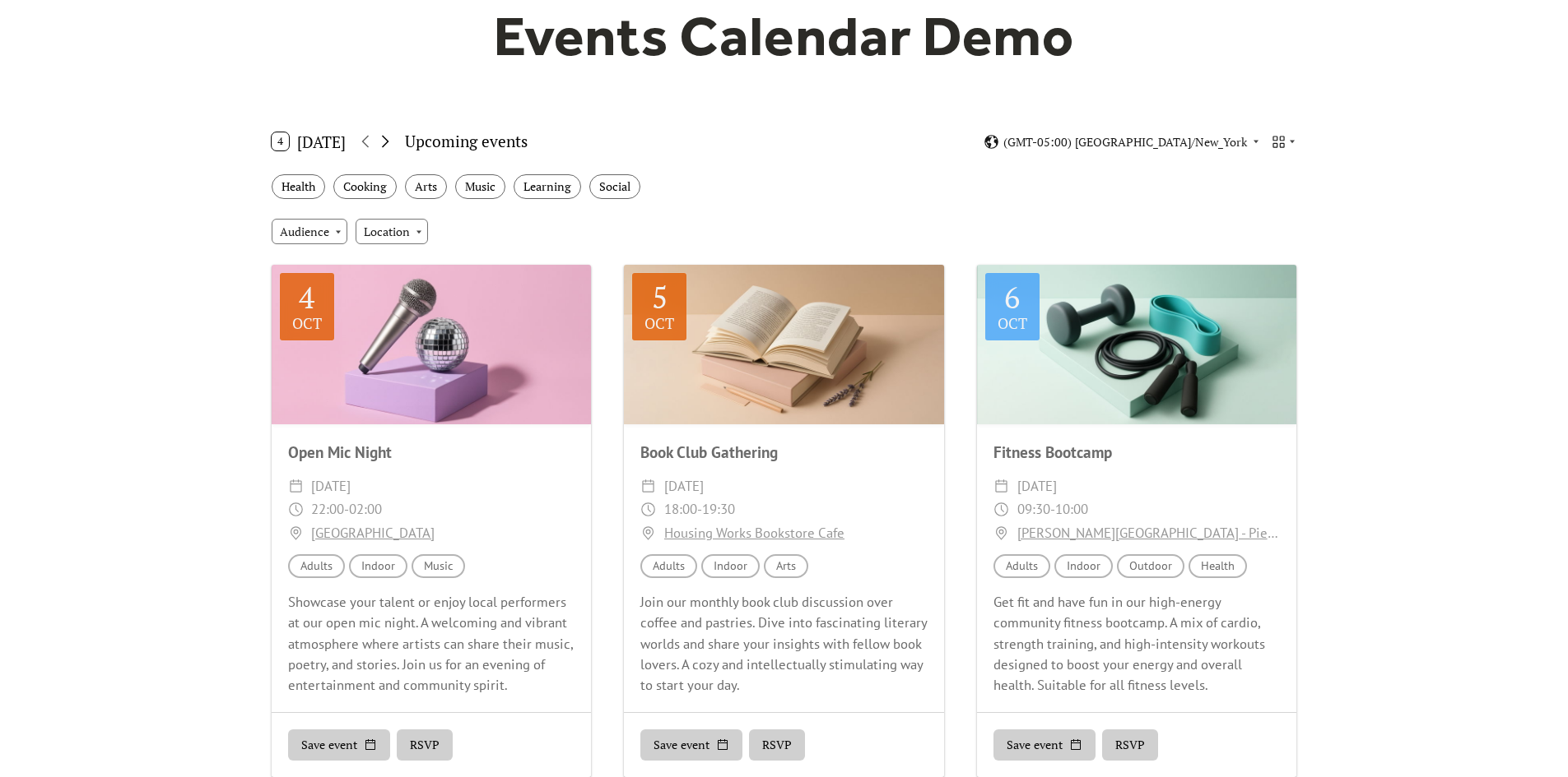
click at [392, 143] on icon at bounding box center [385, 142] width 20 height 20
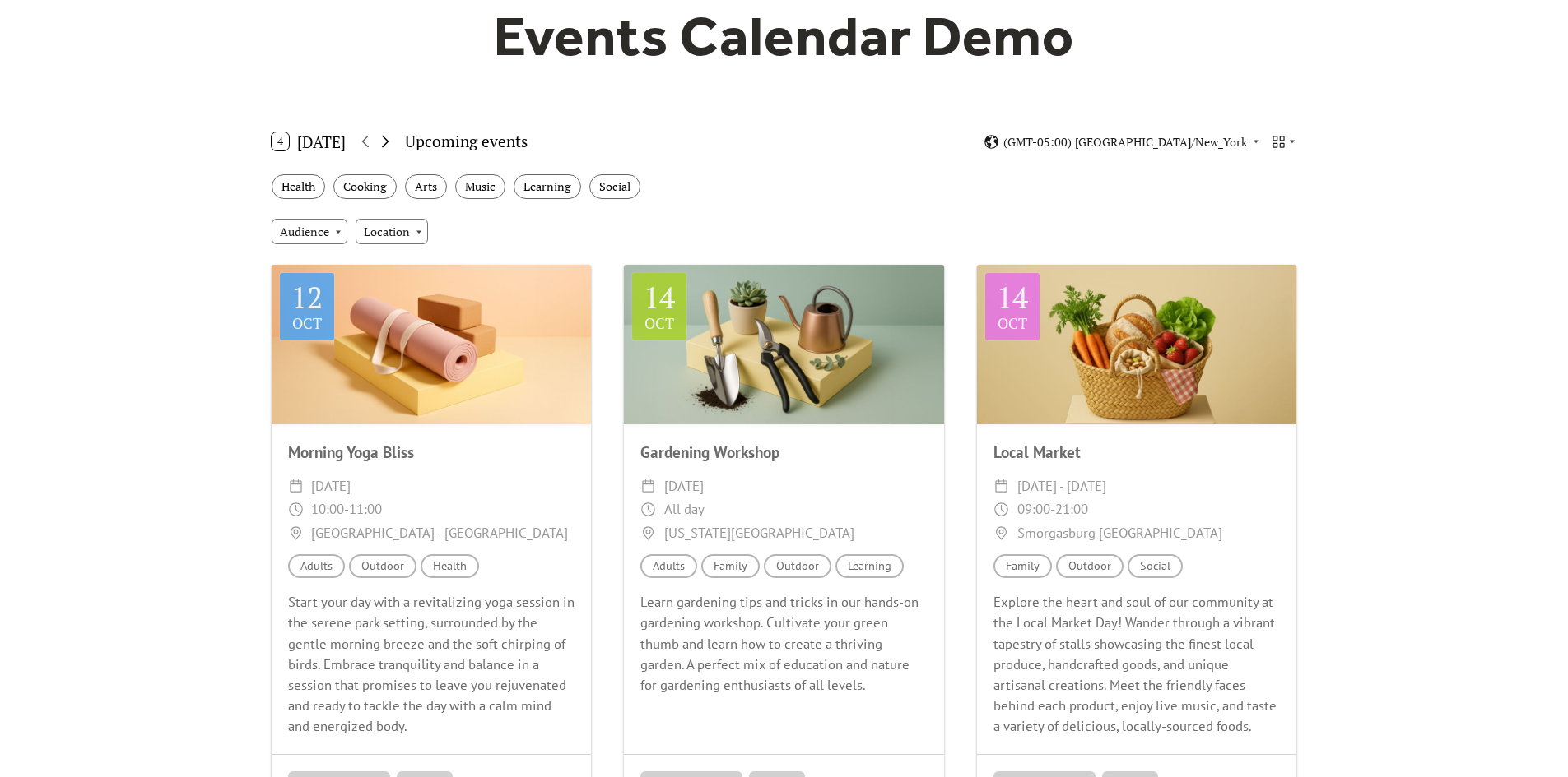
click at [392, 143] on icon at bounding box center [385, 142] width 20 height 20
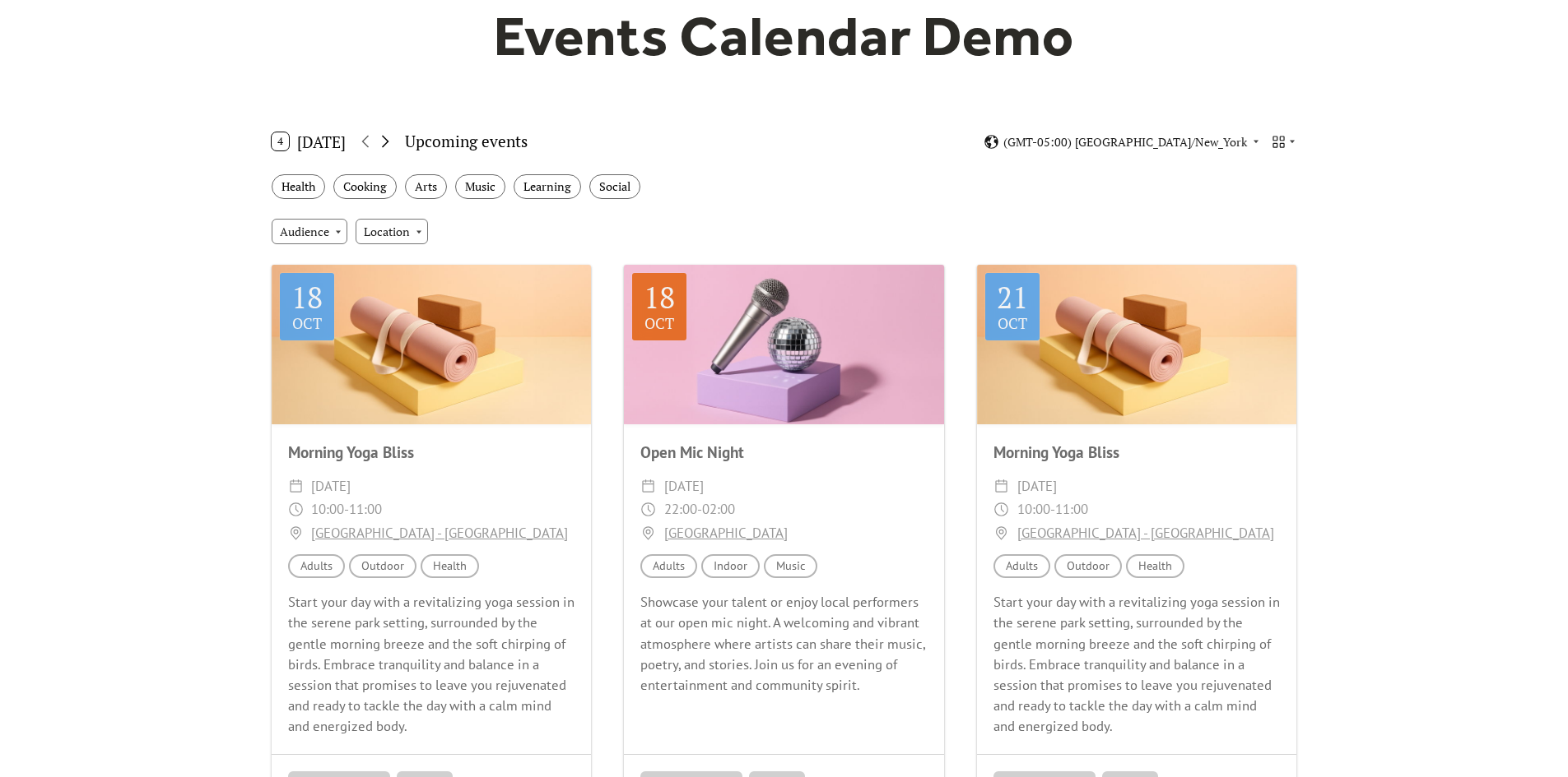
click at [392, 143] on icon at bounding box center [385, 142] width 20 height 20
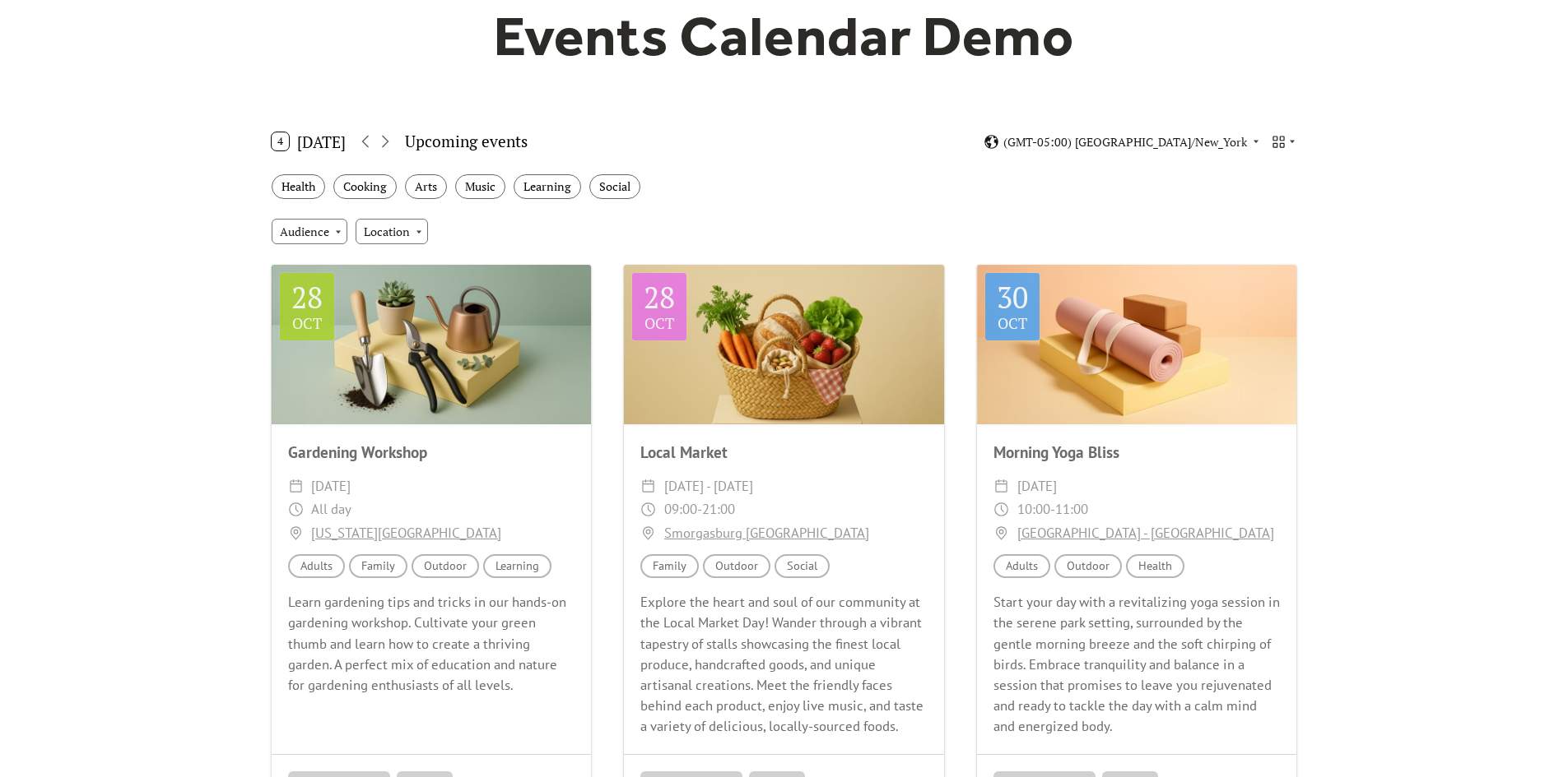
click at [1508, 260] on div "Events Calendar Demo Loading the Events Calendar..." at bounding box center [784, 734] width 1568 height 1649
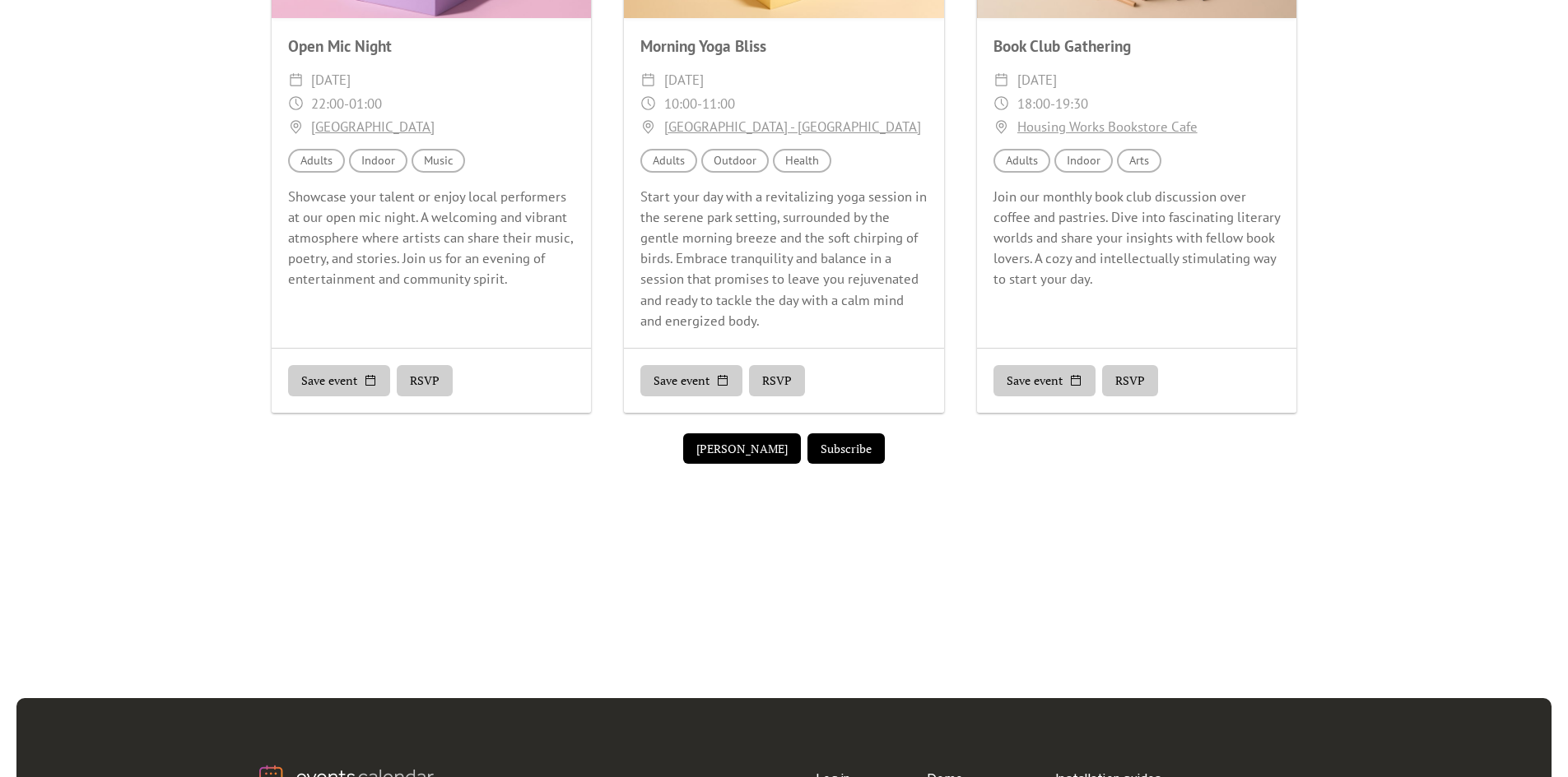
scroll to position [1151, 0]
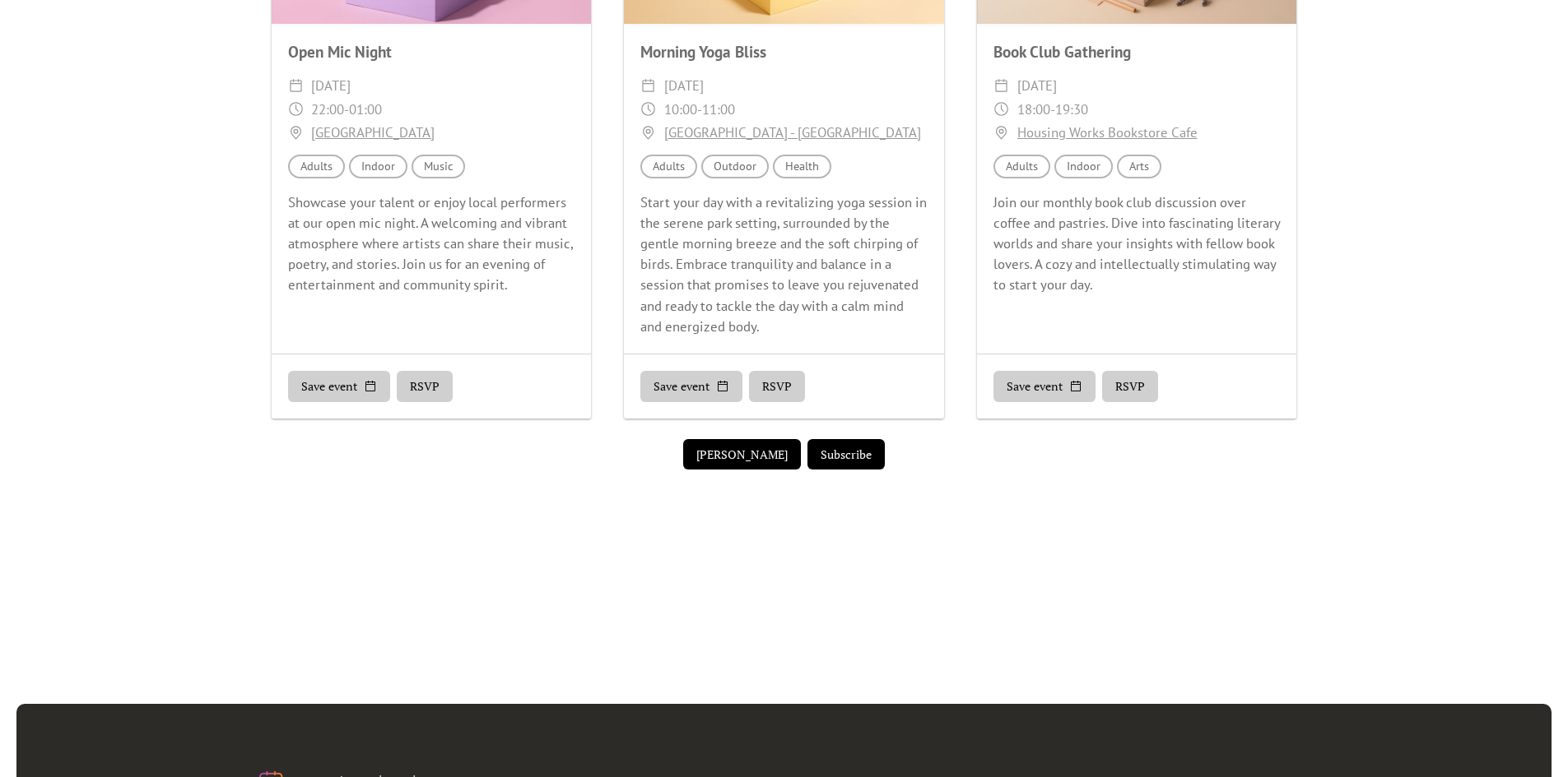
drag, startPoint x: 173, startPoint y: 278, endPoint x: 1133, endPoint y: 177, distance: 965.3
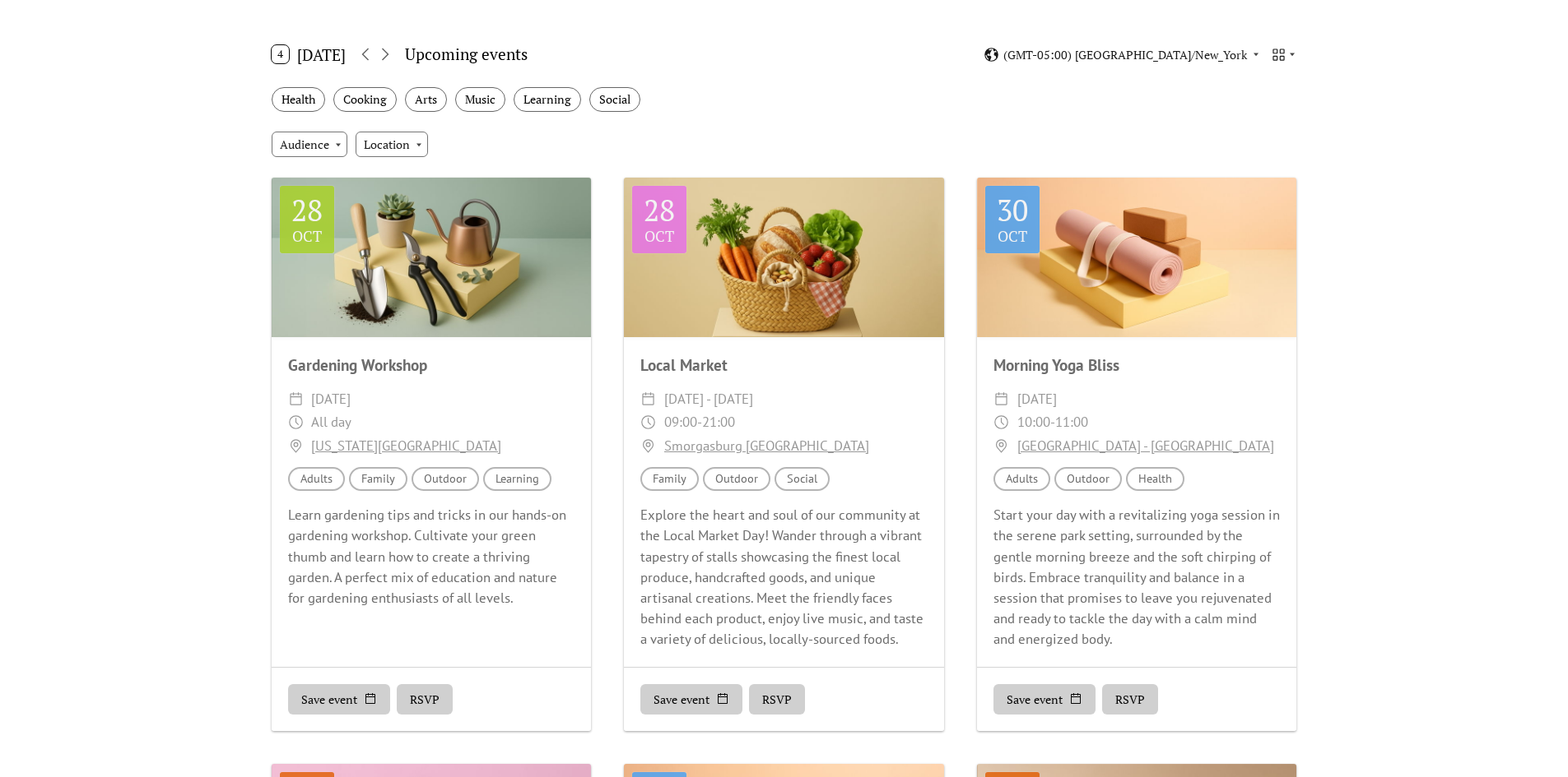
scroll to position [246, 0]
